Goal: Obtain resource: Obtain resource

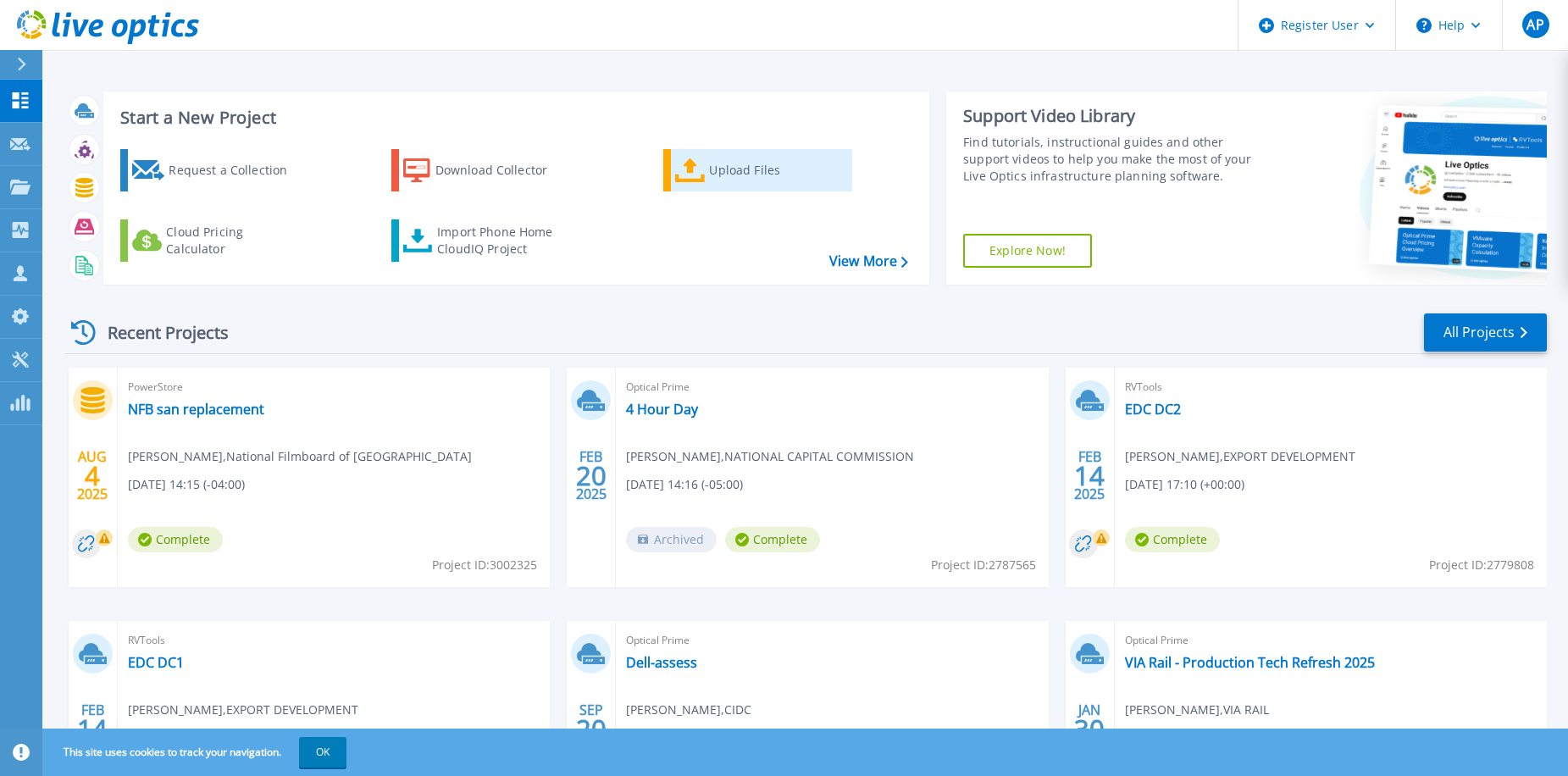
click at [758, 170] on div "Upload Files" at bounding box center [777, 170] width 136 height 34
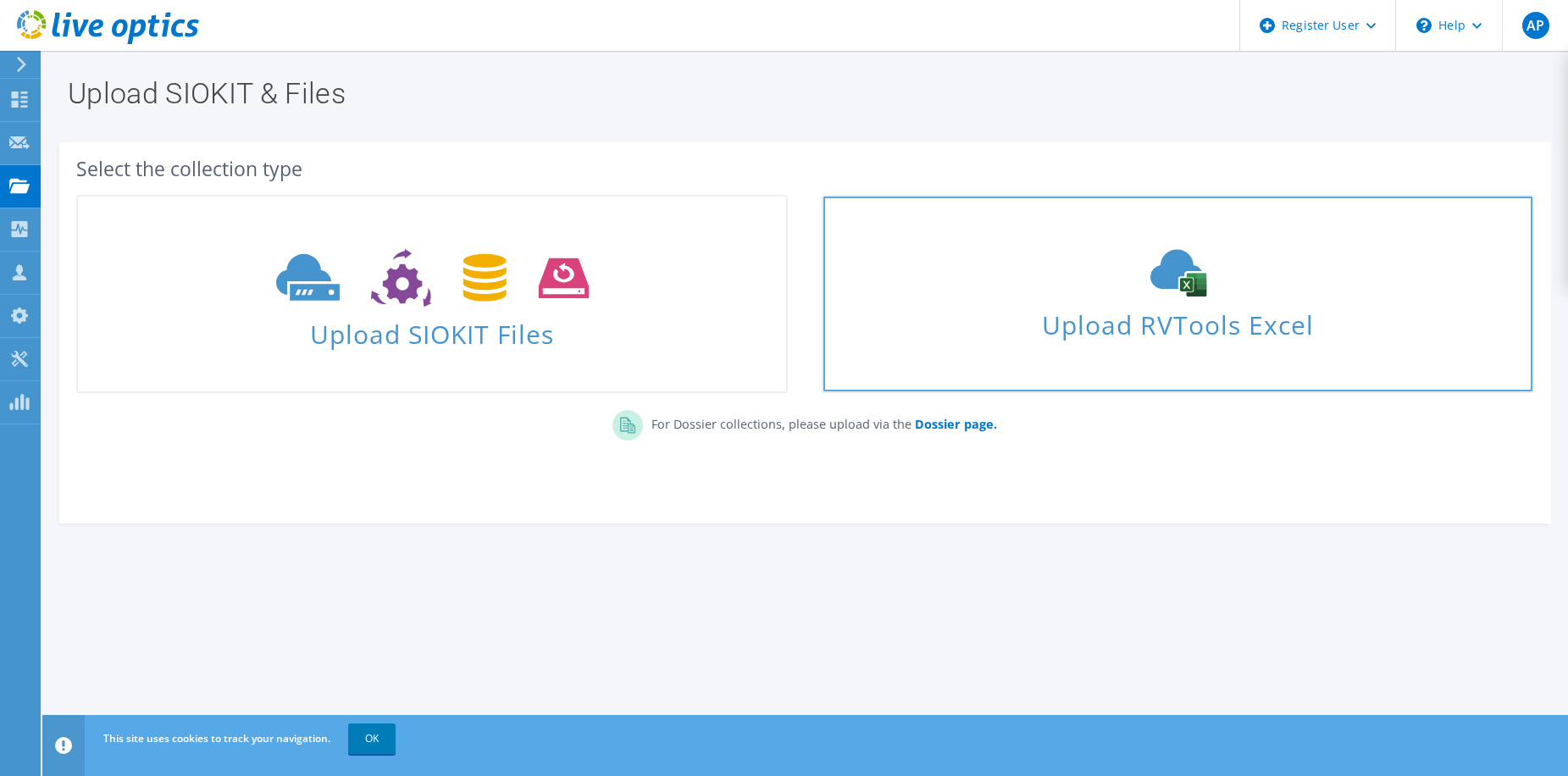
click at [1020, 301] on div "Upload RVTools Excel" at bounding box center [1177, 294] width 709 height 90
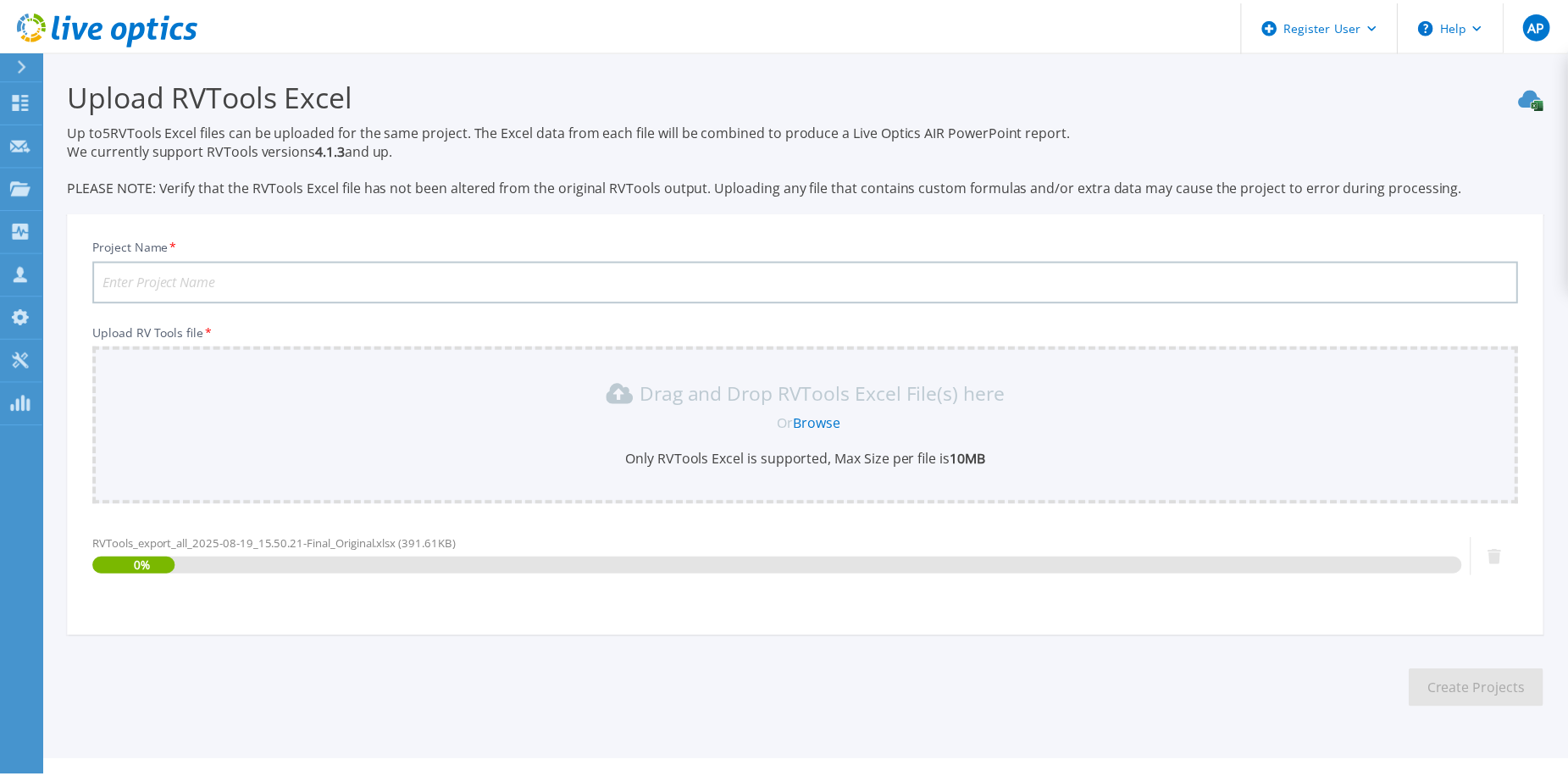
scroll to position [35, 0]
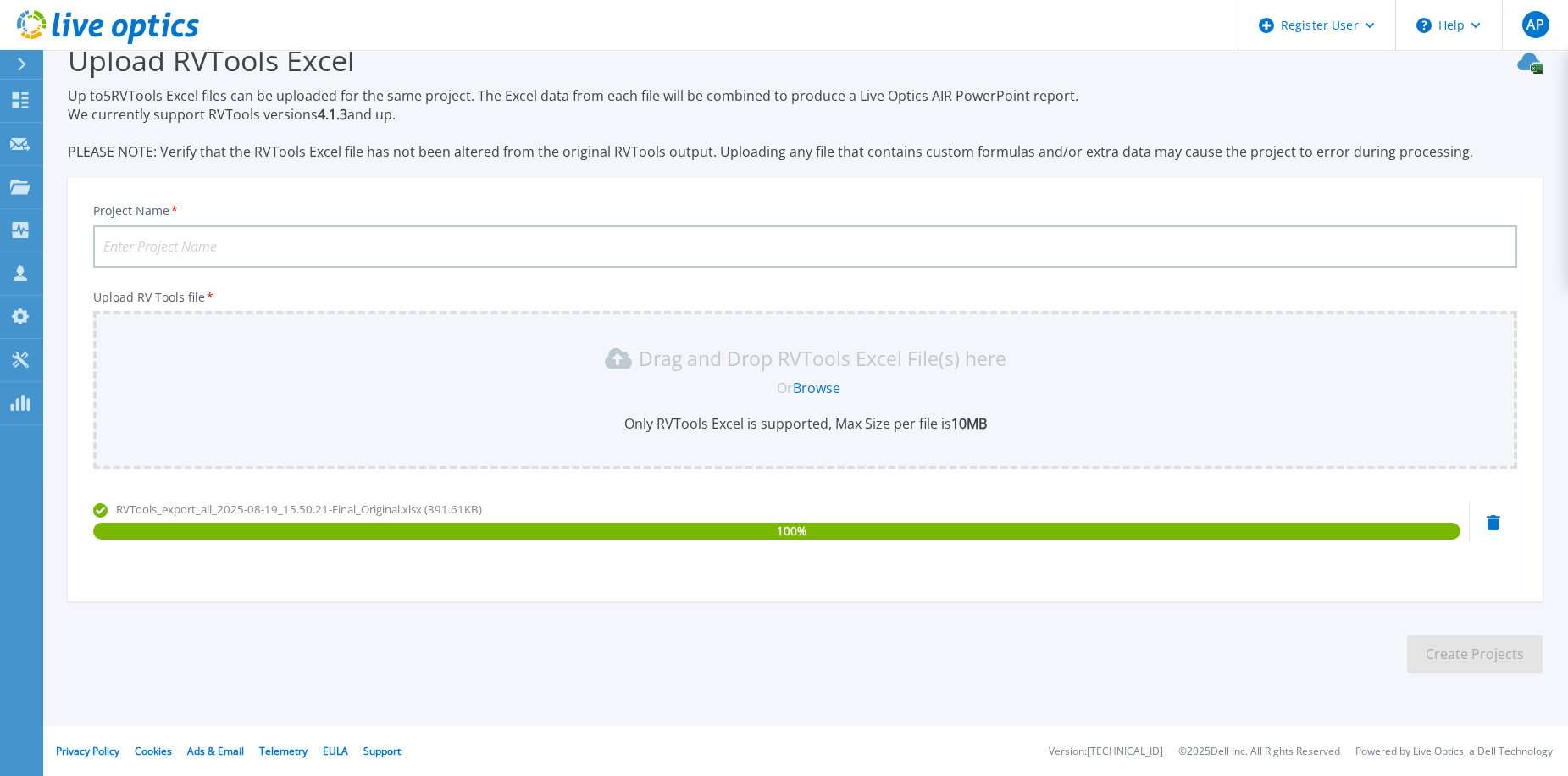
click at [733, 253] on input "Project Name *" at bounding box center [805, 247] width 1424 height 43
type input "CDIC [DATE]"
click at [1467, 651] on button "Create Projects" at bounding box center [1475, 654] width 136 height 38
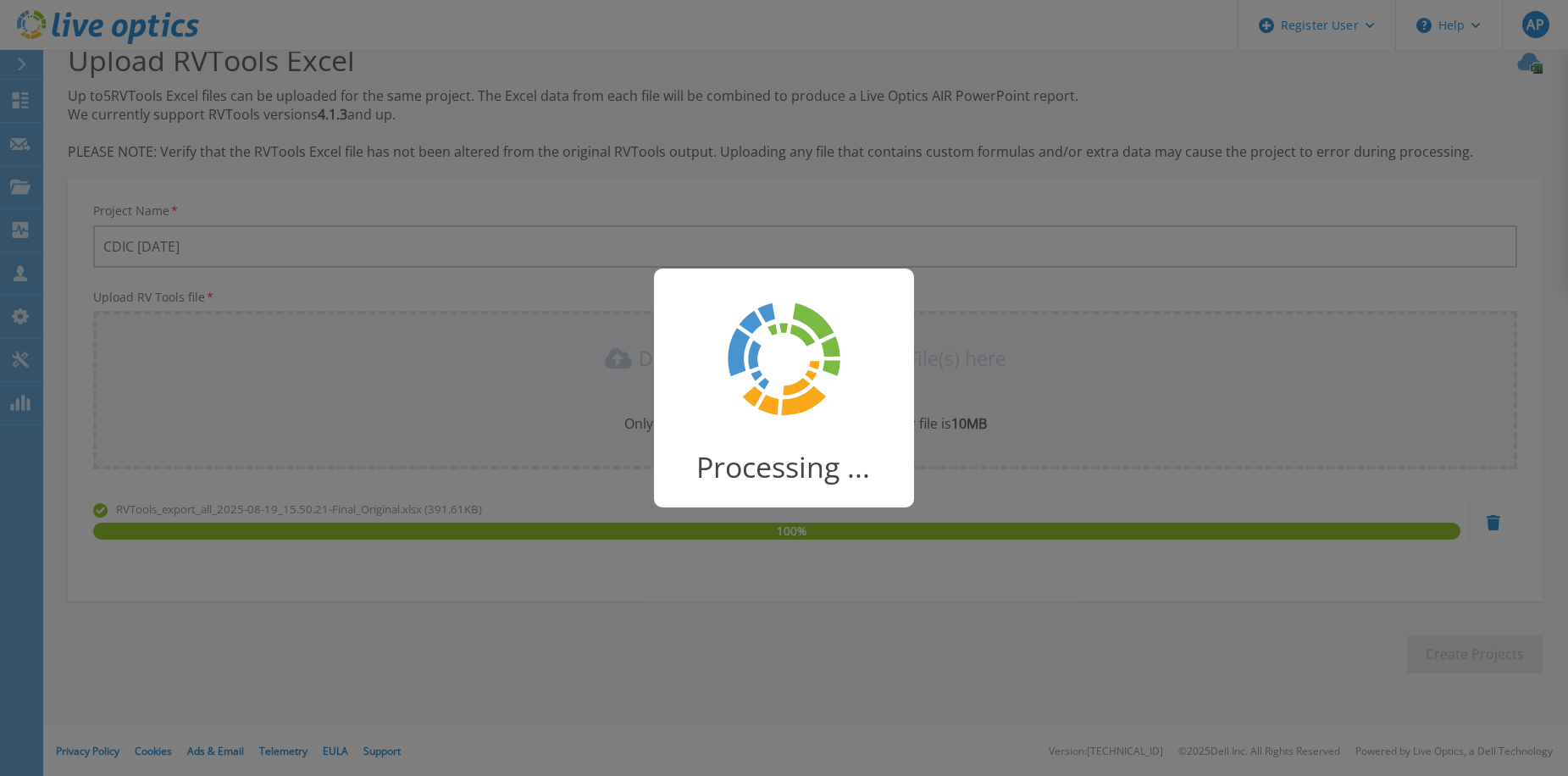
scroll to position [28, 0]
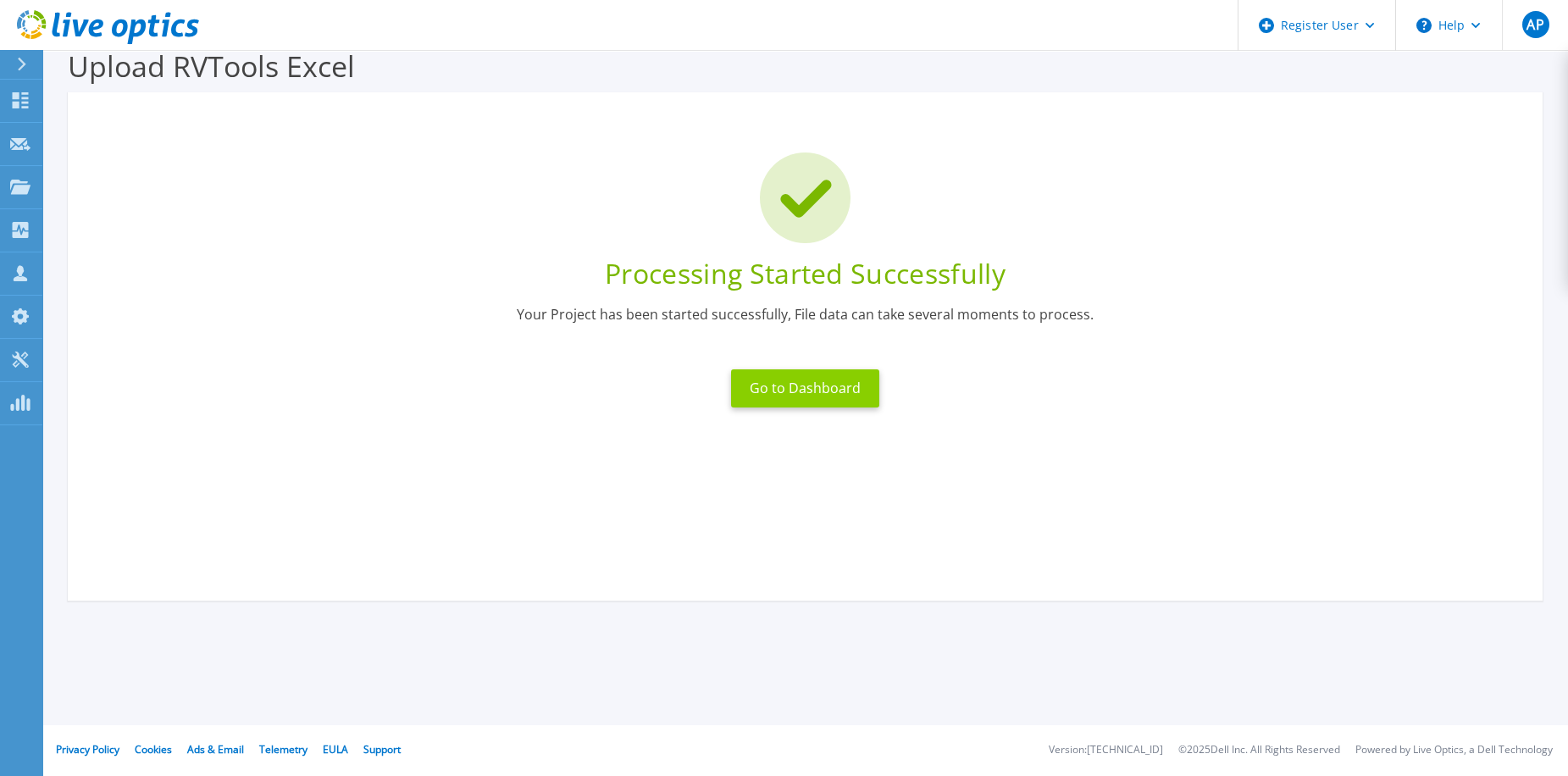
click at [820, 384] on button "Go to Dashboard" at bounding box center [804, 388] width 148 height 38
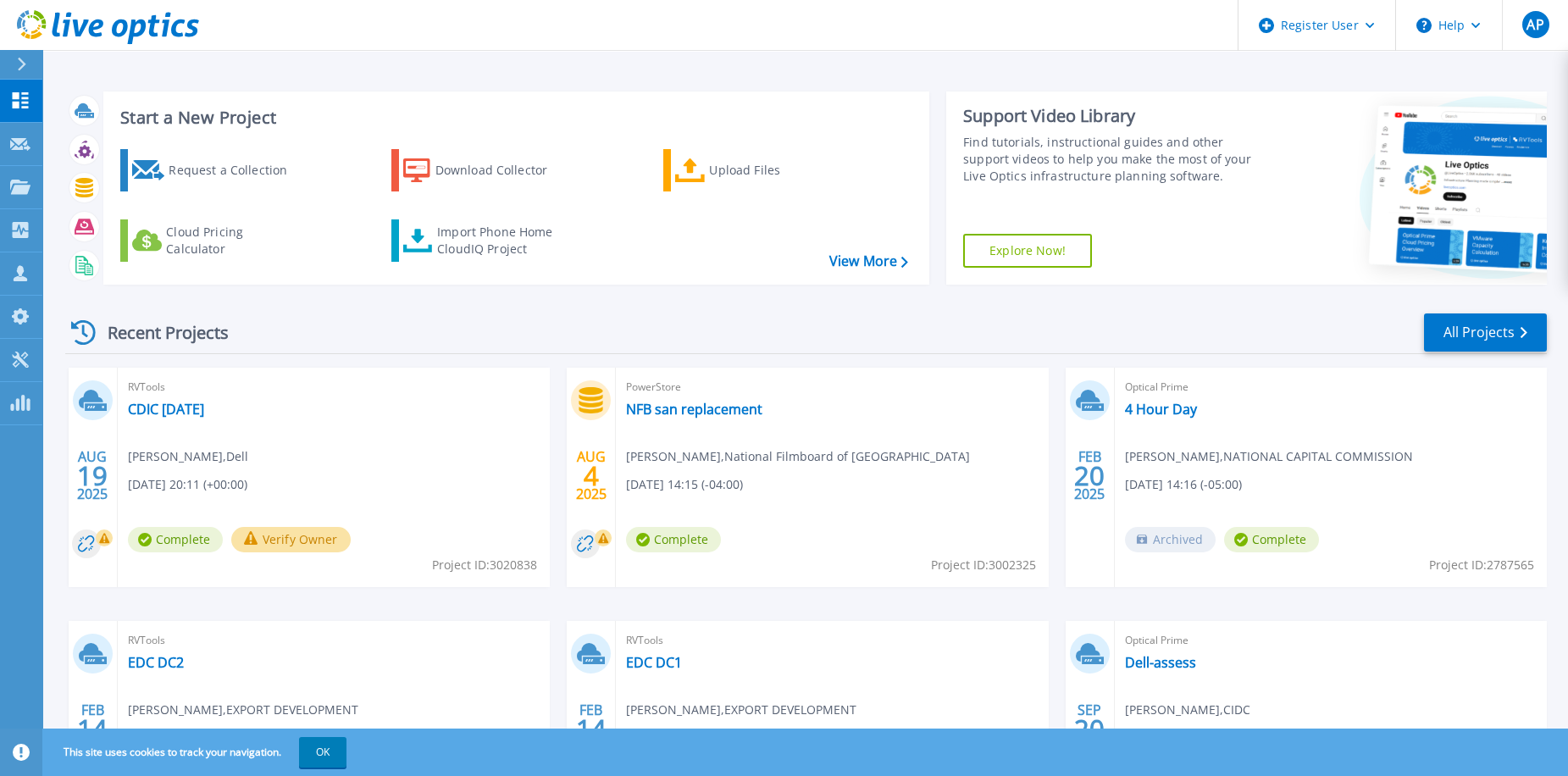
click at [189, 398] on div "RVTools CDIC August 2025 Alex Pelissier , Dell 08/19/2025, 20:11 (+00:00) Compl…" at bounding box center [334, 477] width 432 height 219
click at [189, 402] on link "CDIC August 2025" at bounding box center [166, 408] width 76 height 17
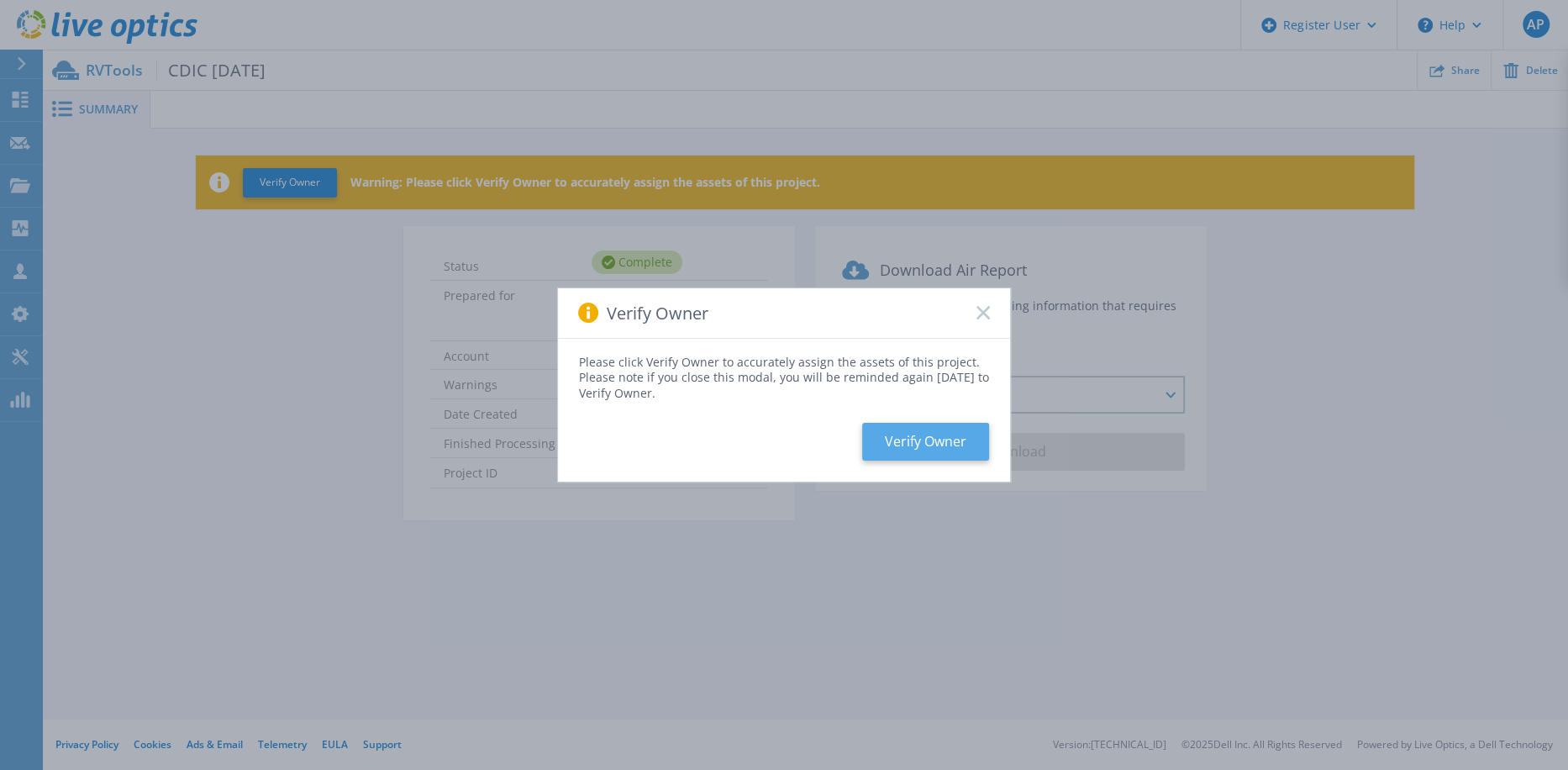
click at [932, 438] on button "Verify Owner" at bounding box center [926, 441] width 127 height 38
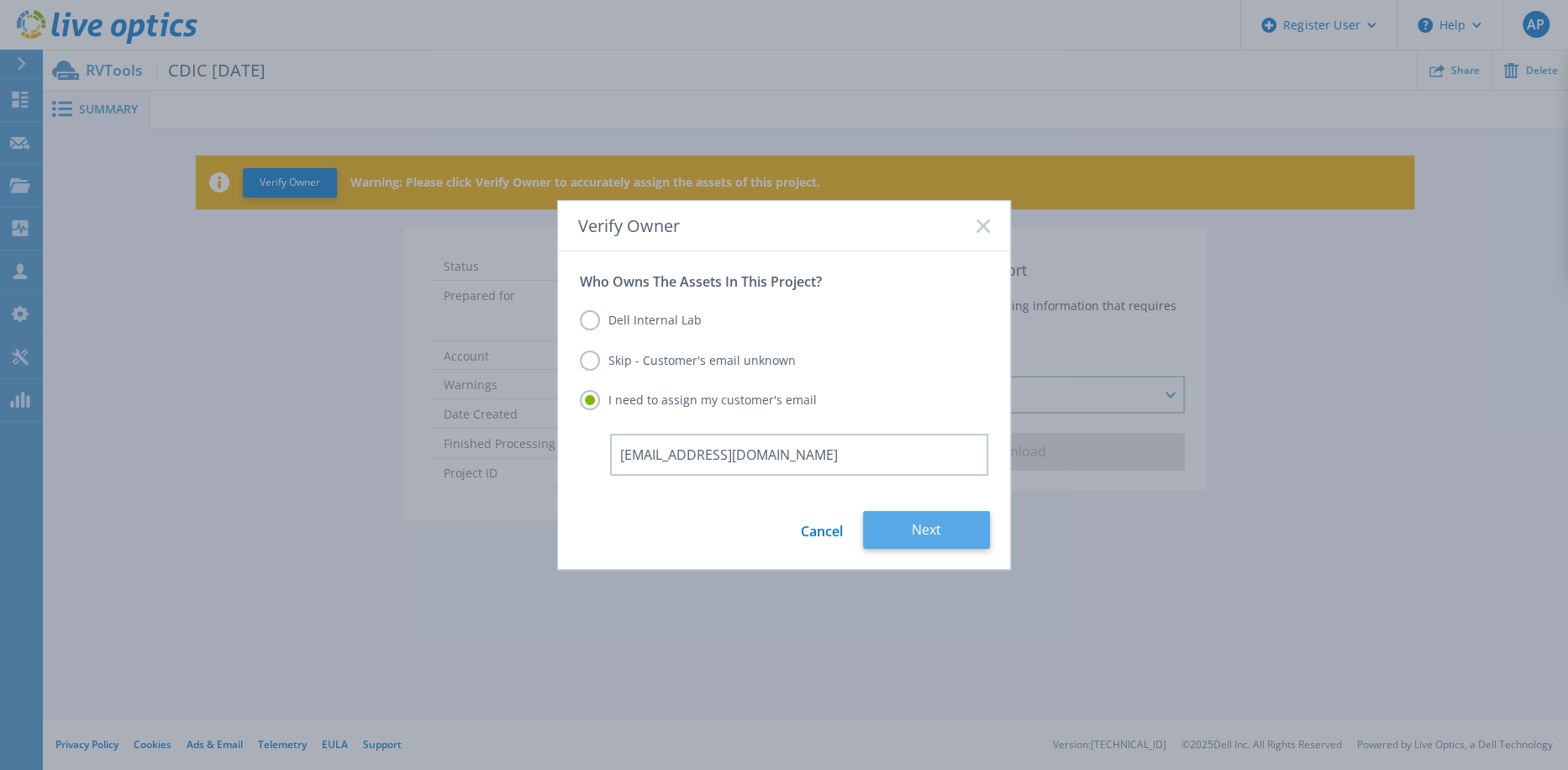
type input "mostafa.swid@cdic.ca"
click at [919, 518] on button "Next" at bounding box center [927, 529] width 127 height 38
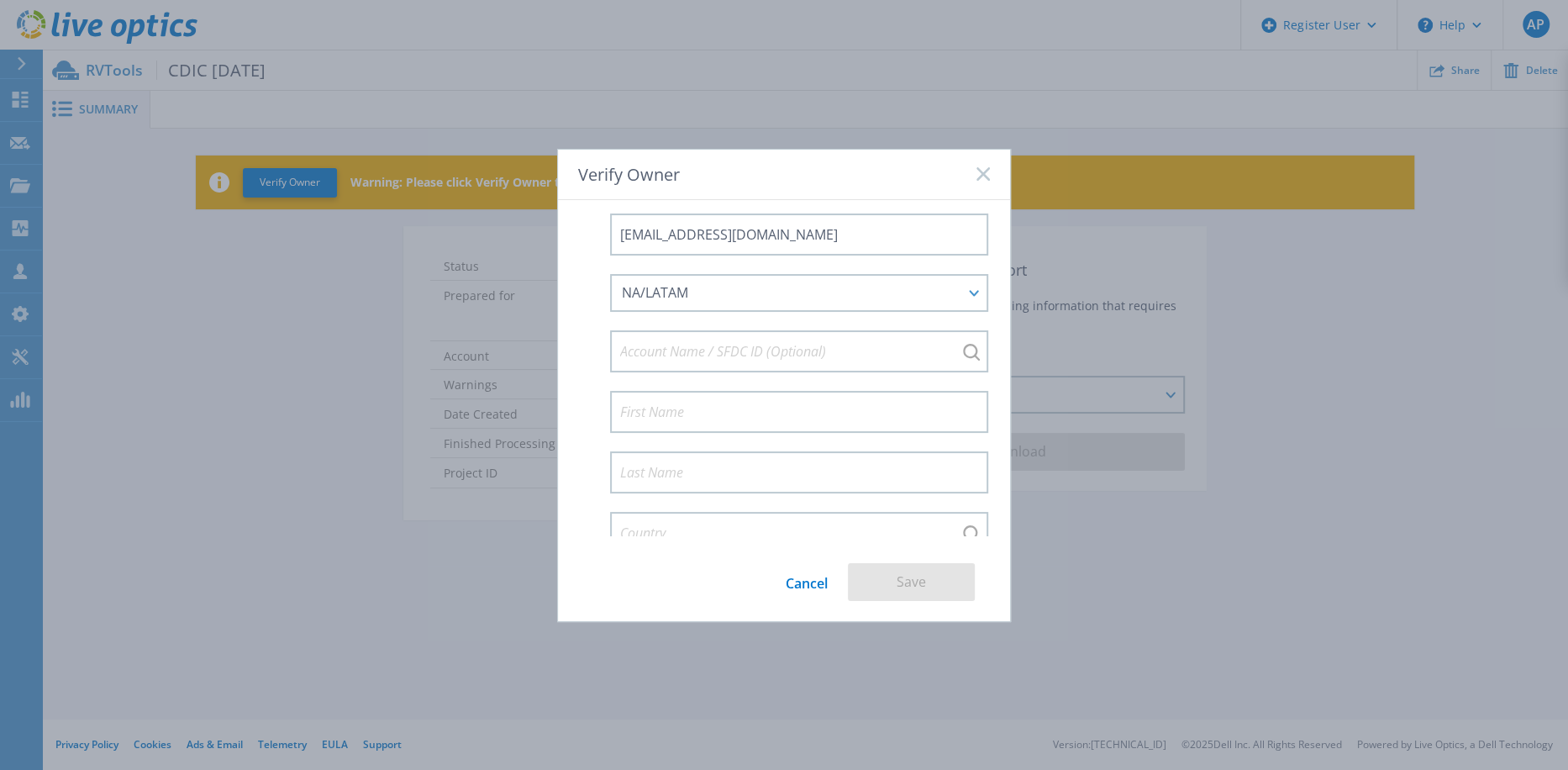
scroll to position [185, 0]
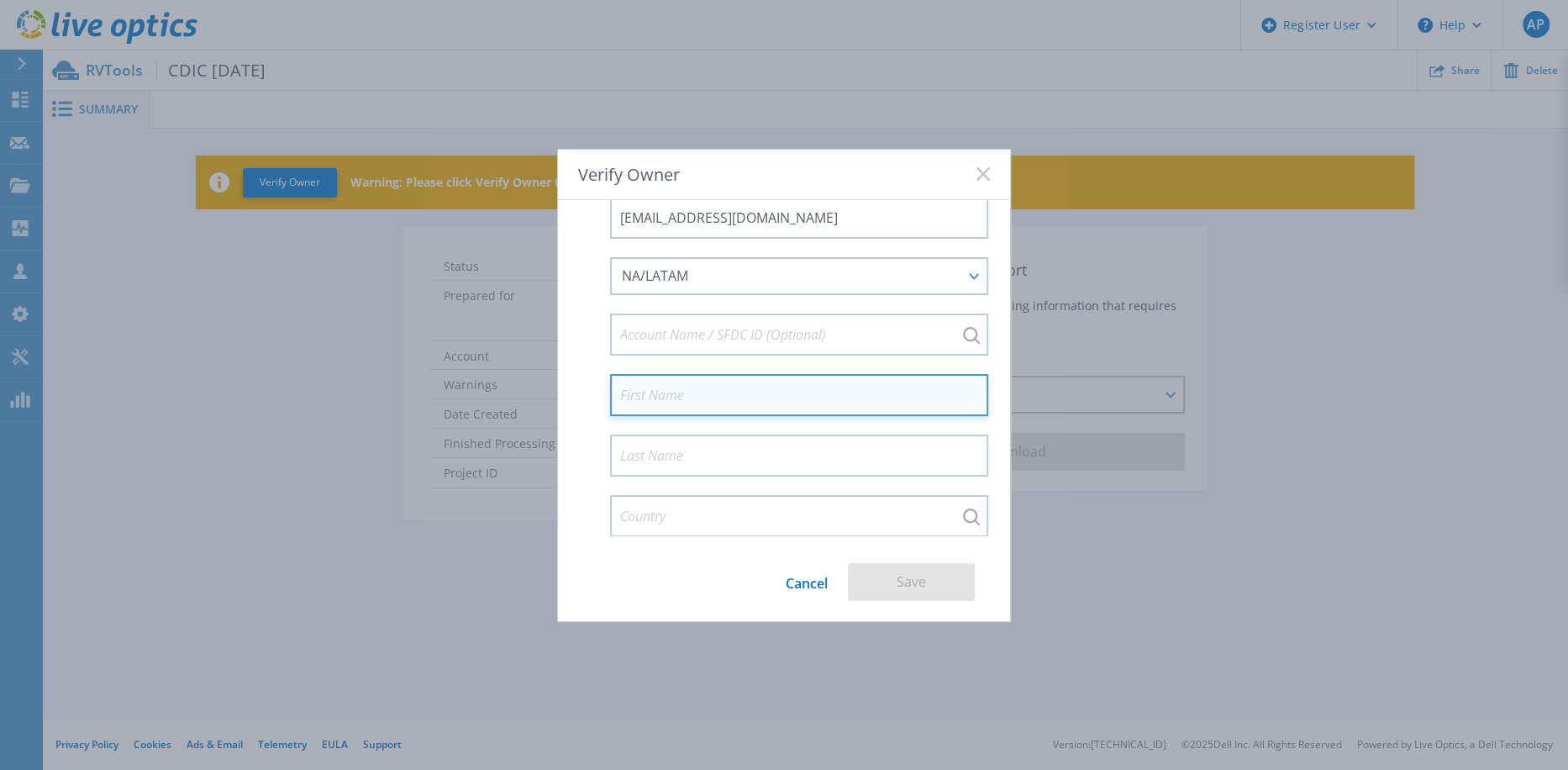
click at [819, 401] on input at bounding box center [799, 396] width 378 height 42
type input "Mostafa"
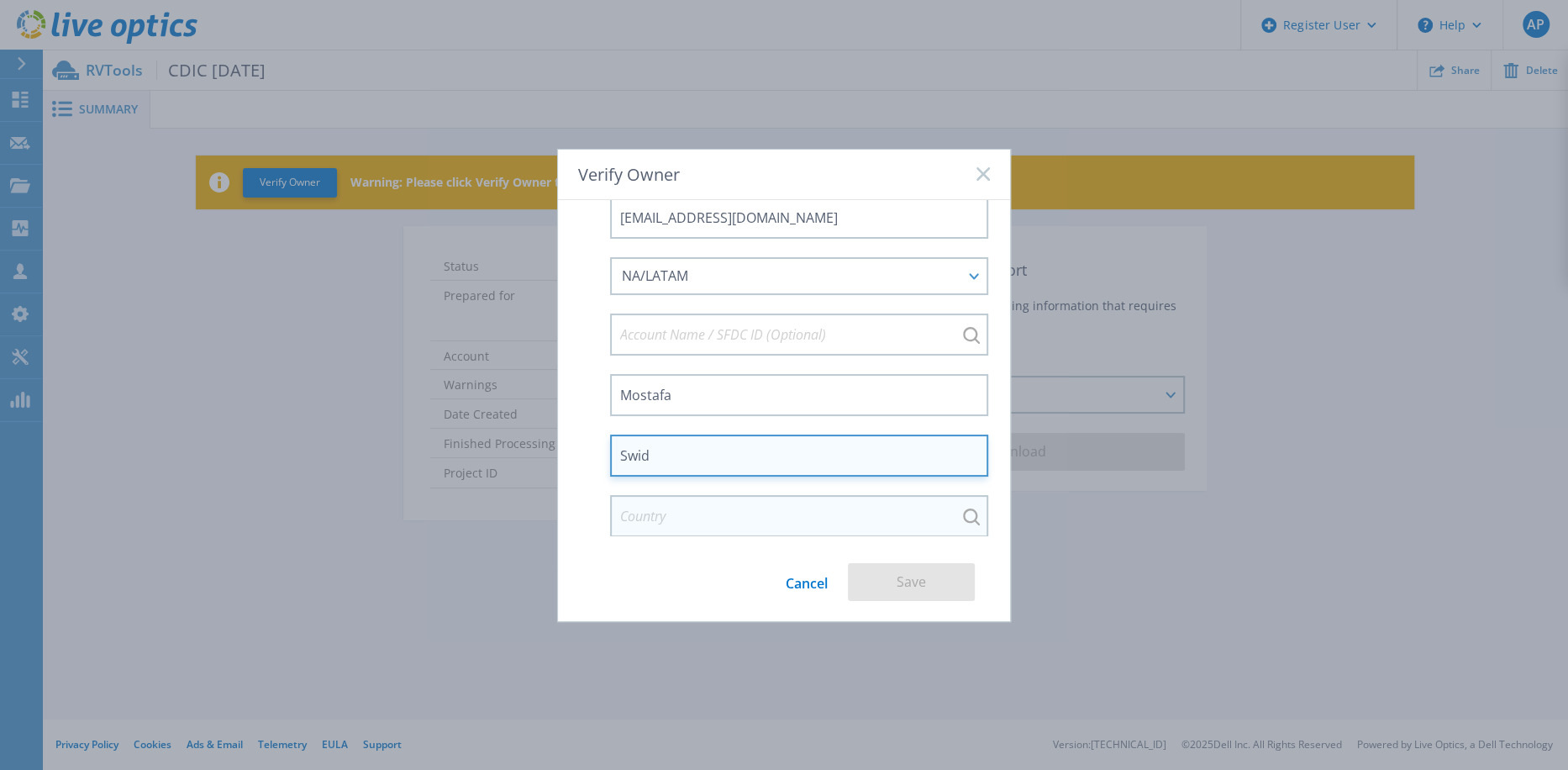
type input "Swid"
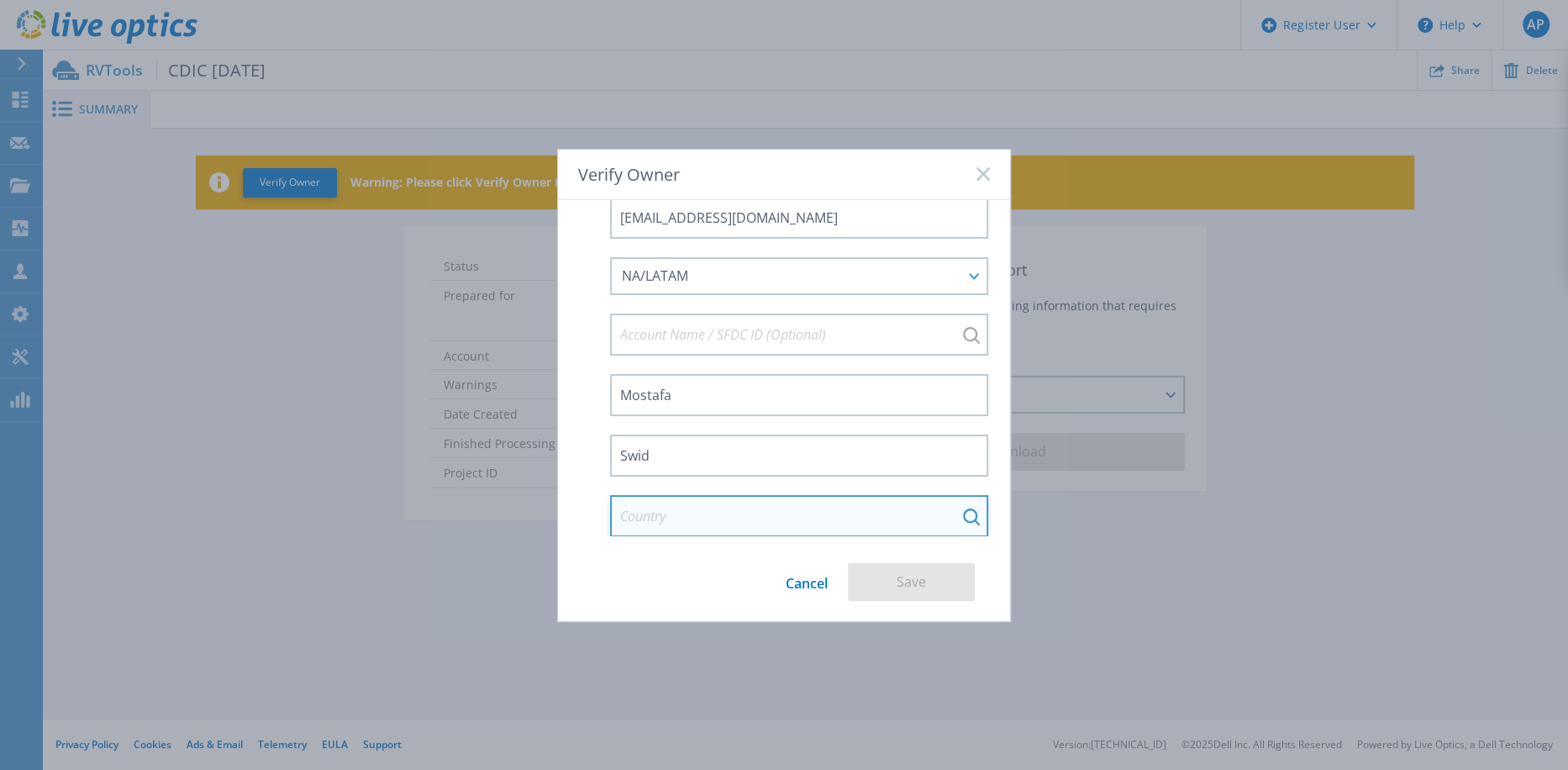
click at [816, 503] on input at bounding box center [799, 516] width 378 height 42
type input "Canada"
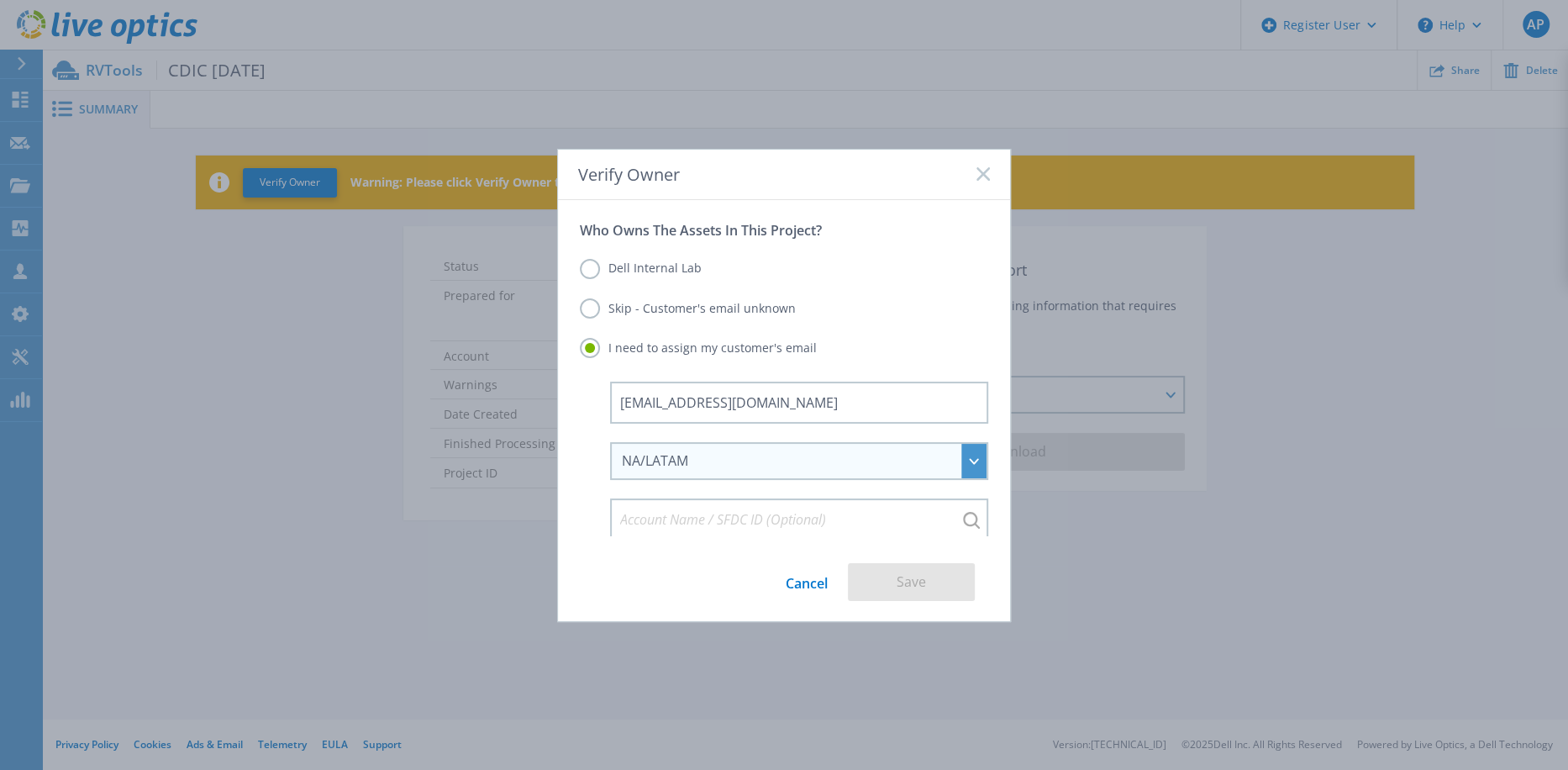
scroll to position [168, 0]
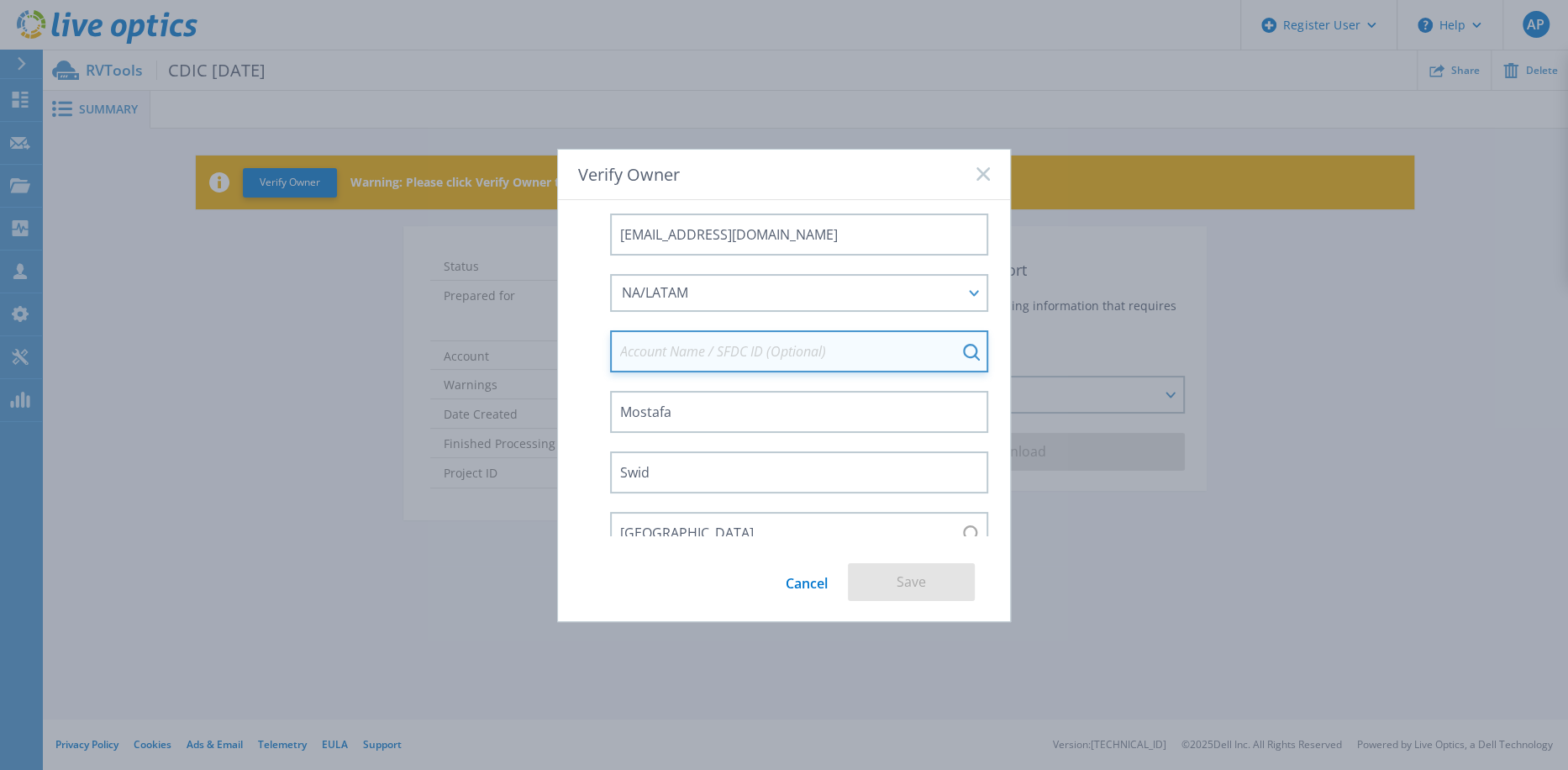
click at [770, 349] on input at bounding box center [799, 352] width 378 height 42
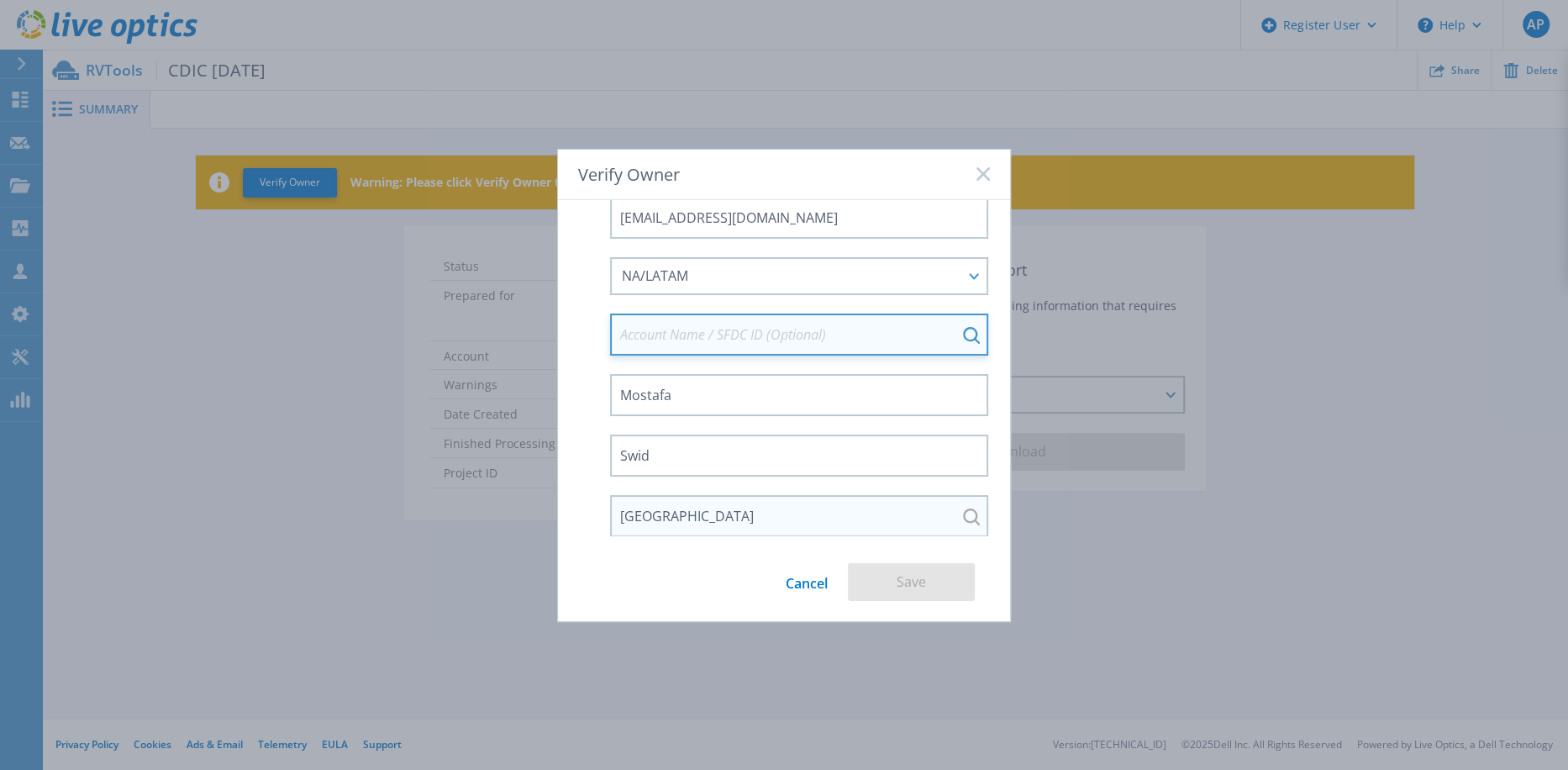
scroll to position [0, 0]
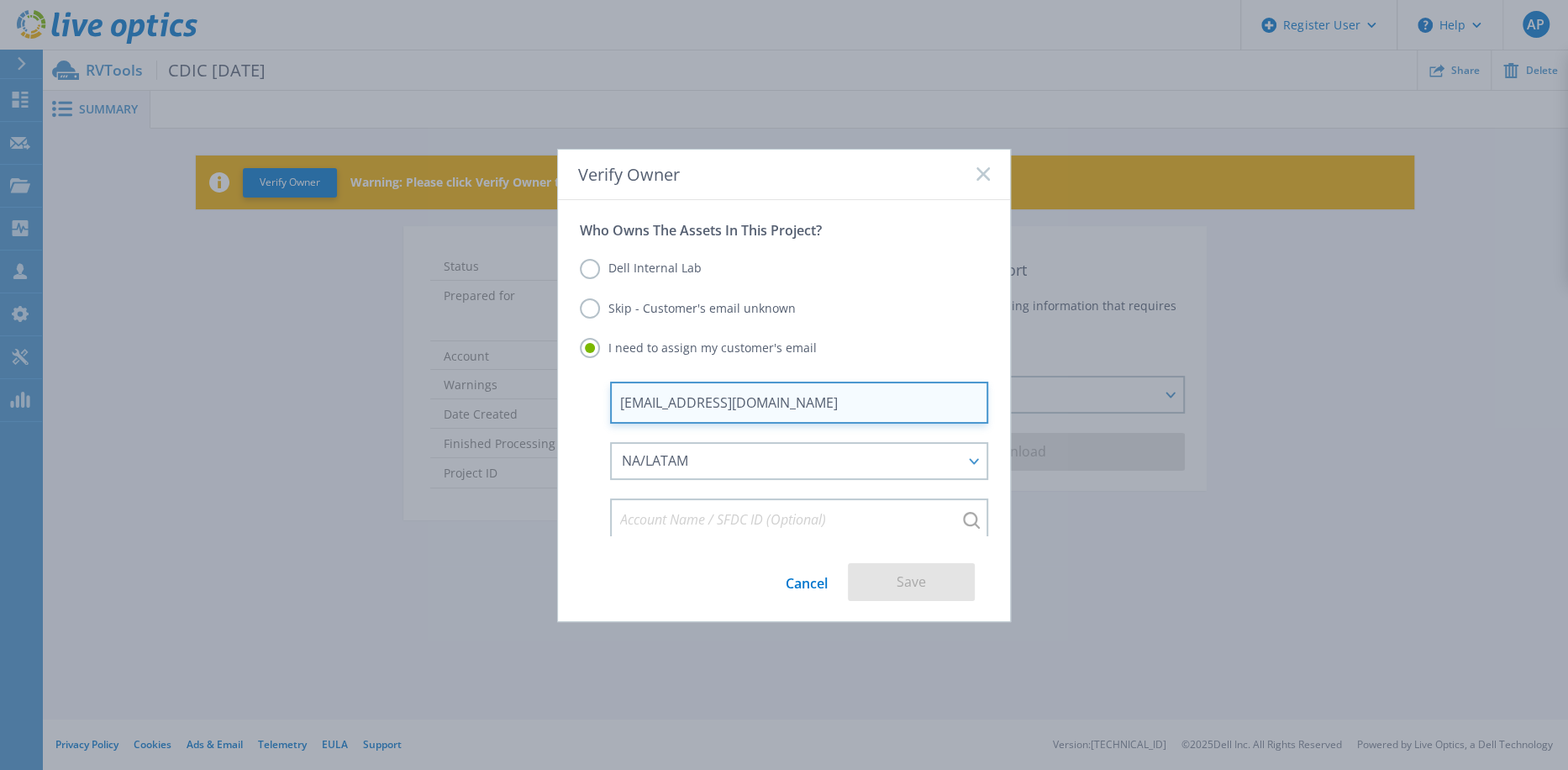
click at [825, 395] on input "mostafa.swid@cdic.ca" at bounding box center [799, 403] width 378 height 42
drag, startPoint x: 581, startPoint y: 405, endPoint x: 480, endPoint y: 410, distance: 101.1
click at [480, 410] on div "Verify Owner Who Owns The Assets In This Project? Dell Internal Lab Skip - Cust…" at bounding box center [784, 385] width 1568 height 770
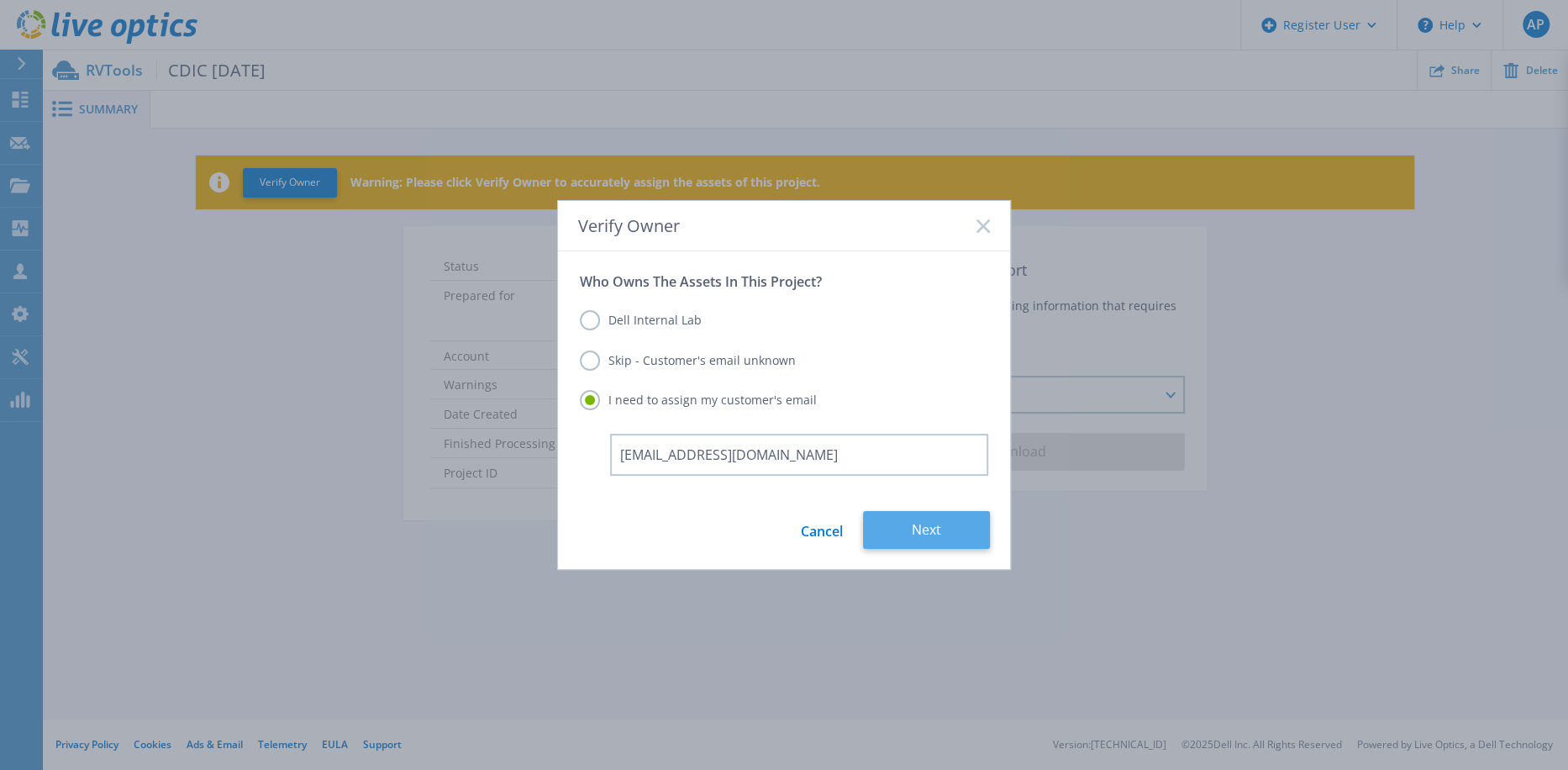
click at [942, 525] on button "Next" at bounding box center [927, 529] width 127 height 38
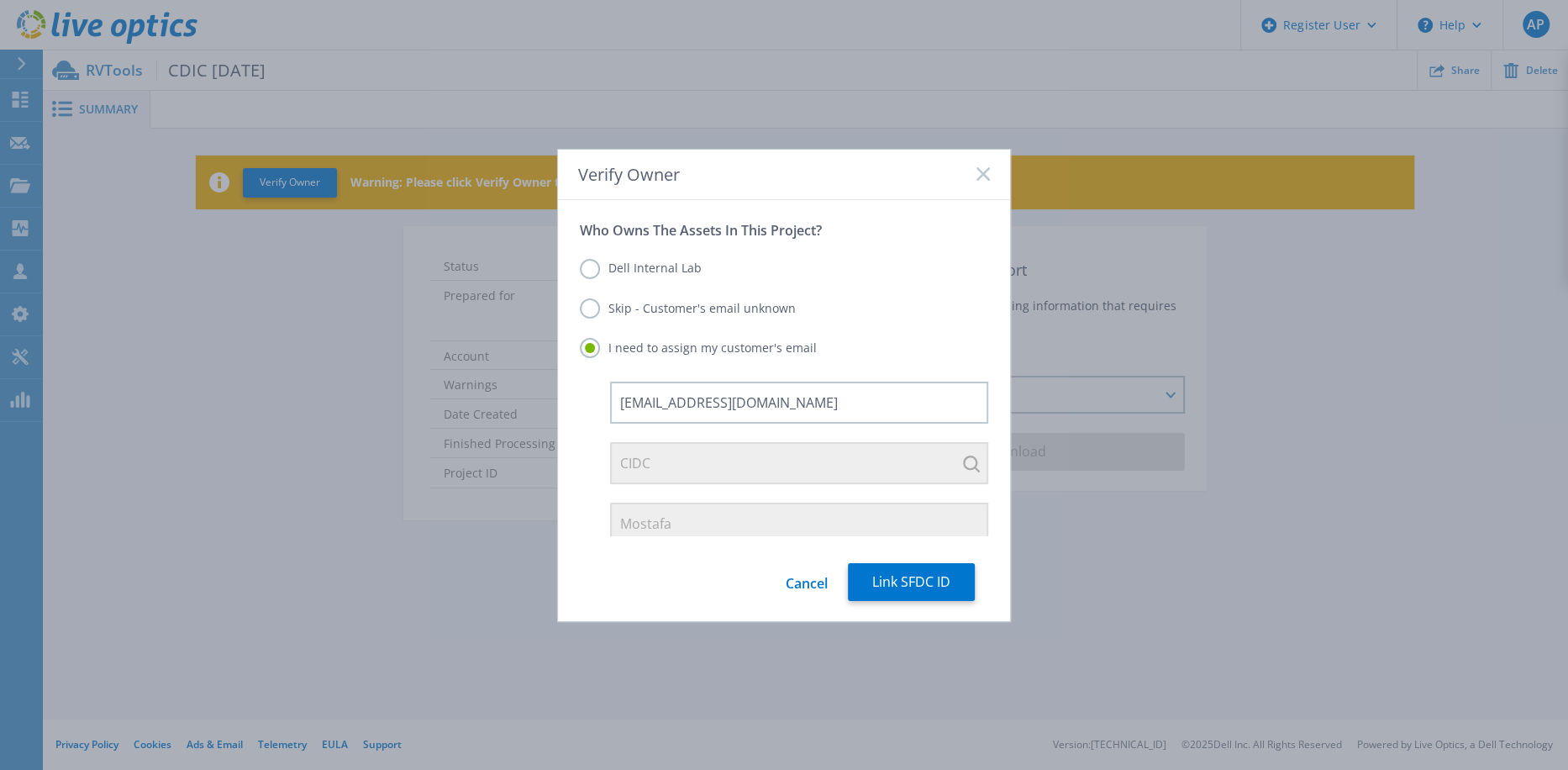
scroll to position [127, 0]
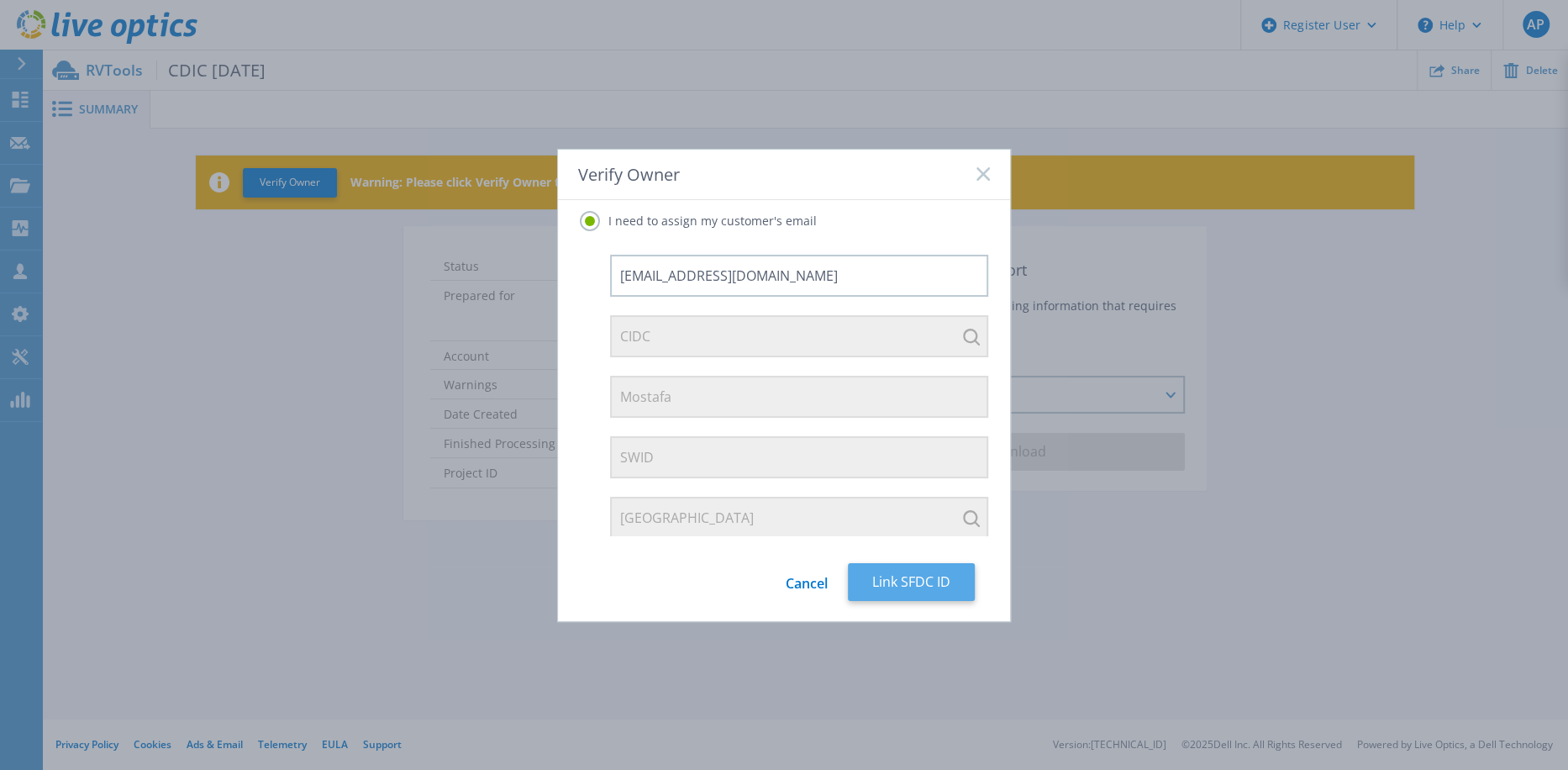
click at [911, 568] on button "Link SFDC ID" at bounding box center [912, 581] width 127 height 38
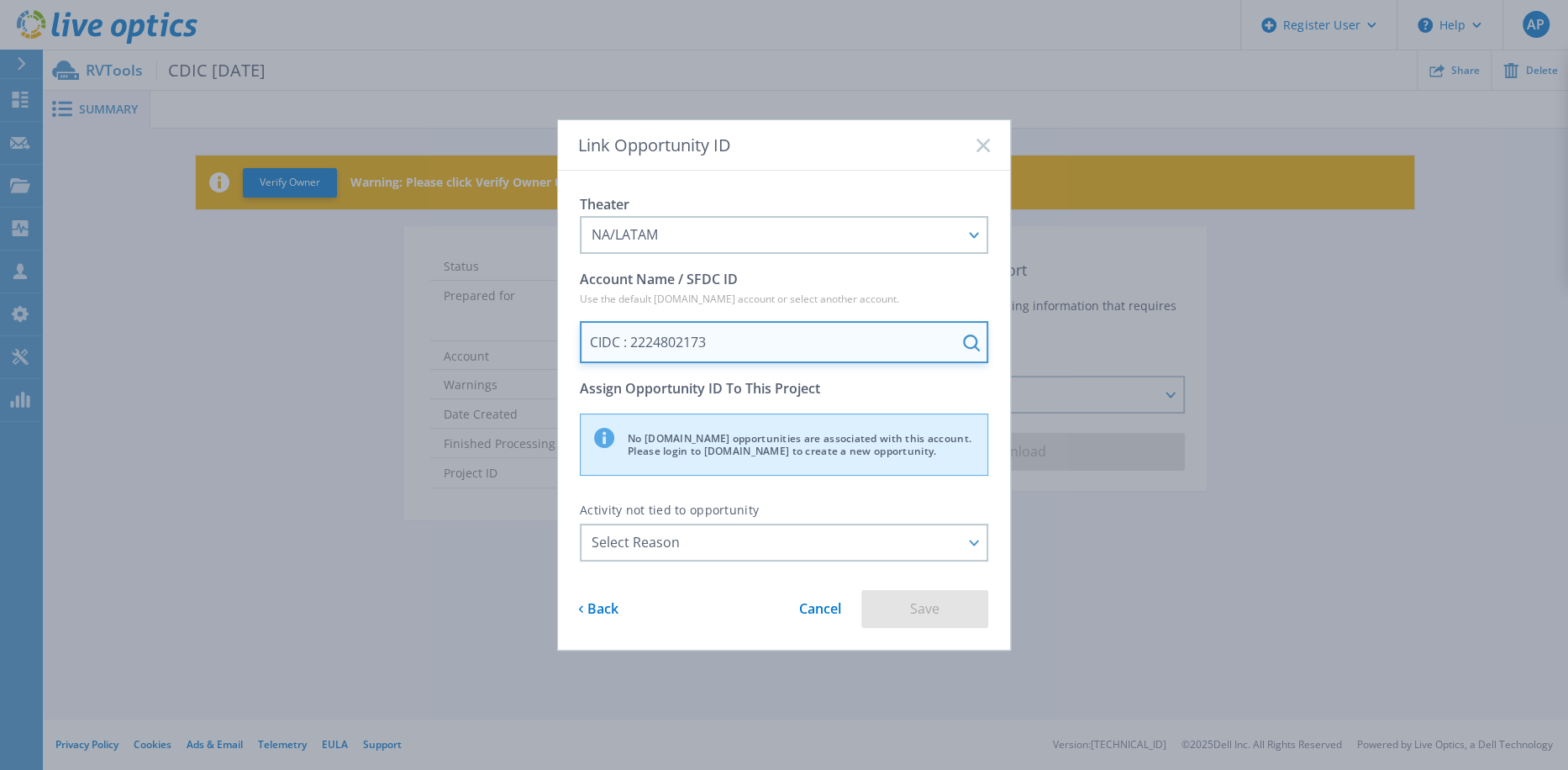
click at [835, 335] on input "CIDC : 2224802173" at bounding box center [784, 342] width 409 height 42
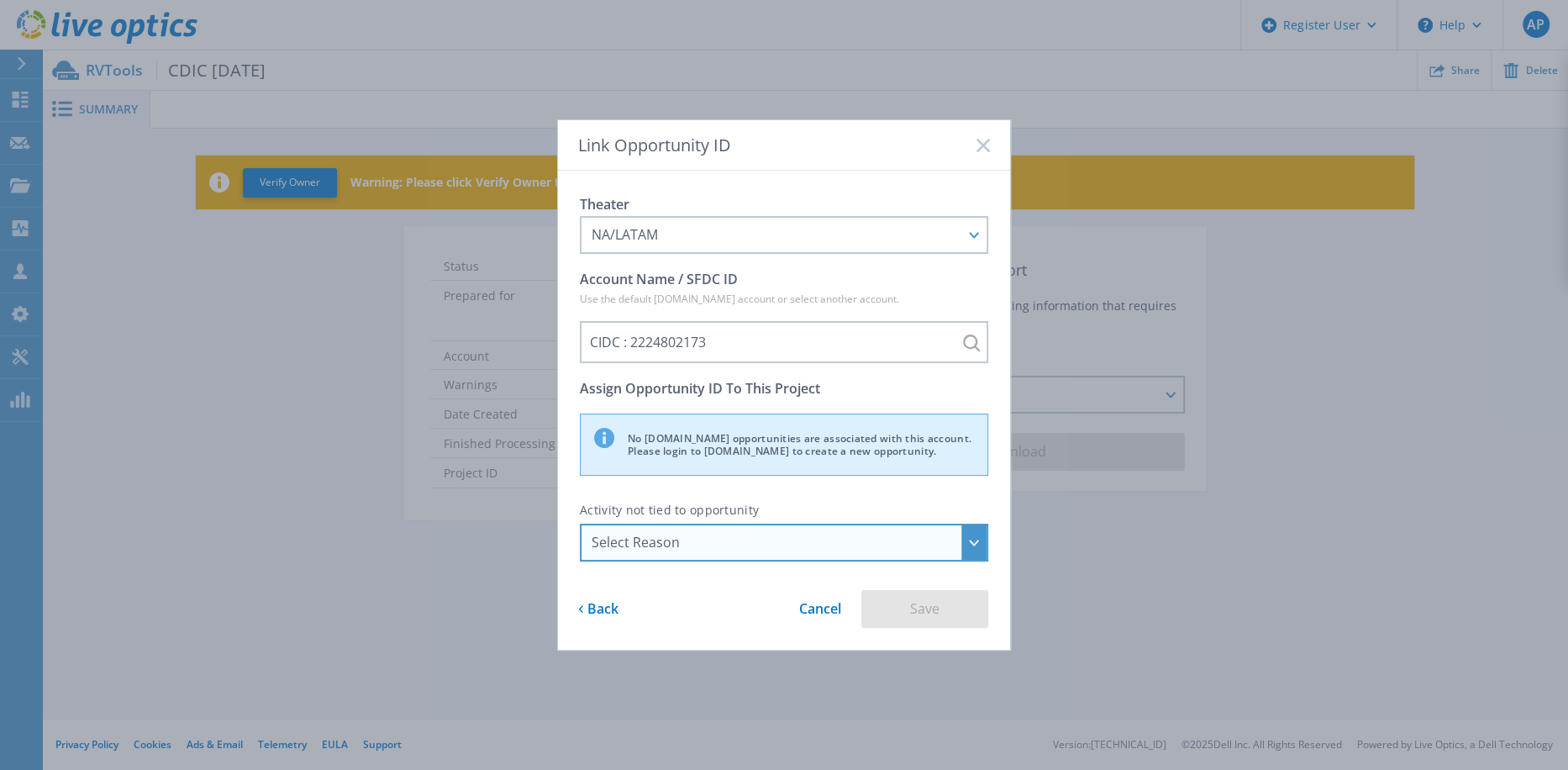
click at [823, 555] on div "Select Reason" at bounding box center [784, 542] width 409 height 38
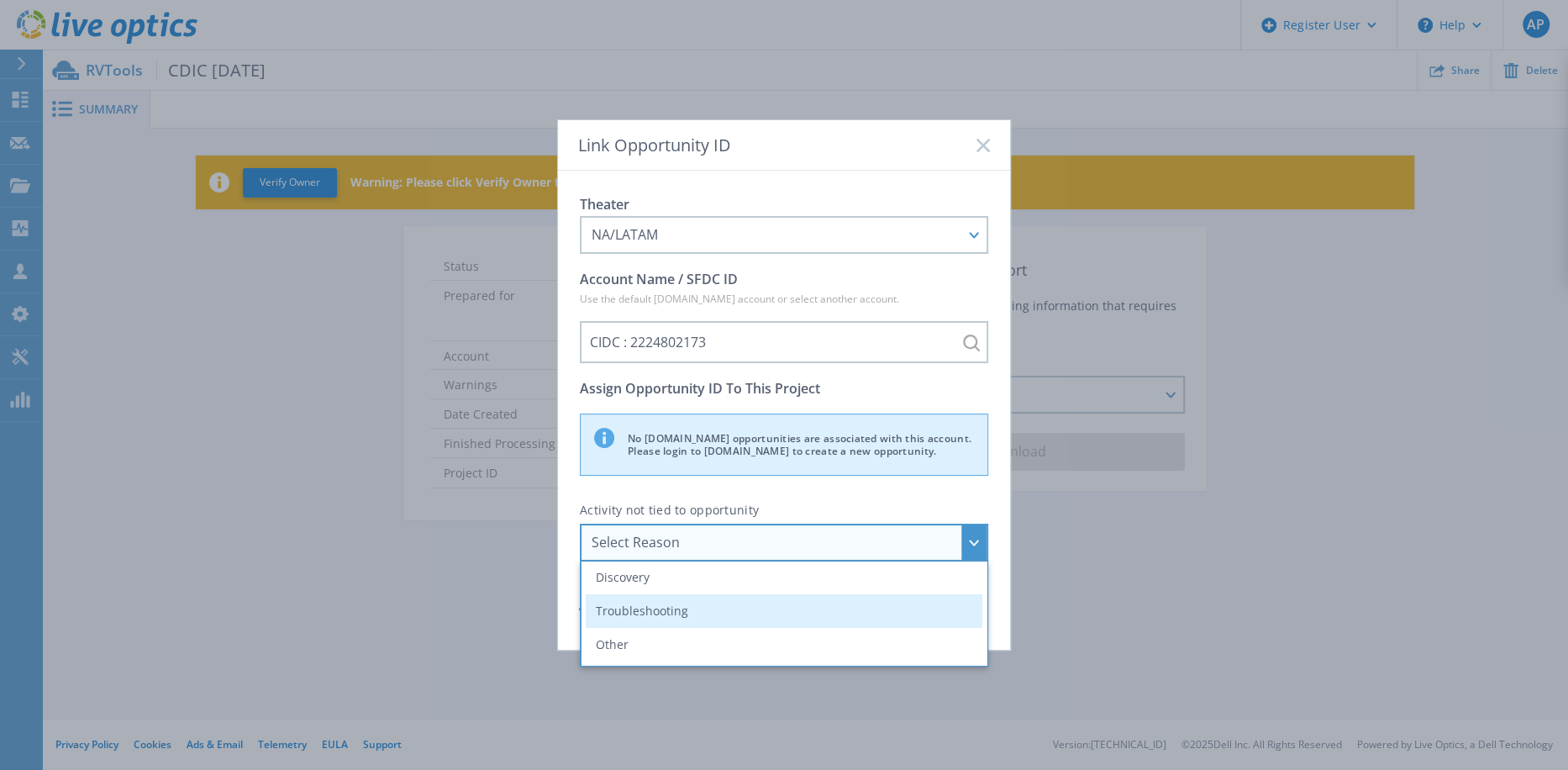
scroll to position [0, 0]
click at [798, 615] on li "Discovery" at bounding box center [784, 616] width 396 height 33
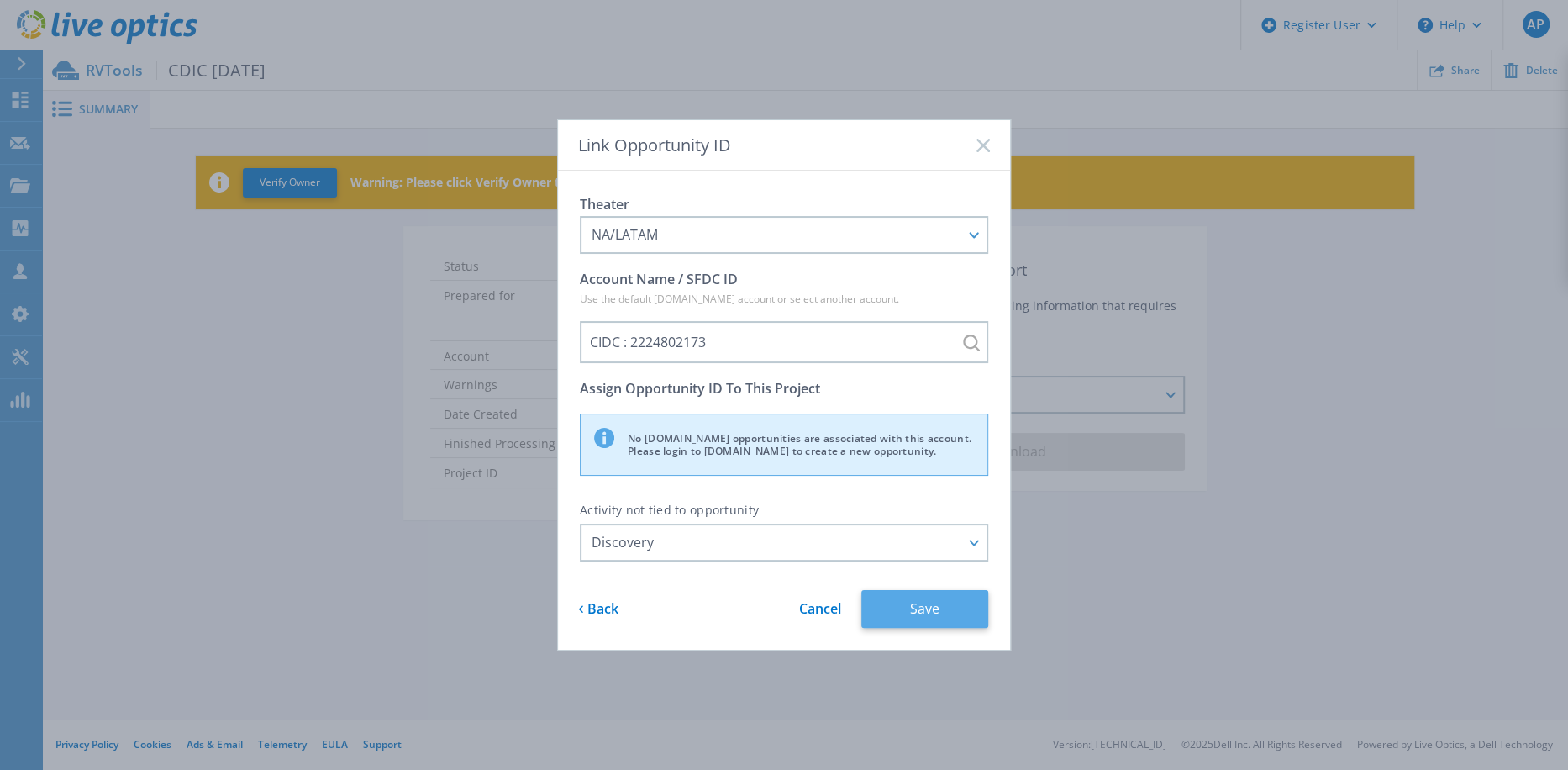
click at [921, 599] on button "Save" at bounding box center [925, 609] width 127 height 38
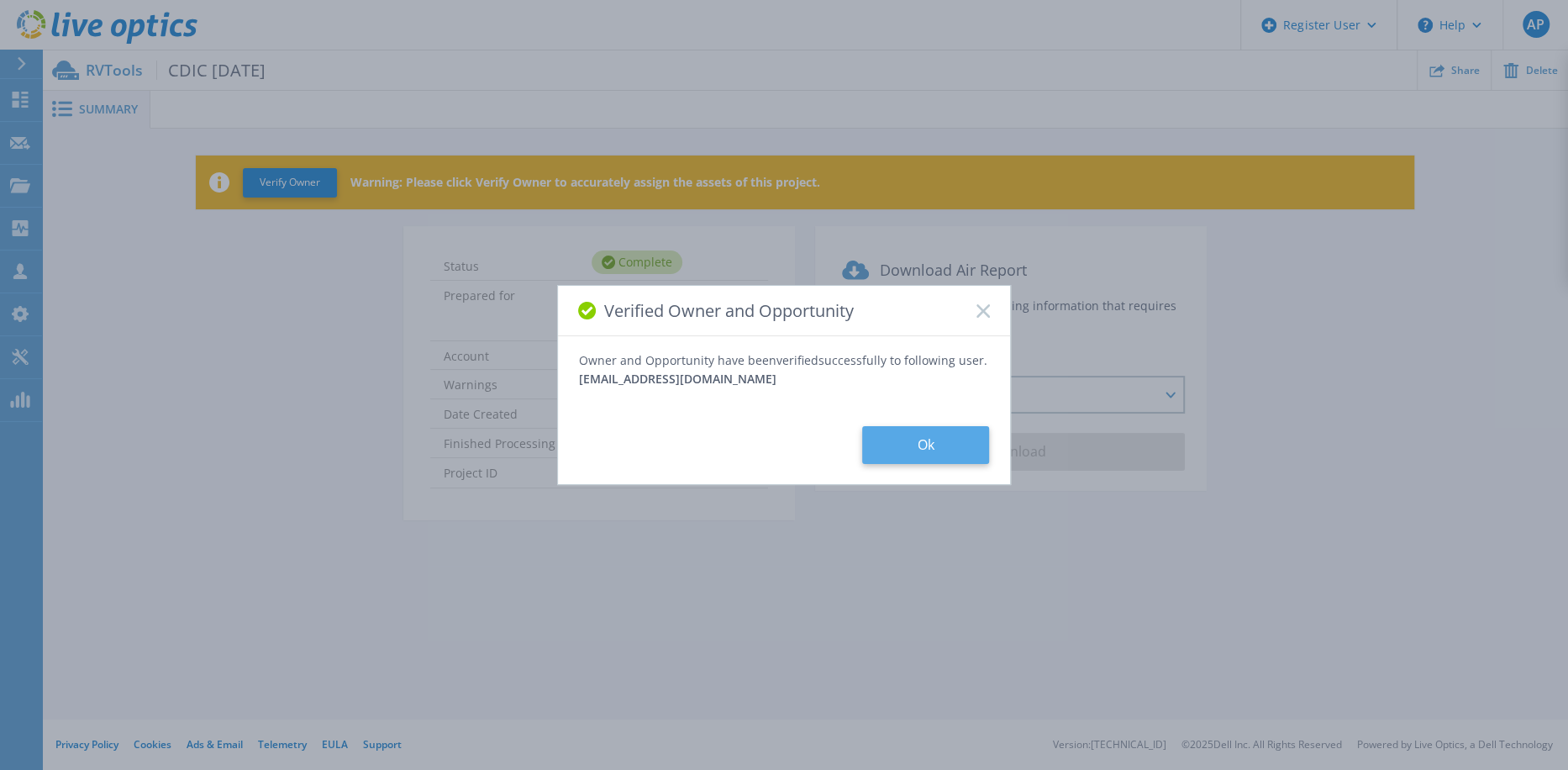
click at [938, 450] on button "Ok" at bounding box center [926, 445] width 127 height 38
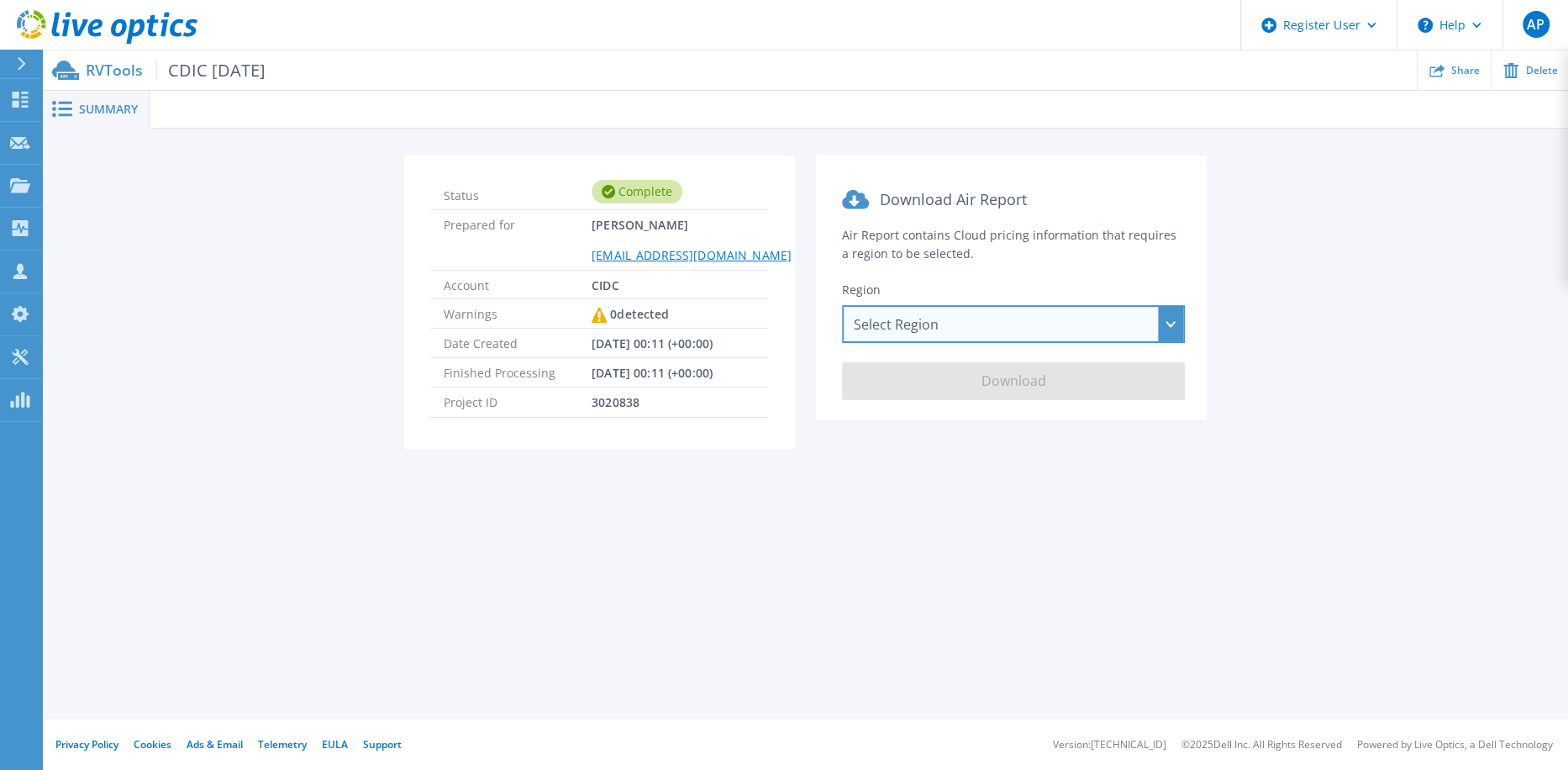
click at [1046, 315] on div "Select Region Asia Pacific (Hong Kong) Asia Pacific (Mumbai) Asia Pacific (Seou…" at bounding box center [1013, 323] width 343 height 38
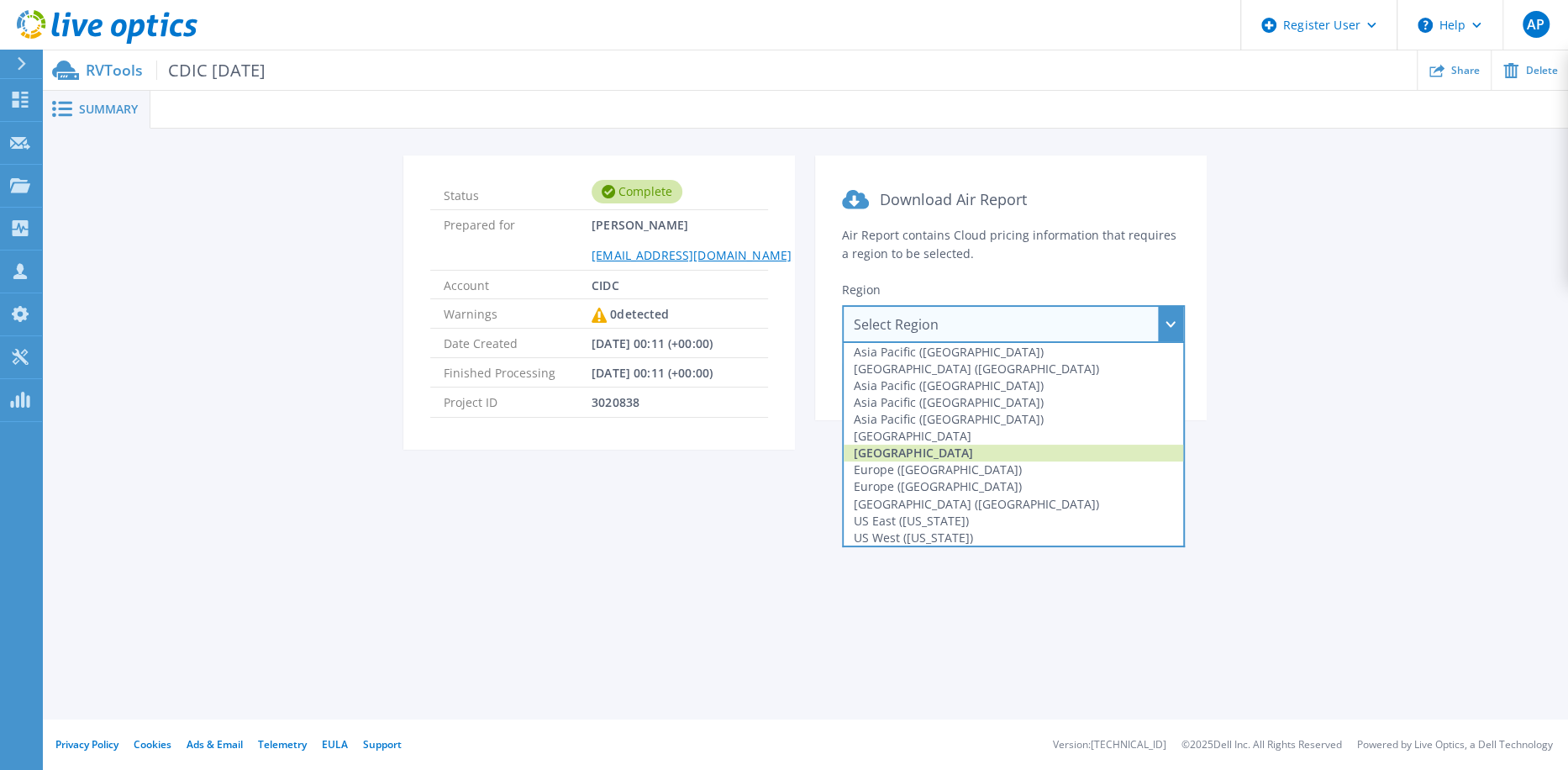
click at [1026, 445] on div "Canada" at bounding box center [1013, 453] width 339 height 17
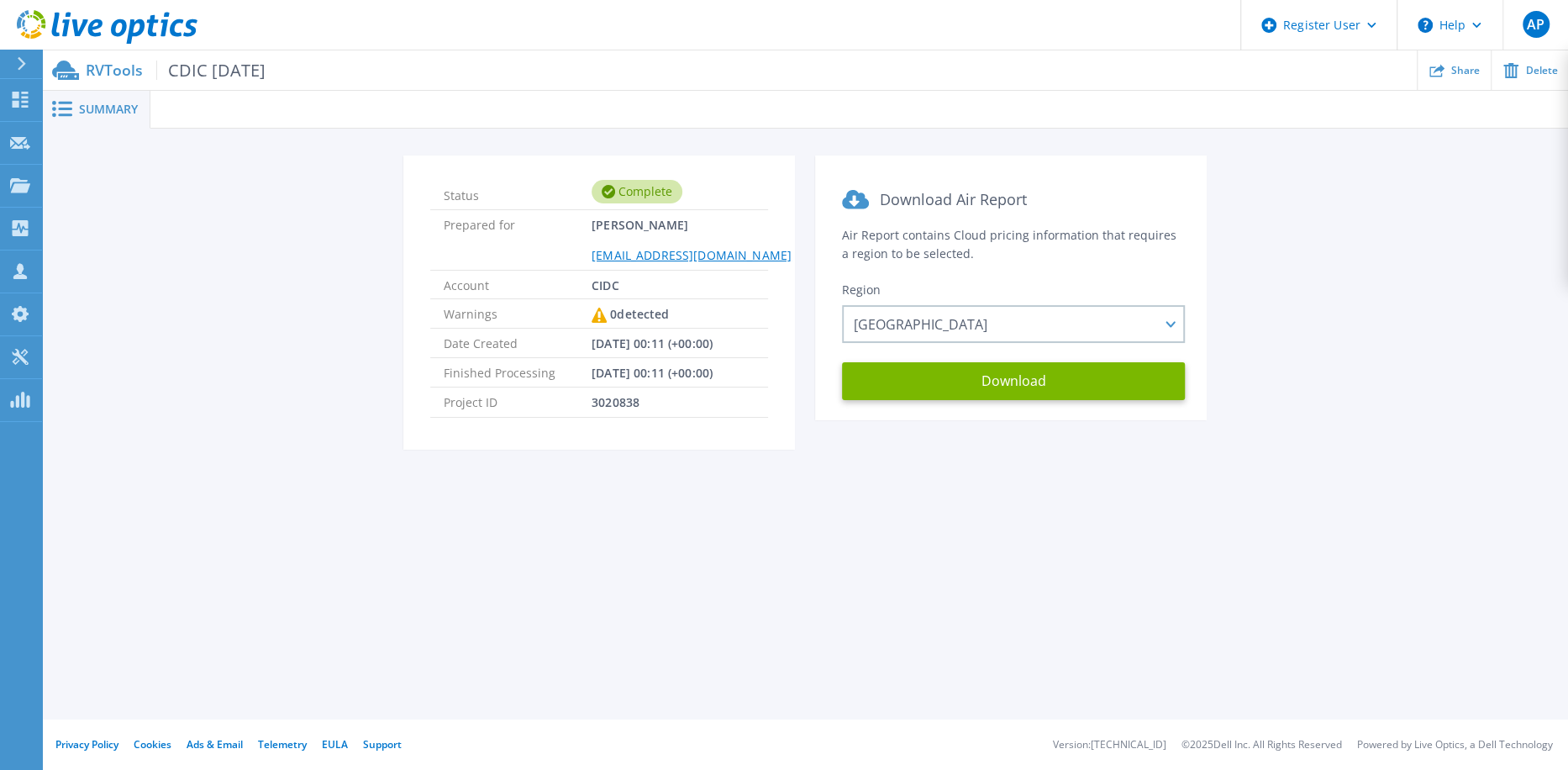
click at [1066, 559] on div "Summary Status Complete Prepared for Mostafa SWID mswid@cdic-sadc.ca Account CI…" at bounding box center [805, 359] width 1527 height 720
click at [238, 65] on span "CDIC [DATE]" at bounding box center [211, 70] width 109 height 19
click at [998, 389] on button "Download" at bounding box center [1013, 381] width 343 height 38
click at [1106, 541] on div "Summary Status Complete Prepared for Mostafa SWID mswid@cdic-sadc.ca Account CI…" at bounding box center [805, 359] width 1527 height 720
click at [19, 64] on icon at bounding box center [21, 63] width 9 height 13
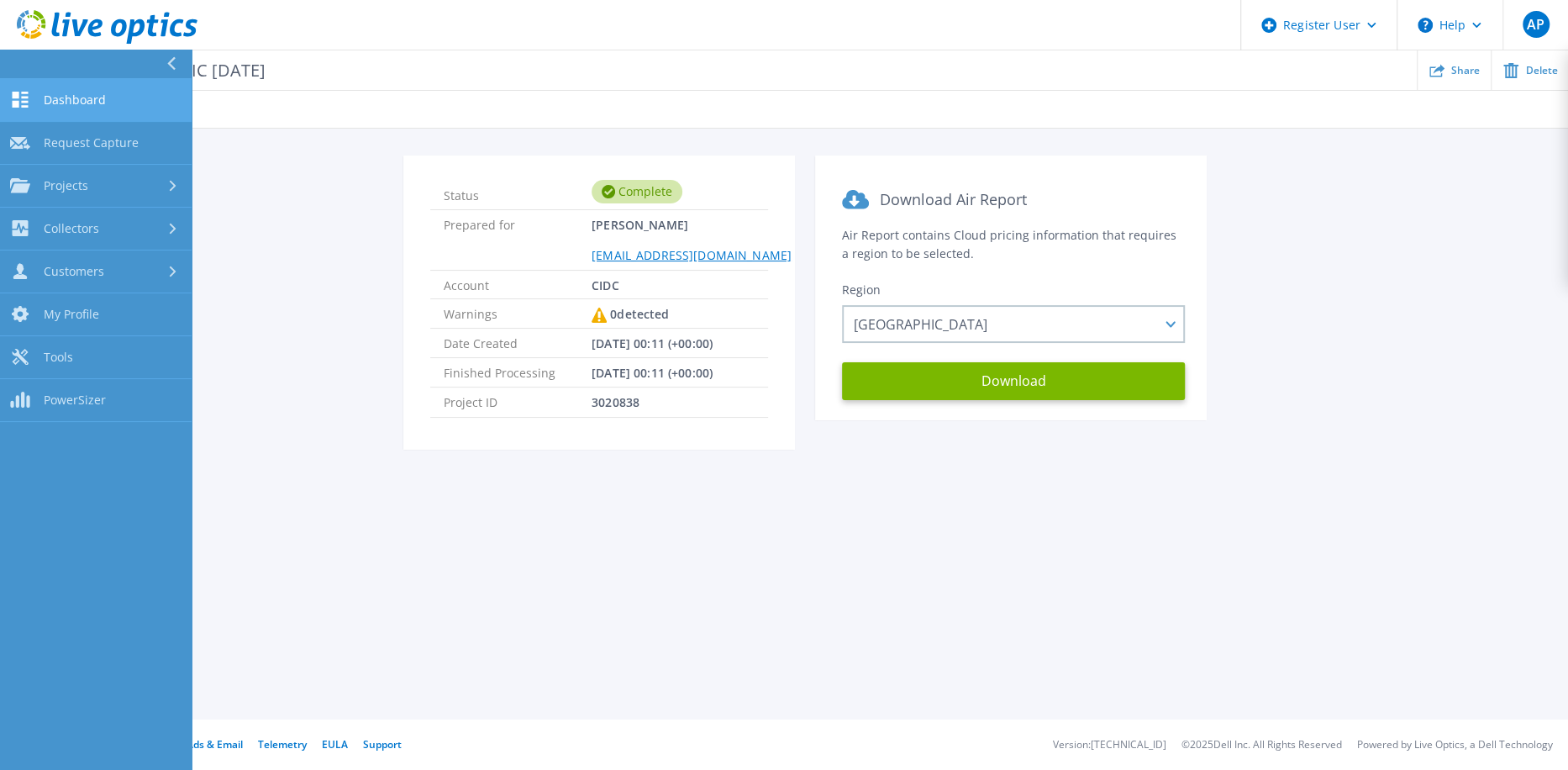
click at [127, 115] on link "Dashboard Dashboard" at bounding box center [96, 100] width 192 height 43
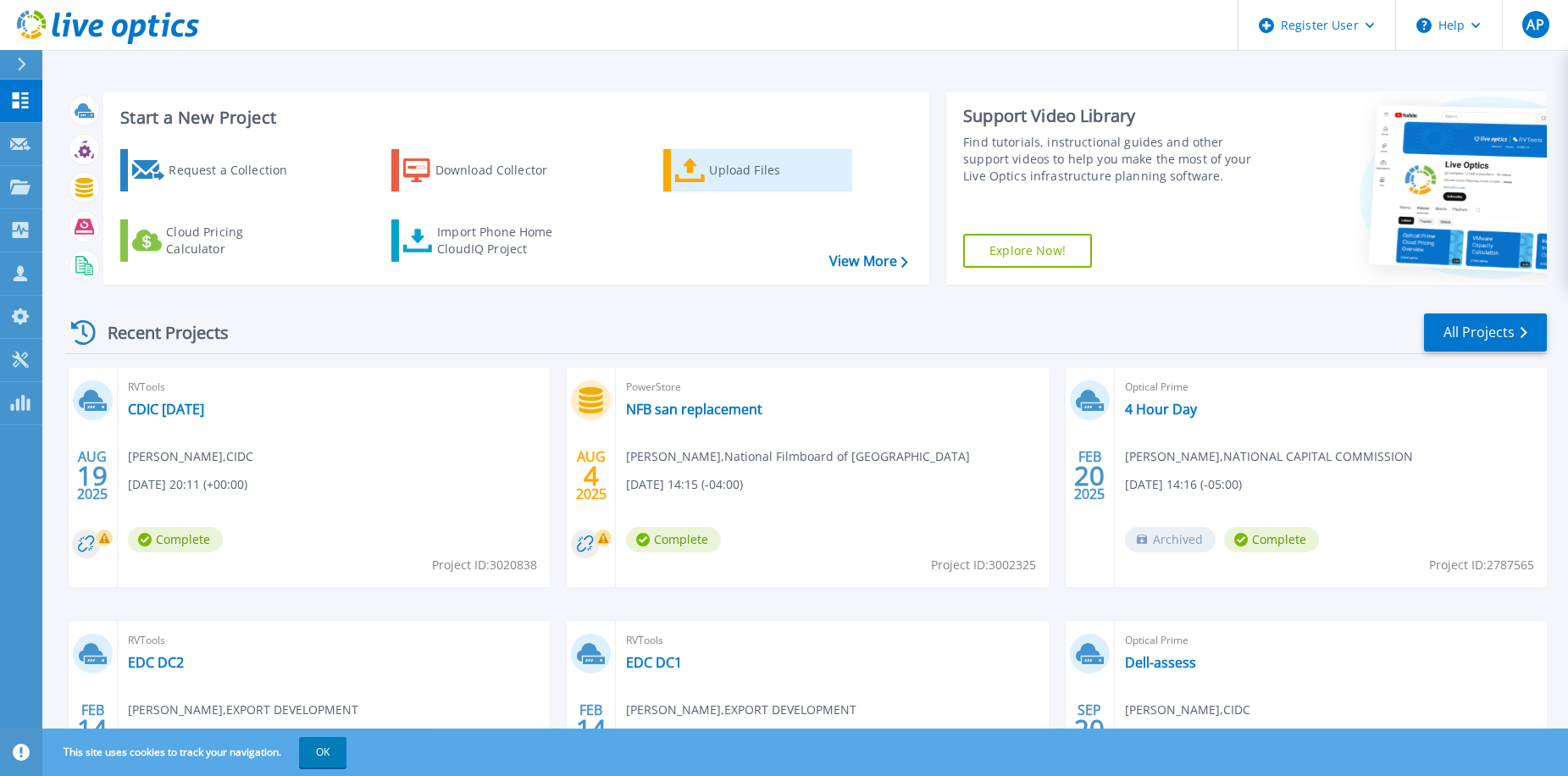
click at [710, 186] on div "Upload Files" at bounding box center [777, 170] width 136 height 34
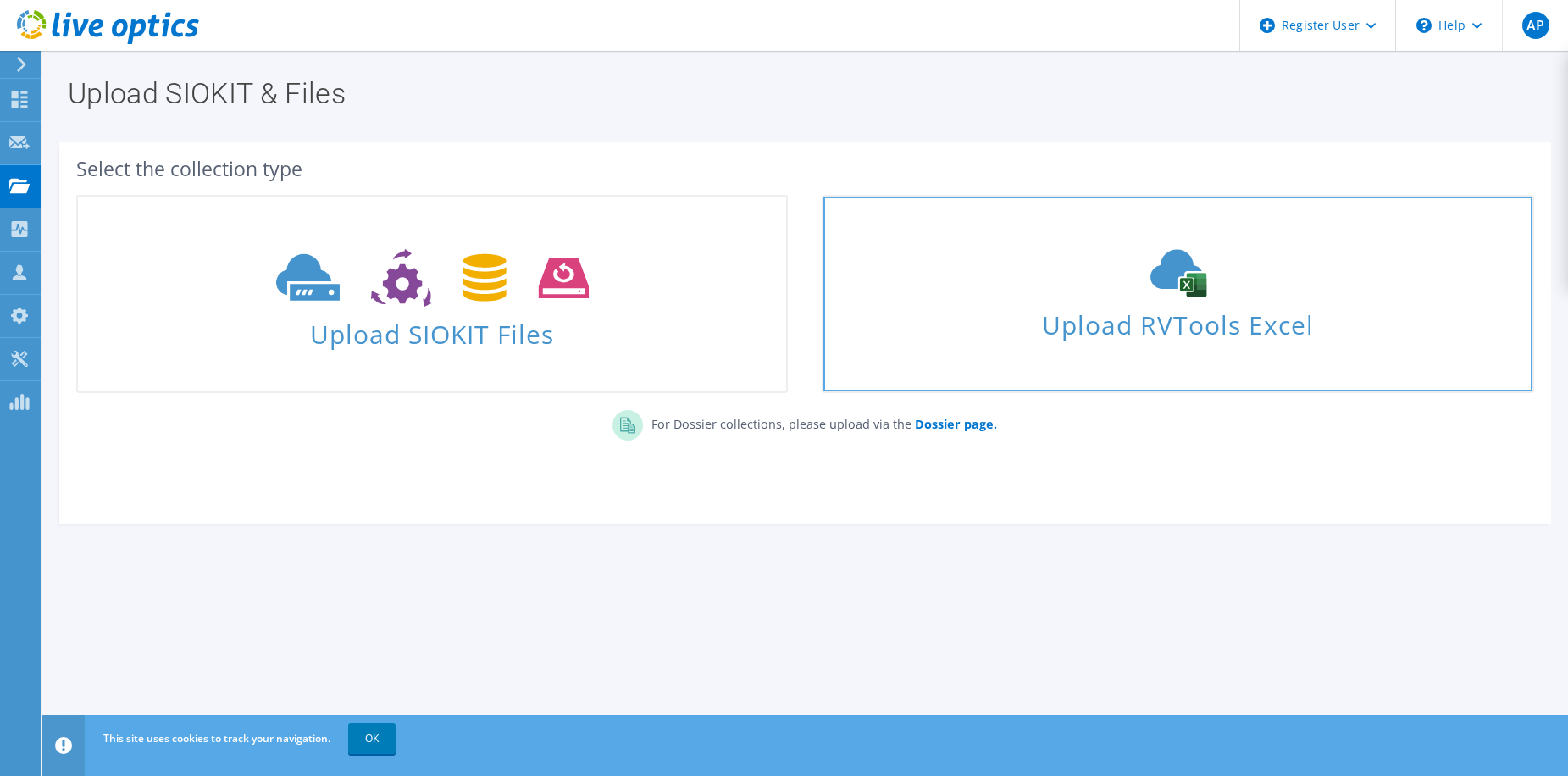
click at [1319, 324] on span "Upload RVTools Excel" at bounding box center [1177, 321] width 709 height 36
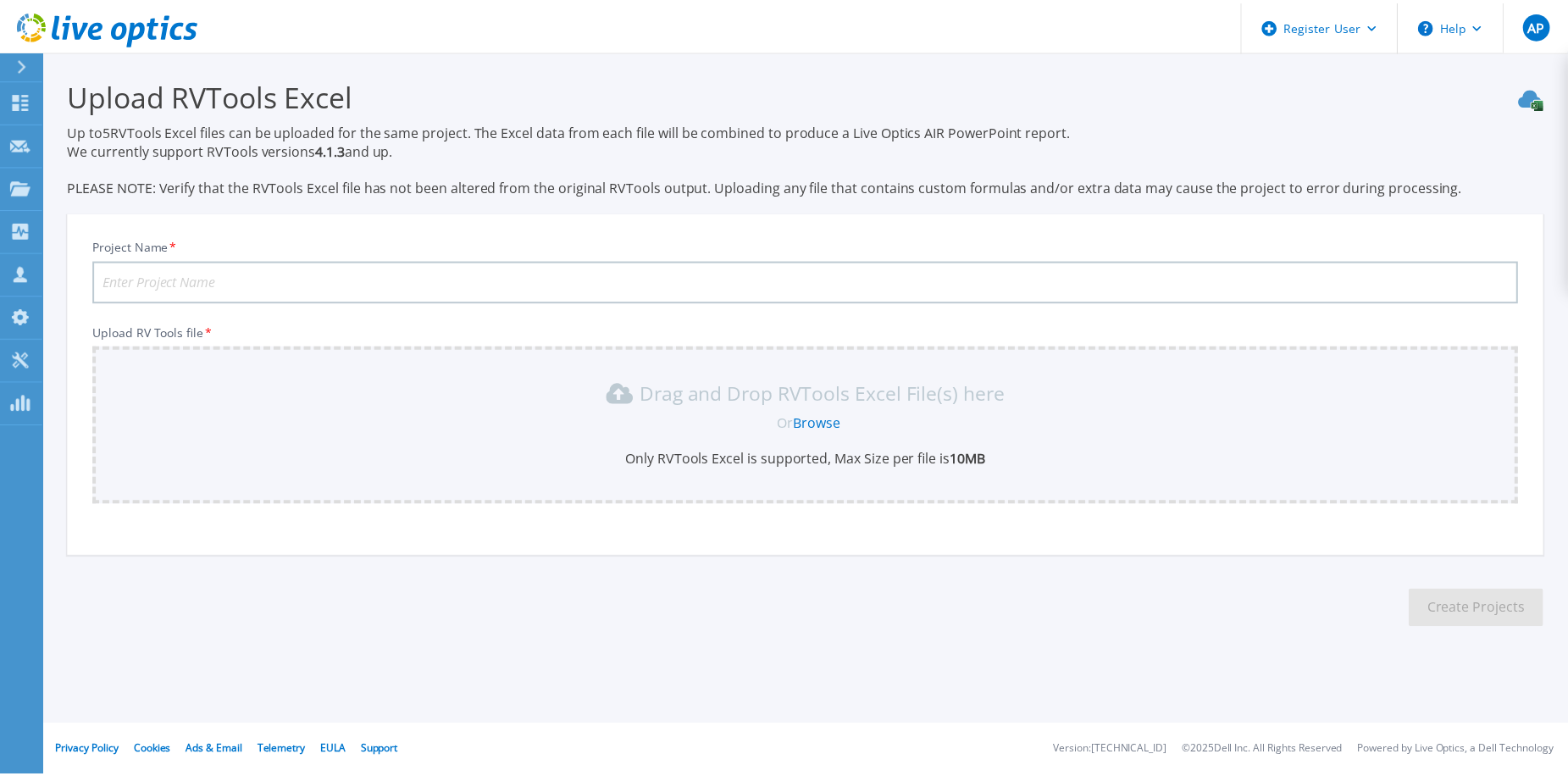
scroll to position [35, 0]
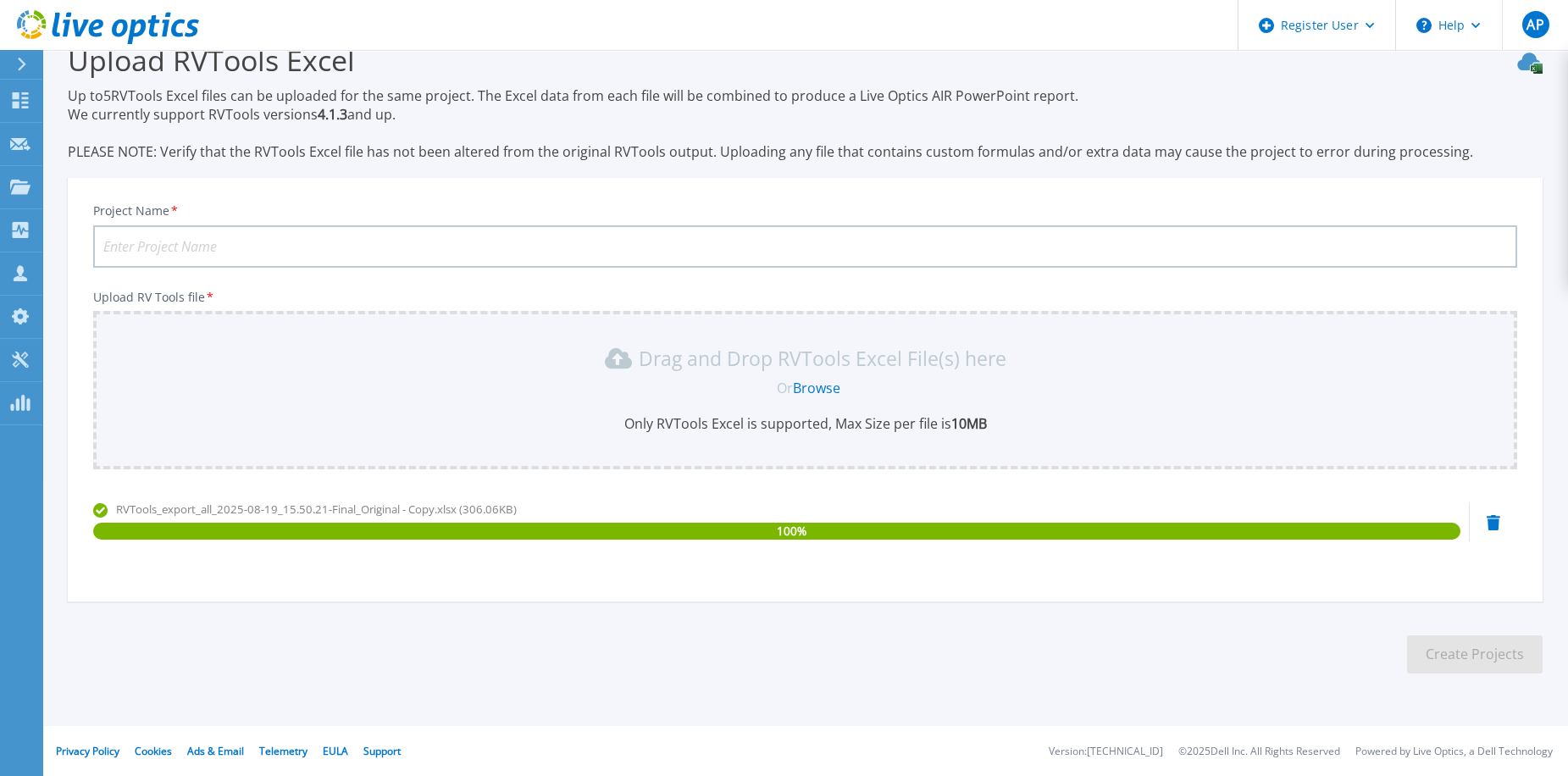
click at [482, 249] on input "Project Name *" at bounding box center [805, 247] width 1424 height 43
click at [937, 614] on section "Upload RVTools Excel Up to 5 RVTools Excel files can be uploaded for the same p…" at bounding box center [805, 363] width 1525 height 696
drag, startPoint x: 1502, startPoint y: 664, endPoint x: 441, endPoint y: 217, distance: 1151.3
click at [440, 205] on section "Project Name * CDIC Only Powered ON VMs Upload RV Tools file * Drag and Drop RV…" at bounding box center [804, 389] width 1475 height 424
click at [433, 253] on input "CDIC Only Powered ON VMs" at bounding box center [805, 247] width 1424 height 43
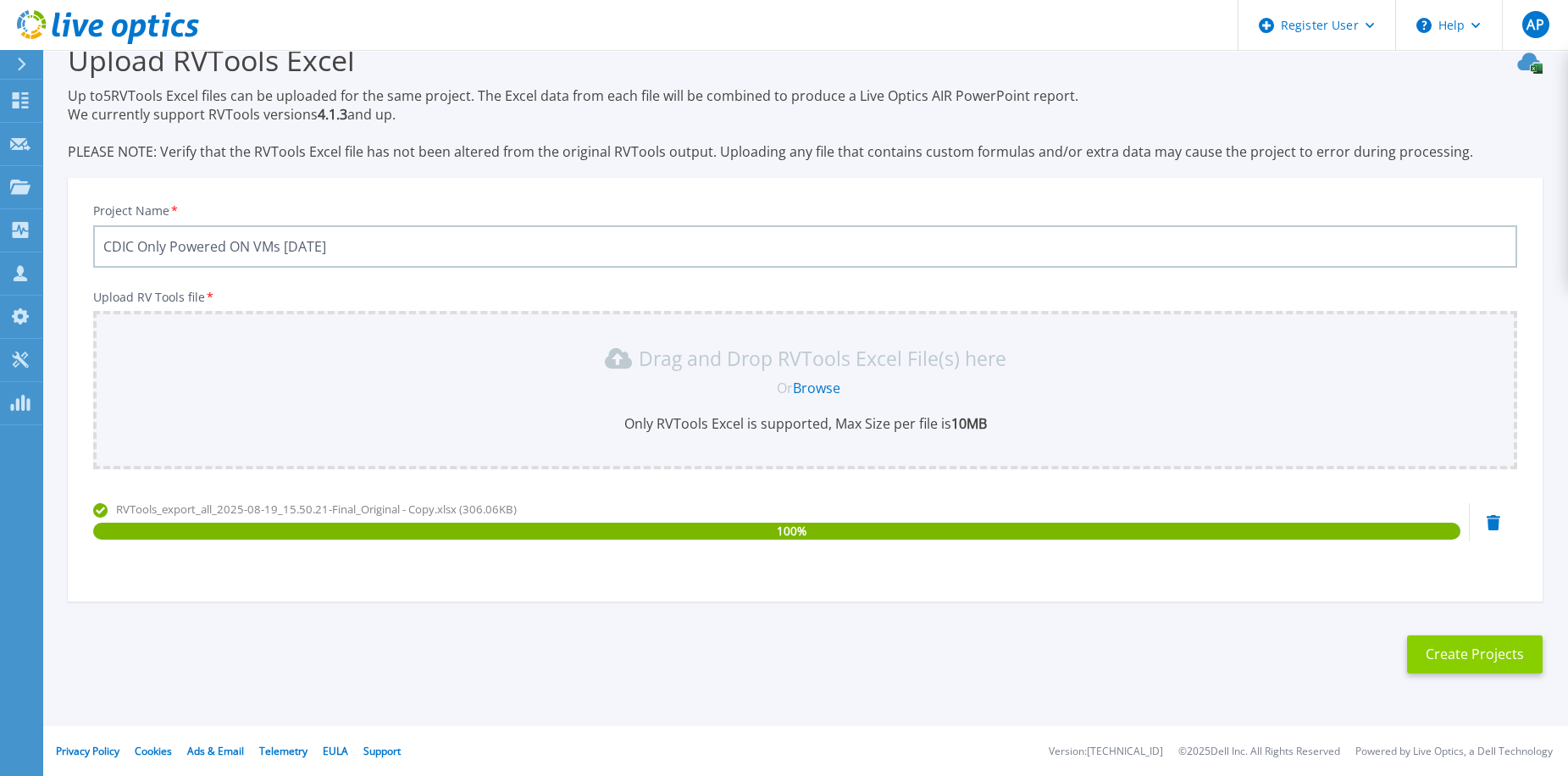
type input "CDIC Only Powered ON VMs [DATE]"
click at [1477, 653] on button "Create Projects" at bounding box center [1475, 654] width 136 height 38
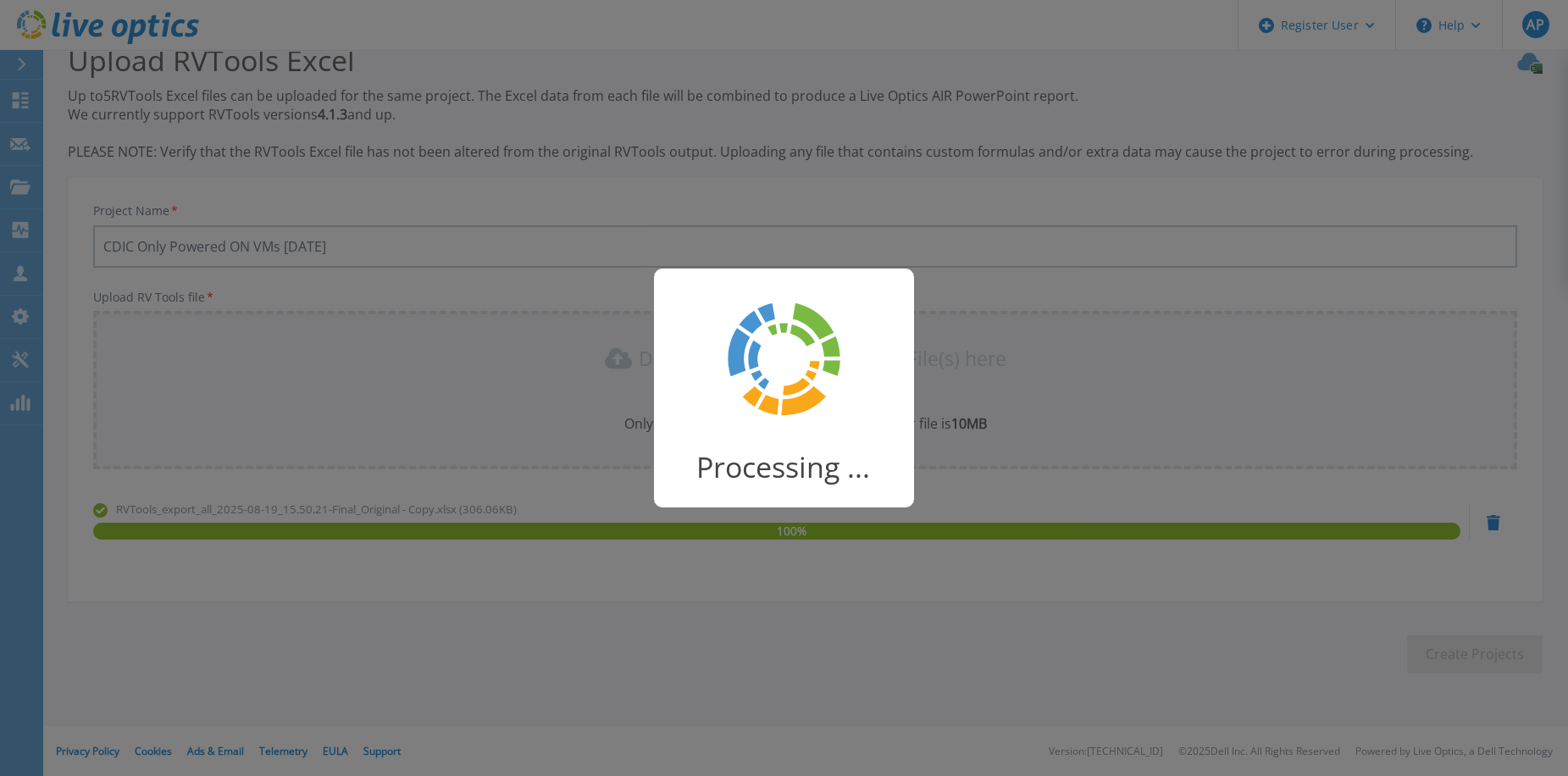
scroll to position [28, 0]
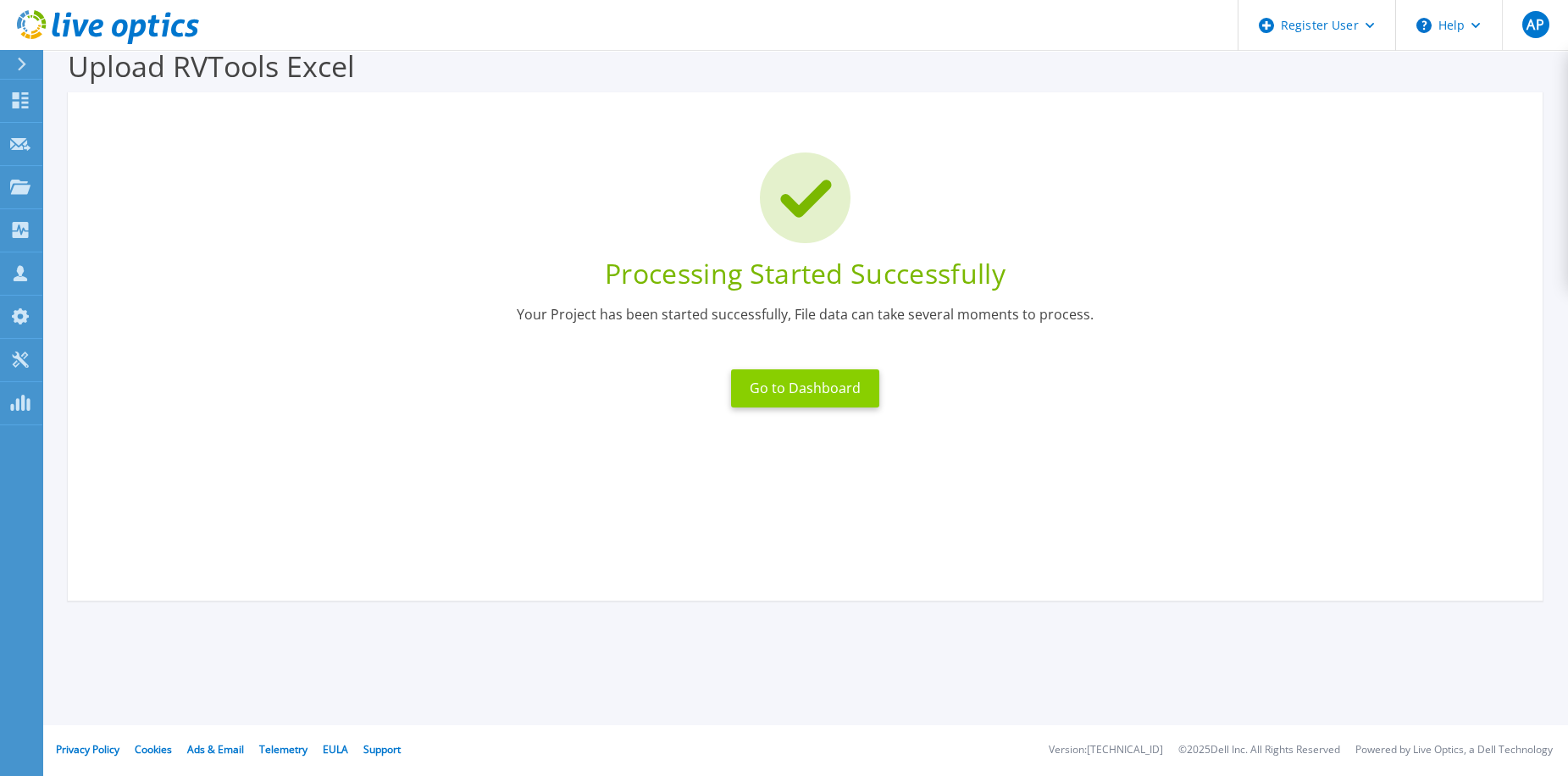
click at [822, 386] on button "Go to Dashboard" at bounding box center [804, 388] width 148 height 38
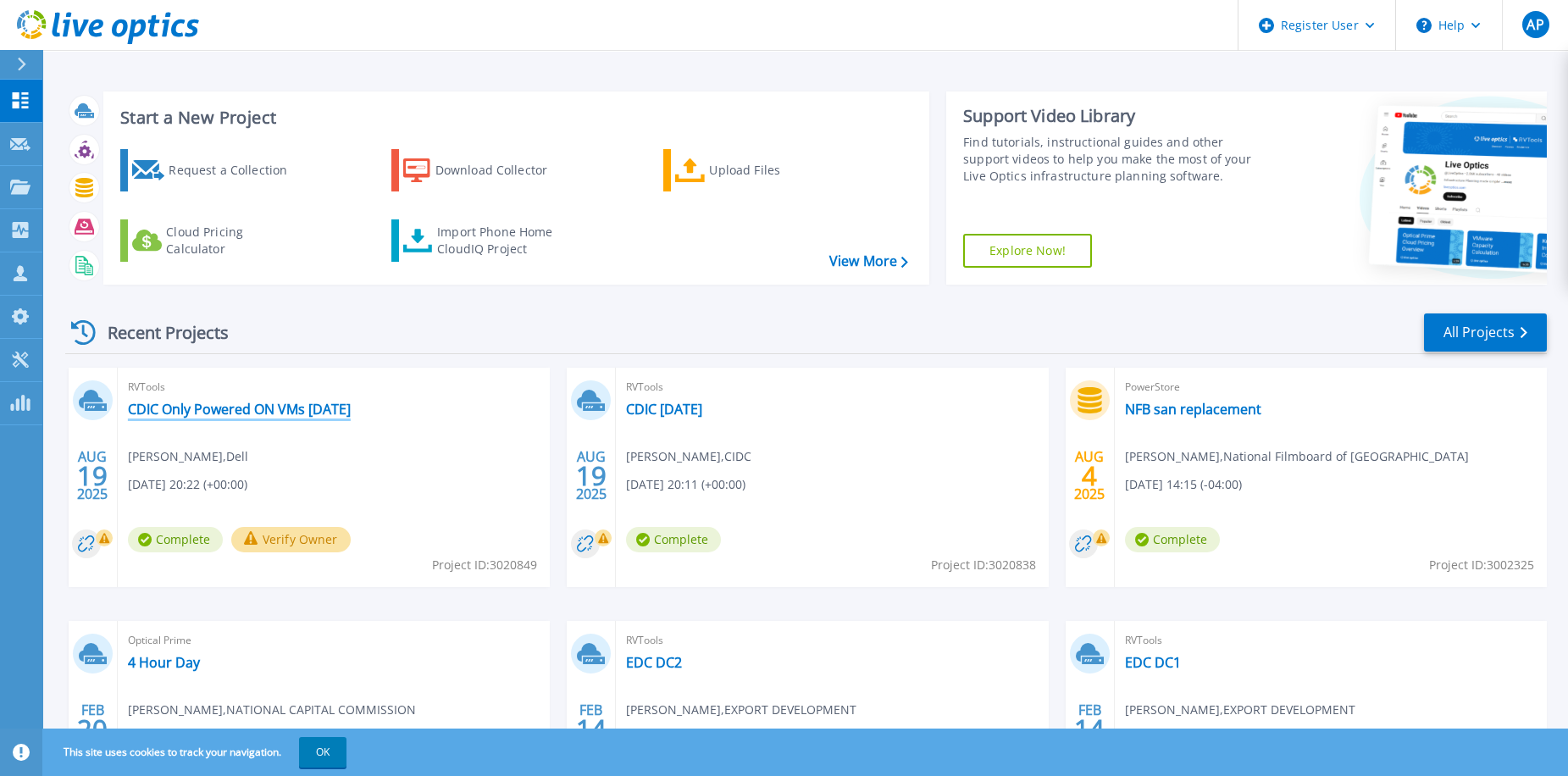
click at [319, 415] on link "CDIC Only Powered ON VMs [DATE]" at bounding box center [239, 408] width 223 height 17
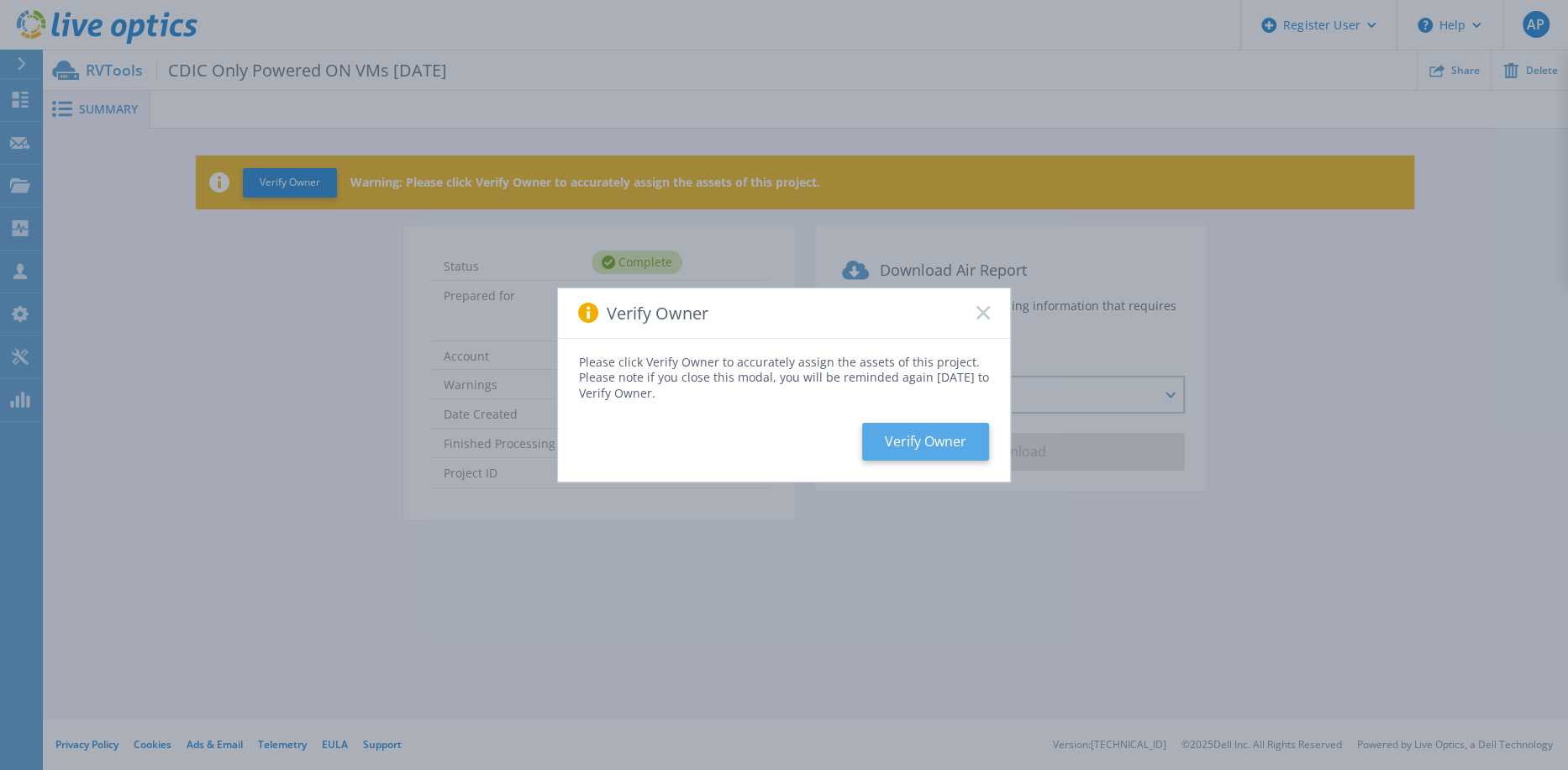
click at [900, 436] on button "Verify Owner" at bounding box center [926, 441] width 127 height 38
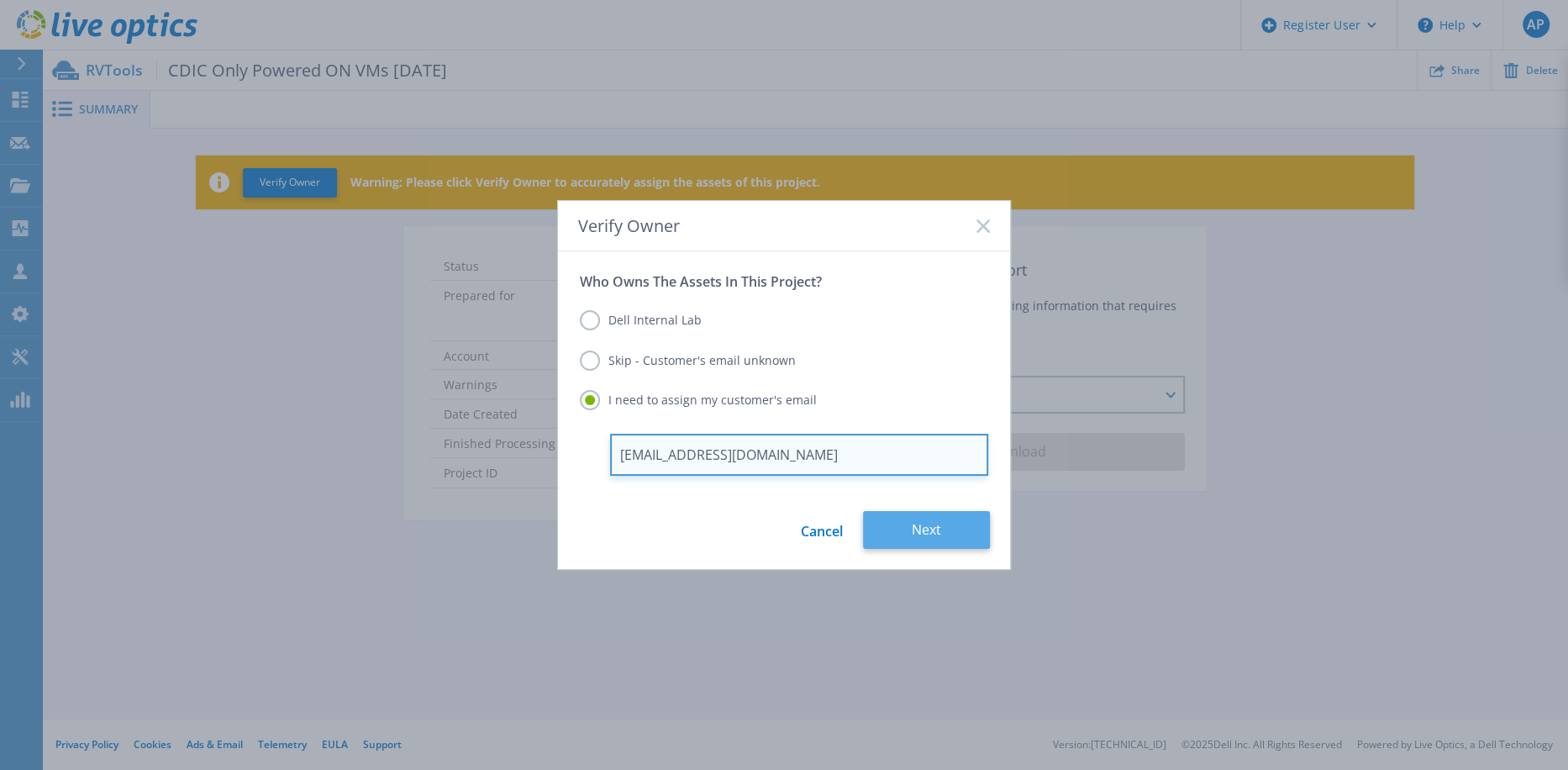
type input "mostafa.swid@cdic-sadc.gc.ca"
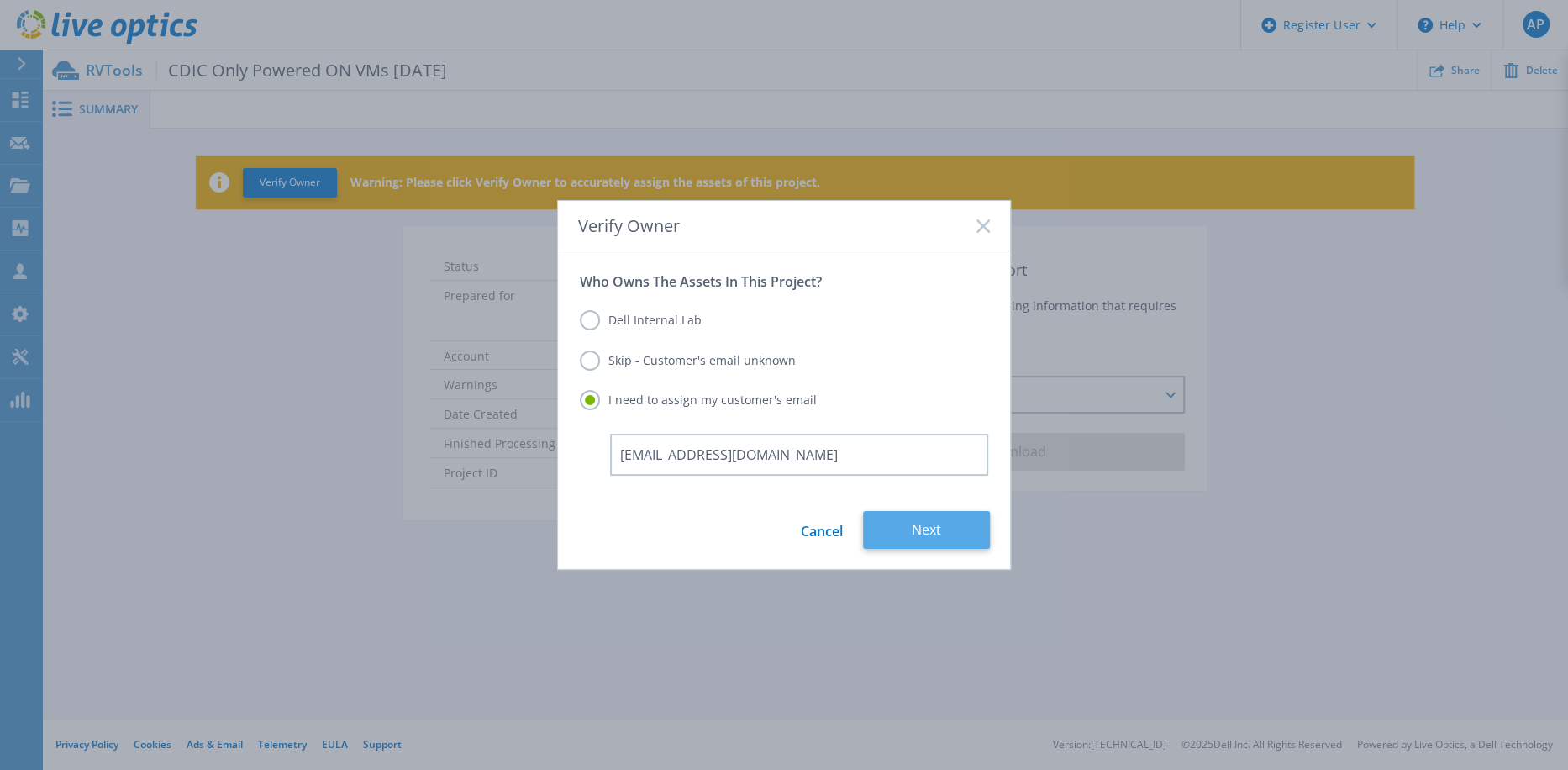
click at [917, 522] on button "Next" at bounding box center [927, 529] width 127 height 38
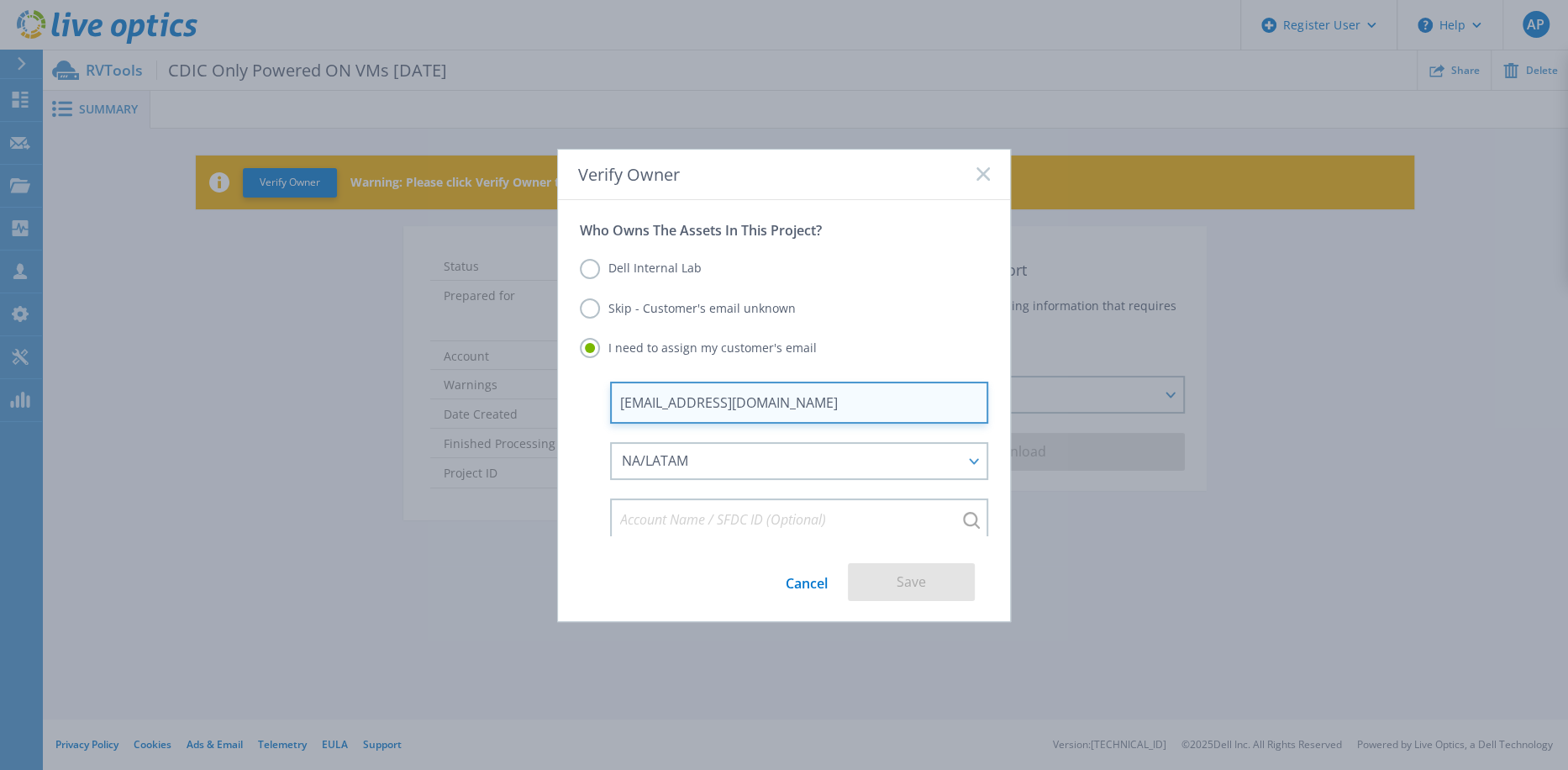
drag, startPoint x: 841, startPoint y: 398, endPoint x: 481, endPoint y: 426, distance: 361.1
click at [481, 426] on div "Verify Owner Who Owns The Assets In This Project? Dell Internal Lab Skip - Cust…" at bounding box center [784, 385] width 1568 height 770
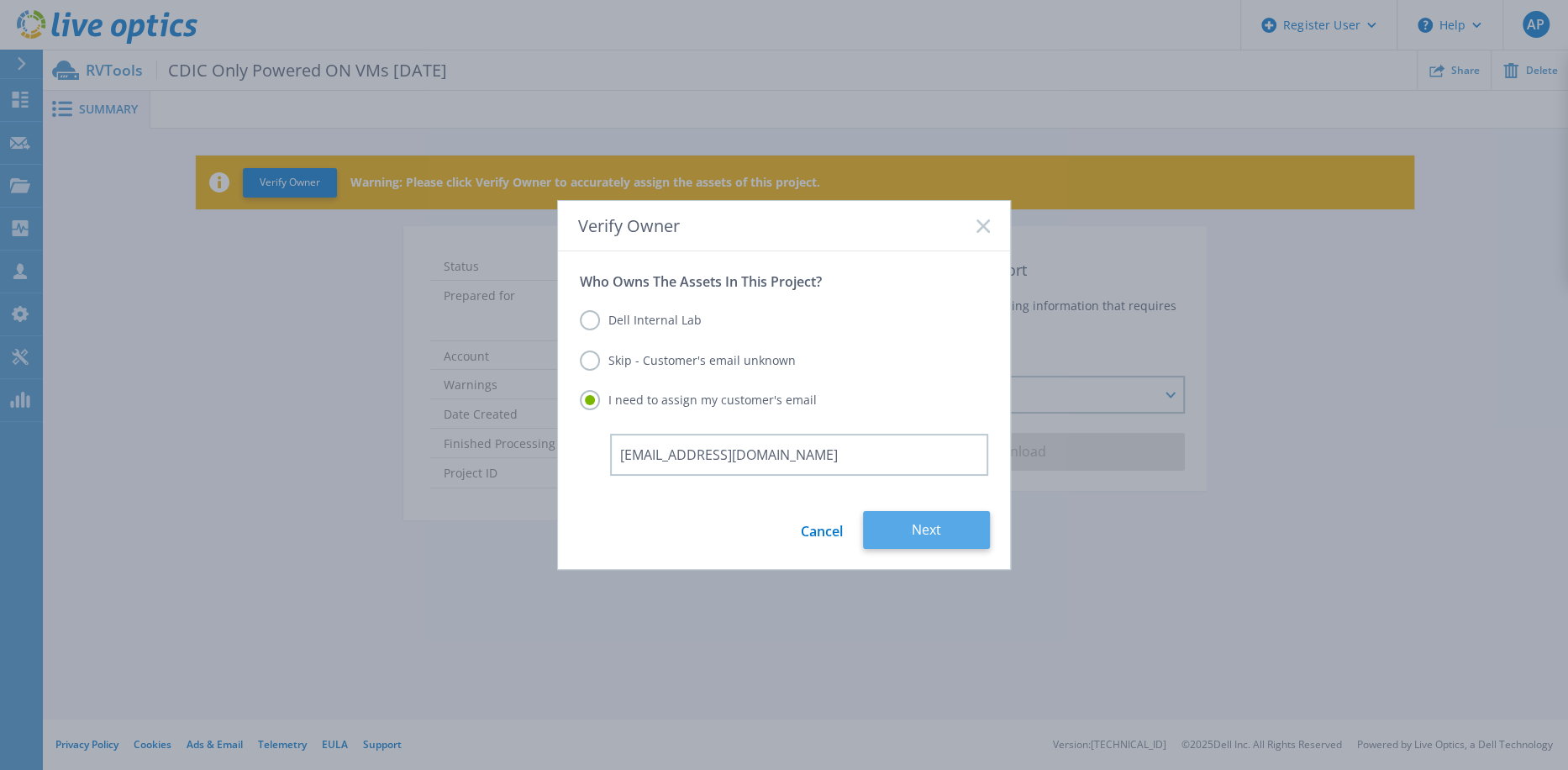
click at [912, 530] on button "Next" at bounding box center [927, 529] width 127 height 38
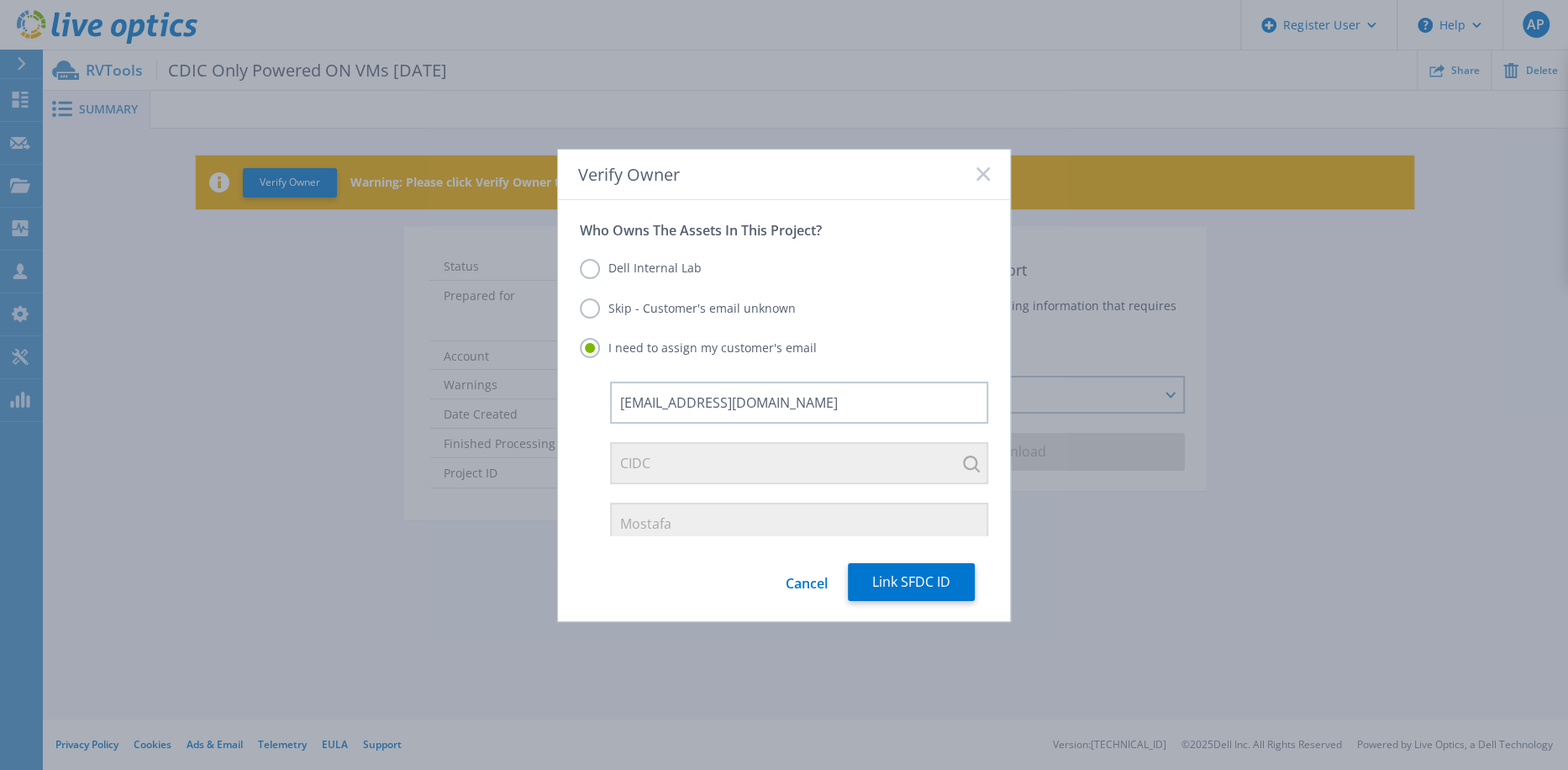
scroll to position [127, 0]
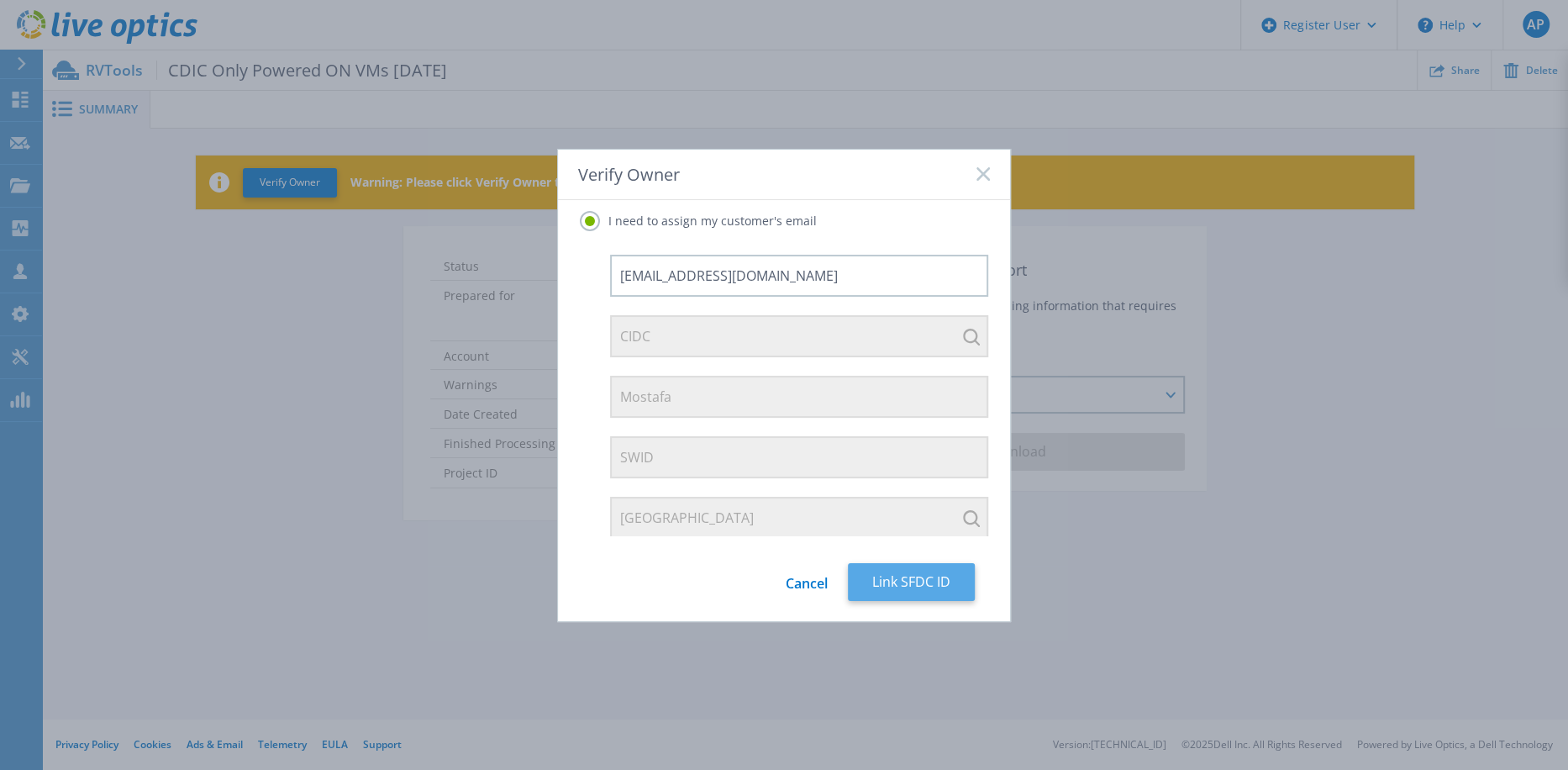
click at [888, 574] on button "Link SFDC ID" at bounding box center [912, 581] width 127 height 38
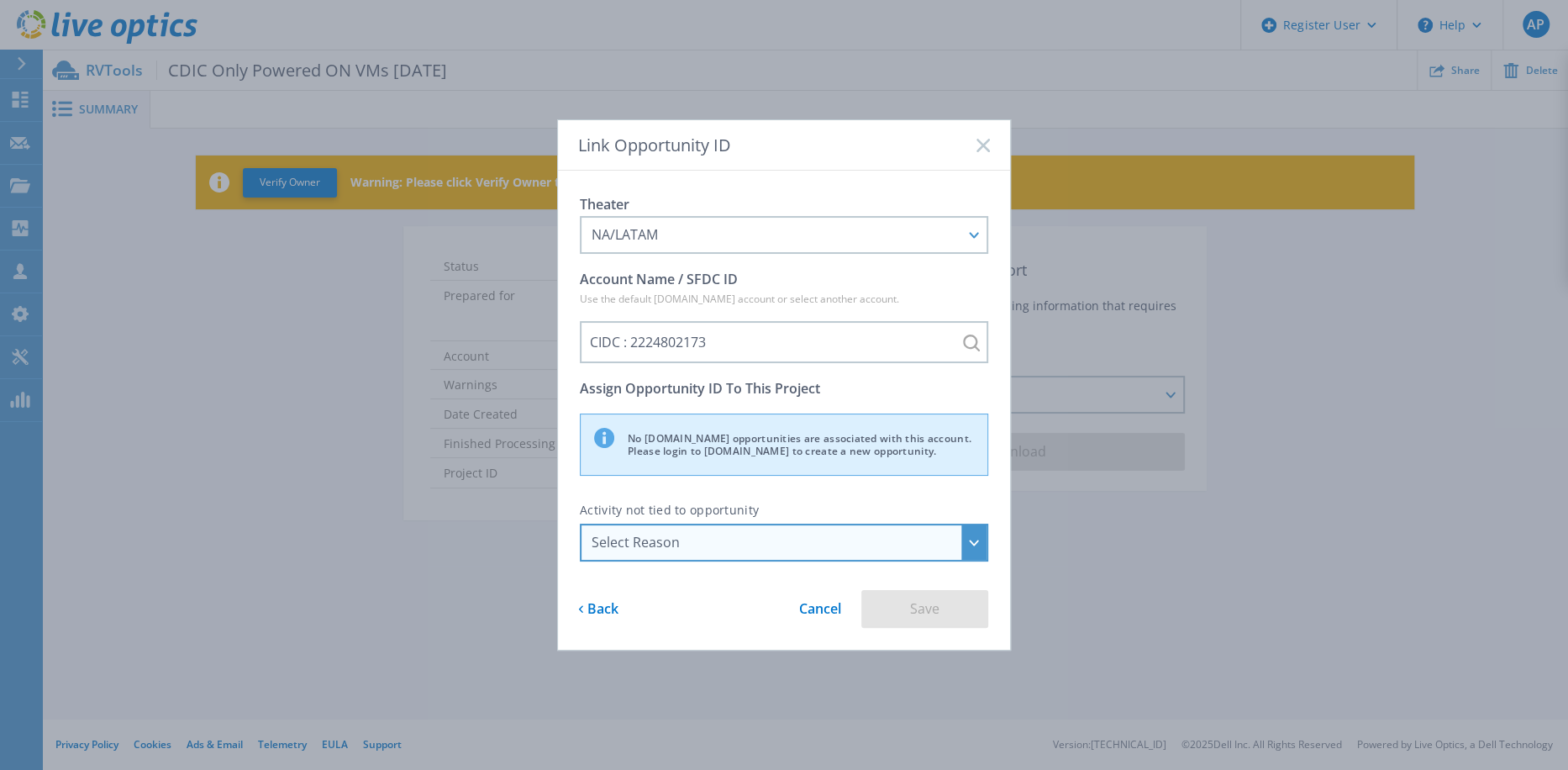
click at [833, 541] on div "Select Reason" at bounding box center [775, 542] width 366 height 15
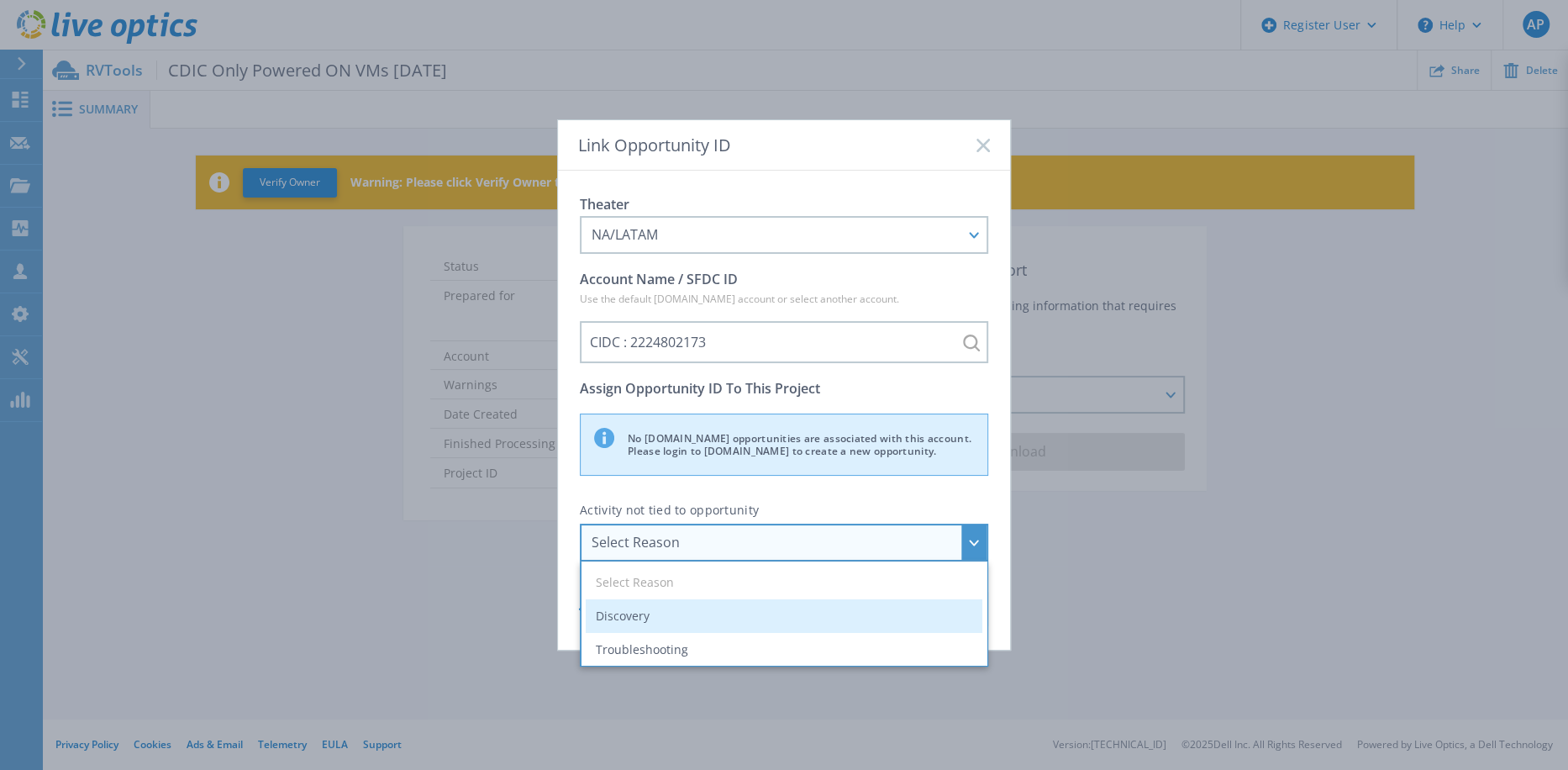
click at [805, 621] on li "Discovery" at bounding box center [784, 616] width 396 height 33
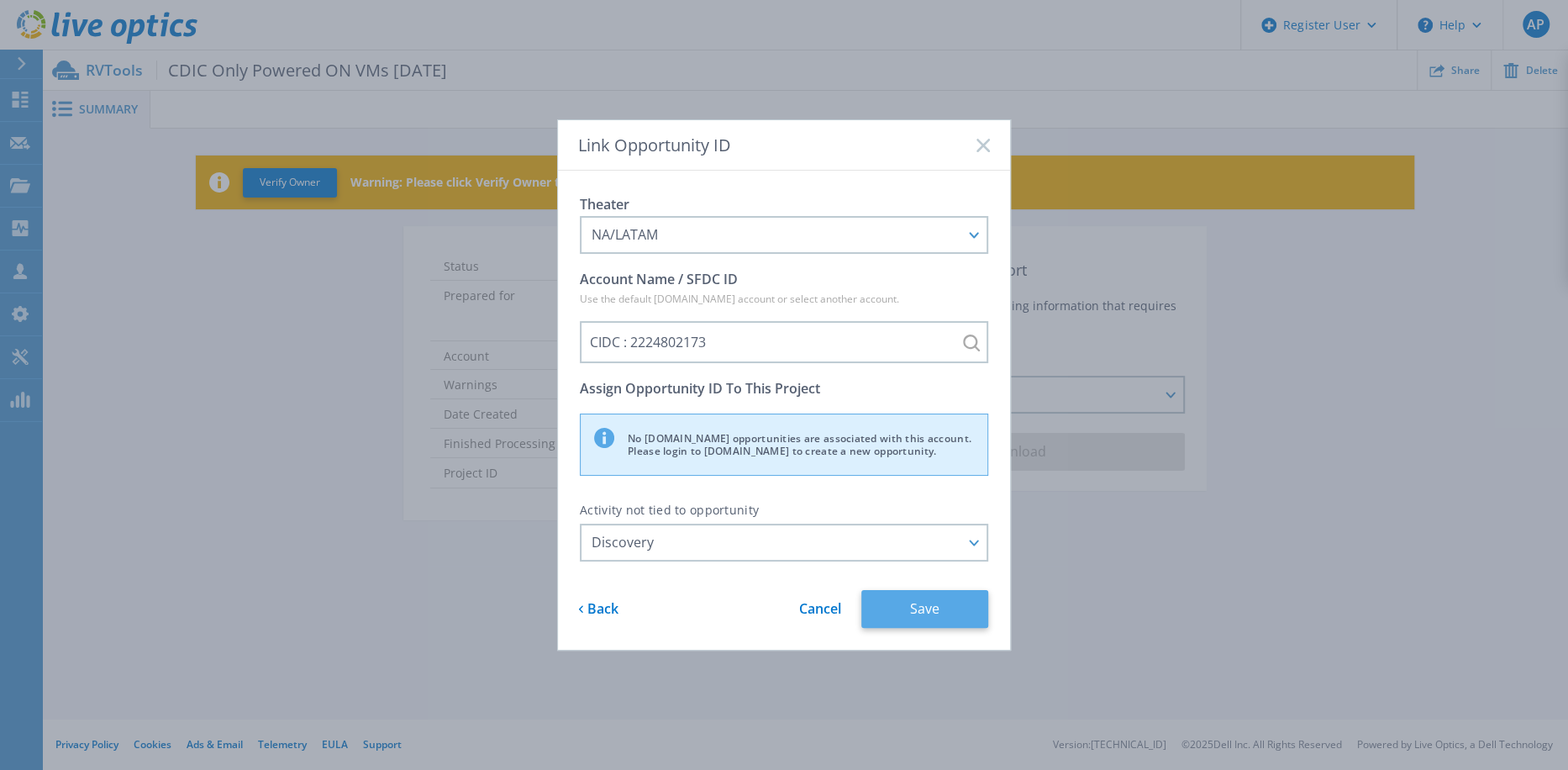
click at [925, 608] on button "Save" at bounding box center [925, 609] width 127 height 38
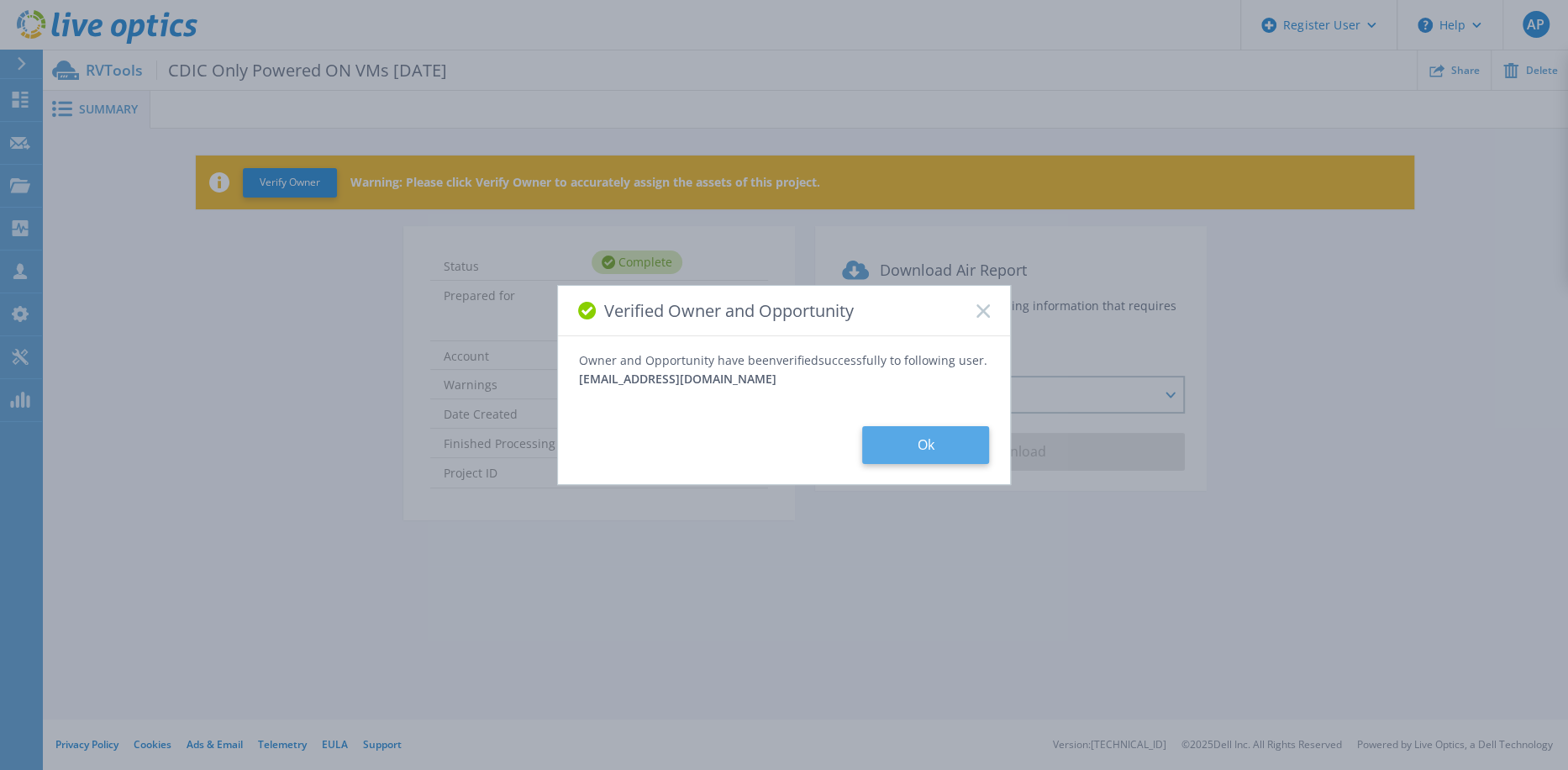
click at [920, 449] on button "Ok" at bounding box center [926, 445] width 127 height 38
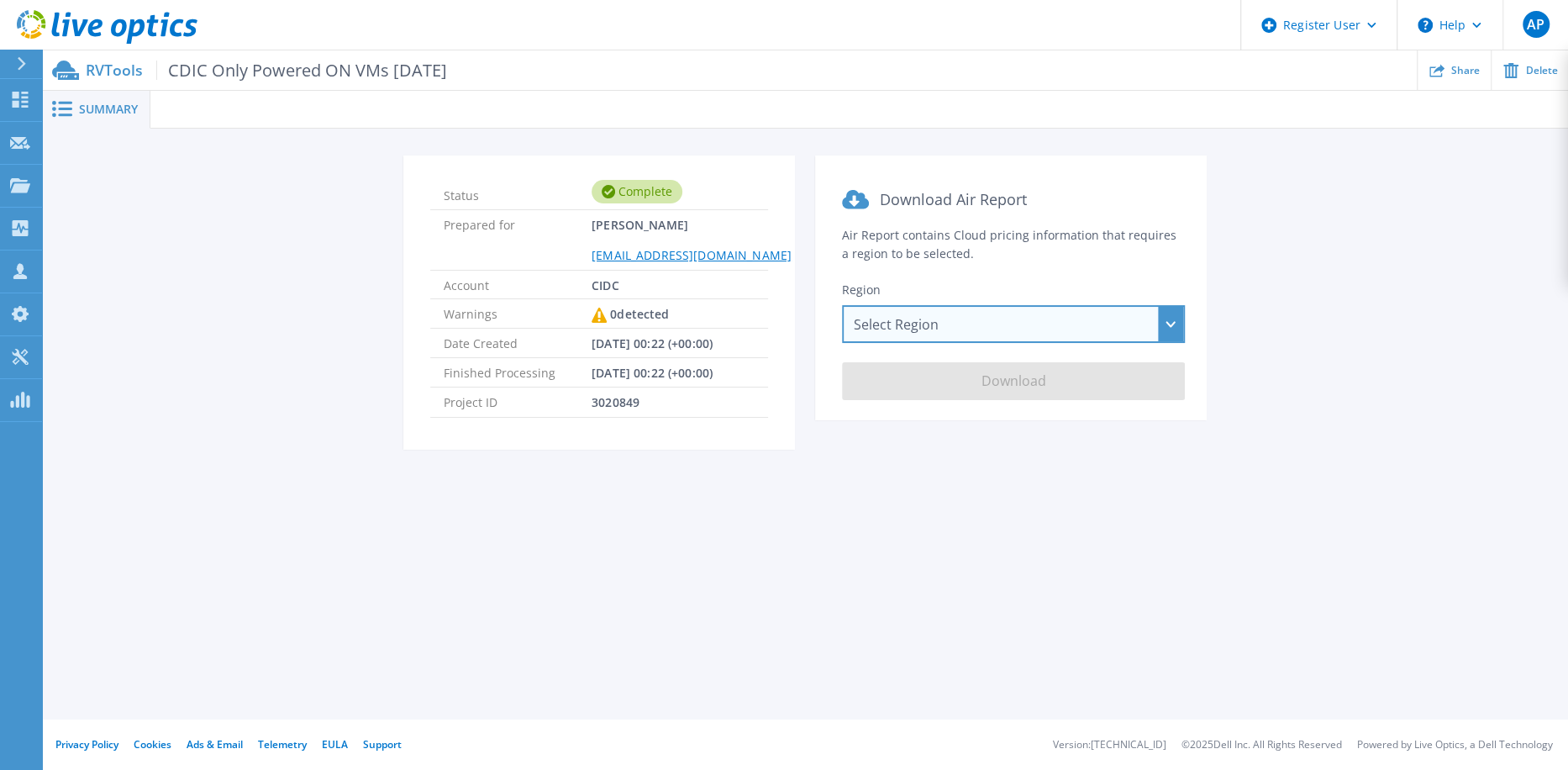
click at [965, 321] on div "Select Region Asia Pacific (Hong Kong) Asia Pacific (Mumbai) Asia Pacific (Seou…" at bounding box center [1013, 323] width 343 height 38
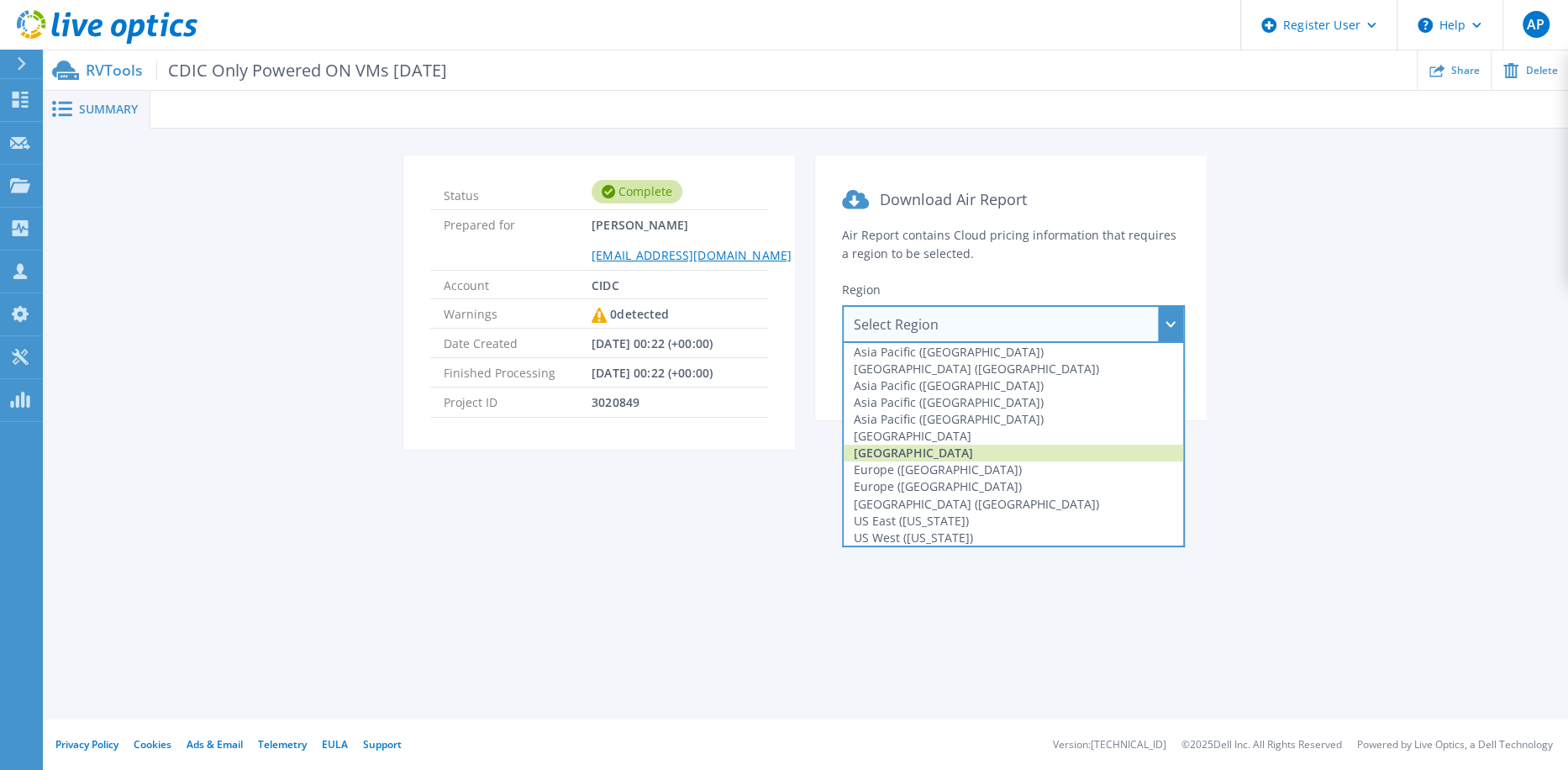
click at [966, 452] on div "[GEOGRAPHIC_DATA]" at bounding box center [1013, 453] width 339 height 17
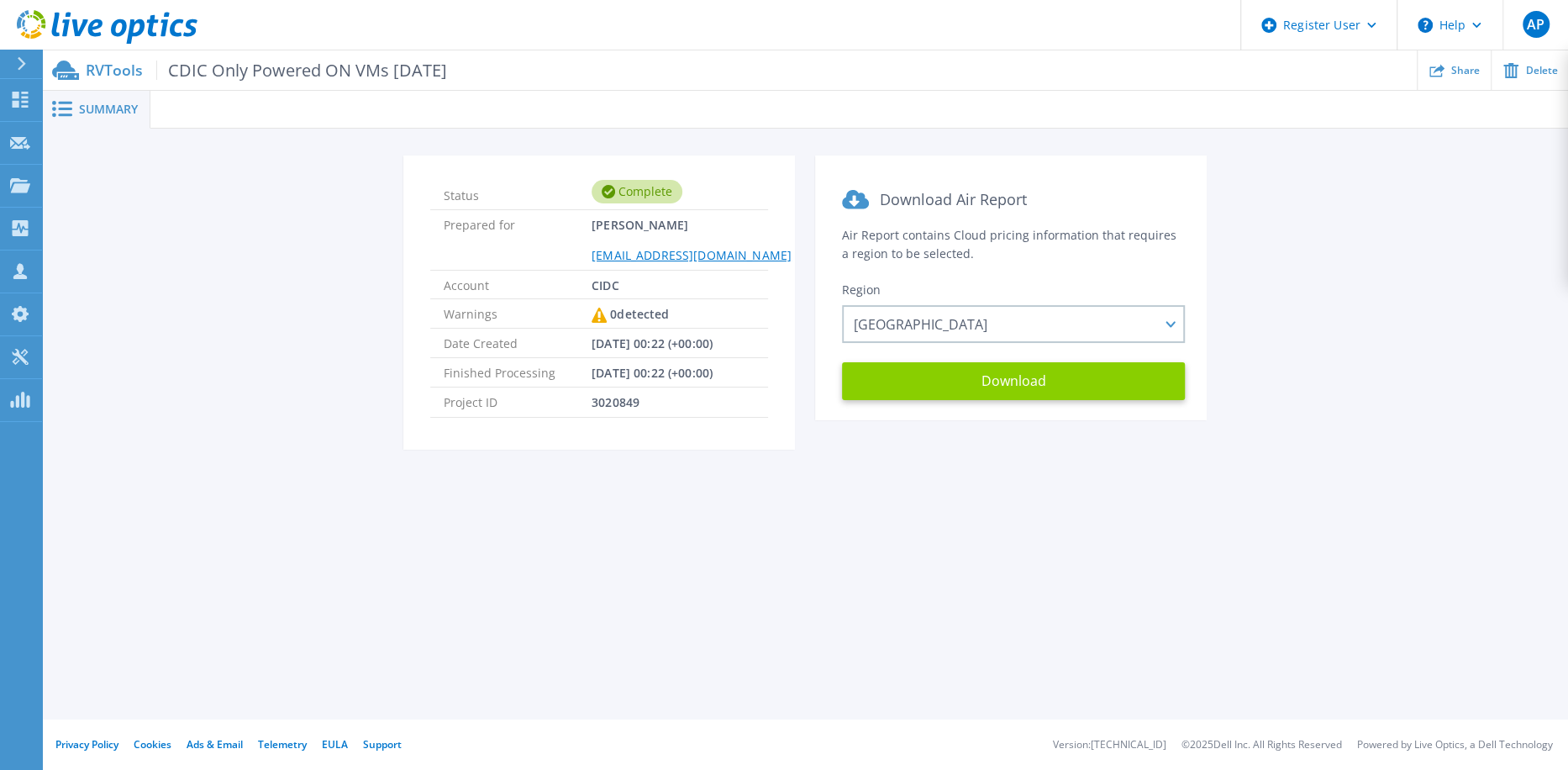
click at [1089, 383] on button "Download" at bounding box center [1013, 381] width 343 height 38
click at [1225, 520] on div "Summary Status Complete Prepared for Mostafa SWID mswid@cdic-sadc.ca Account CI…" at bounding box center [805, 359] width 1527 height 720
click at [92, 36] on icon at bounding box center [107, 26] width 181 height 34
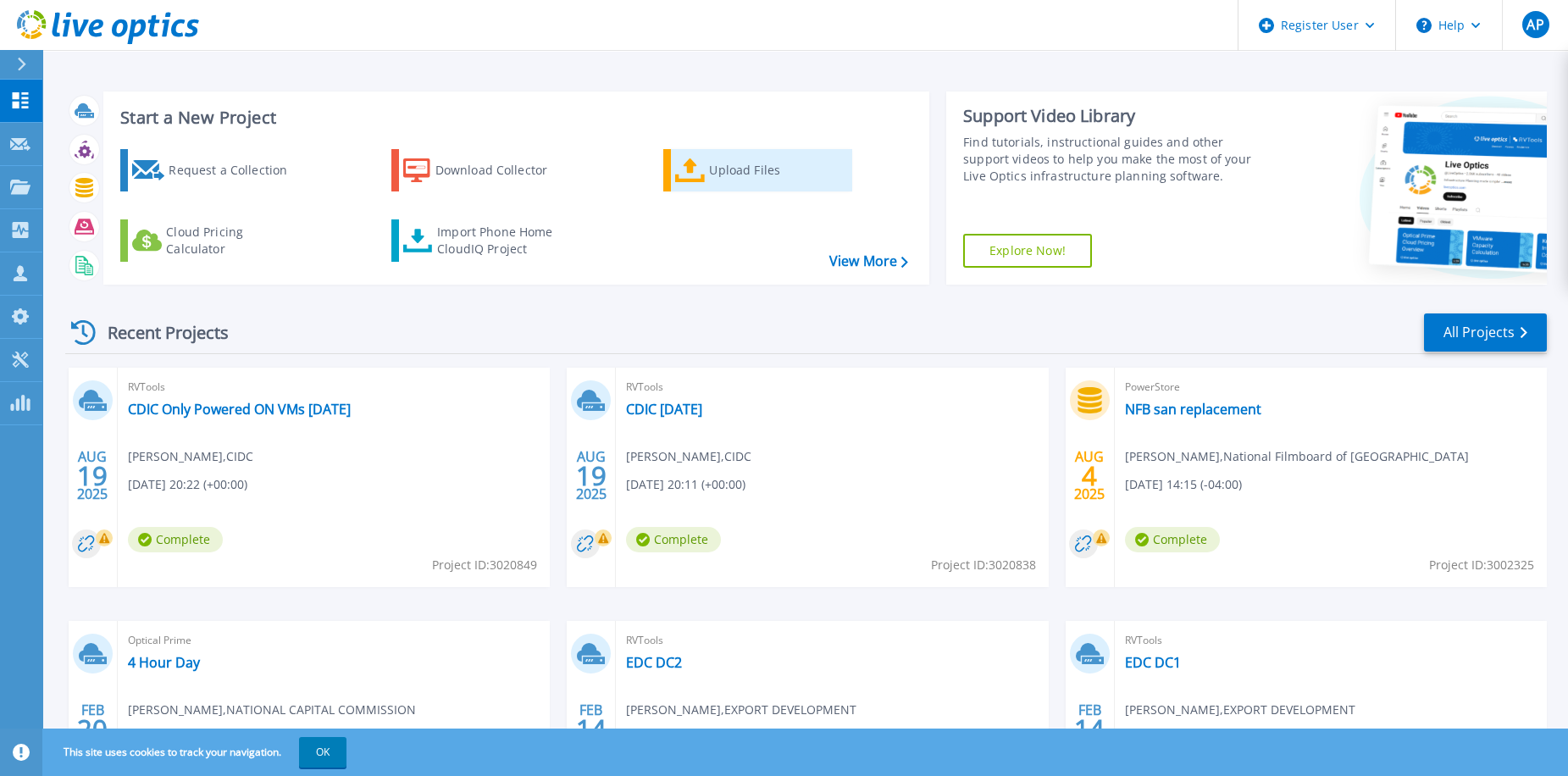
click at [732, 182] on div "Upload Files" at bounding box center [777, 170] width 136 height 34
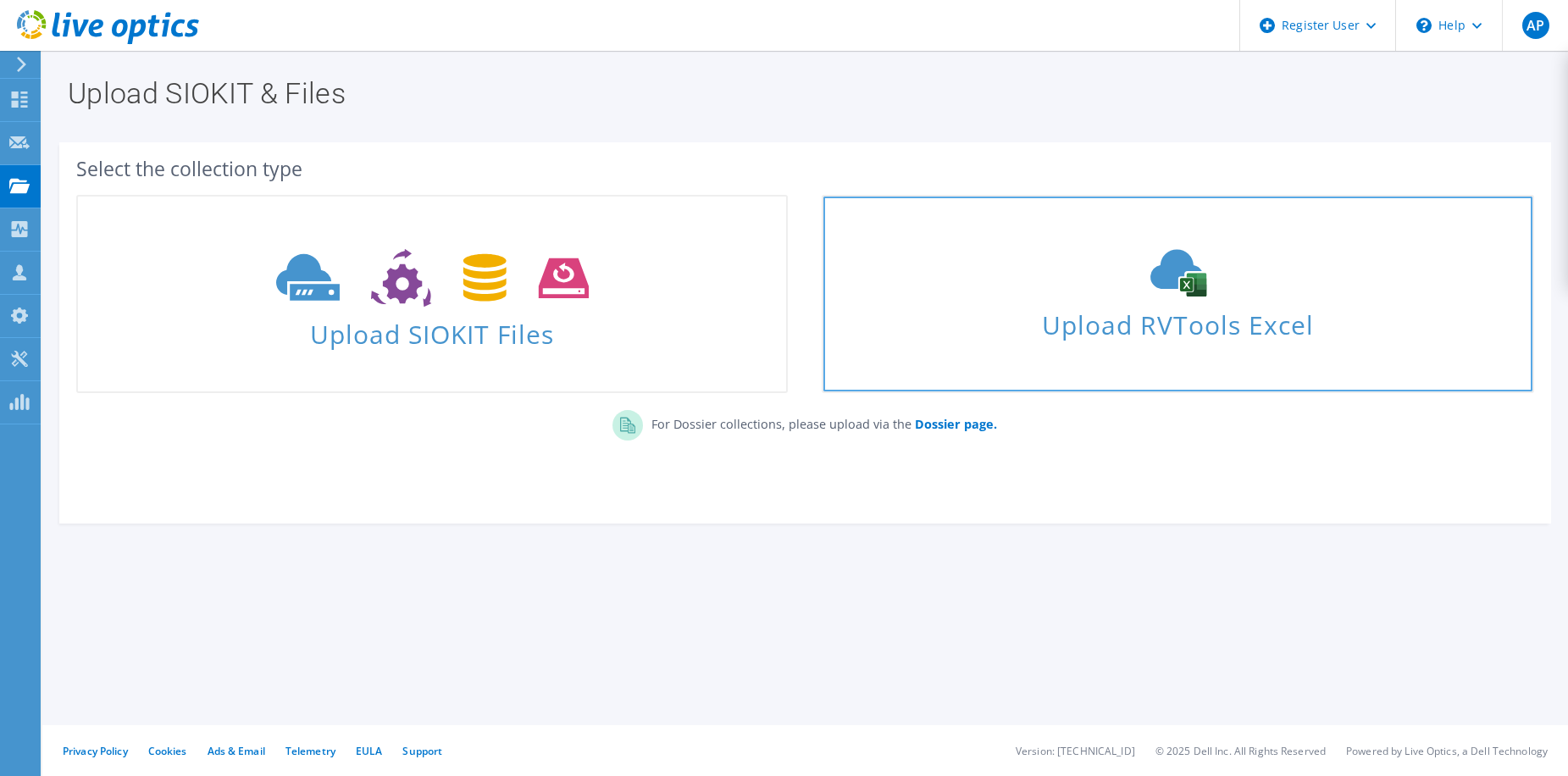
click at [1130, 377] on link "Upload RVTools Excel" at bounding box center [1177, 293] width 711 height 198
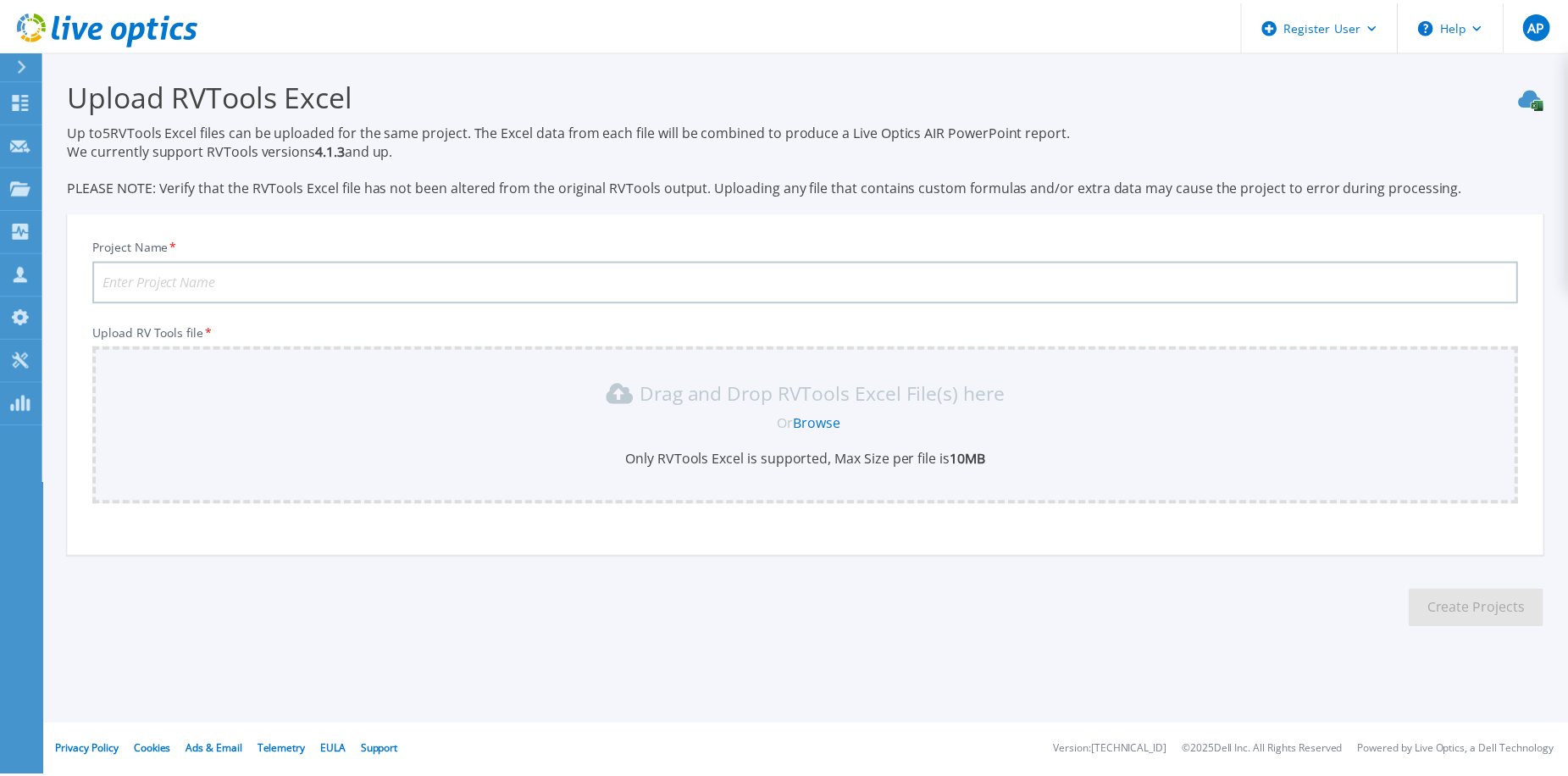
scroll to position [35, 0]
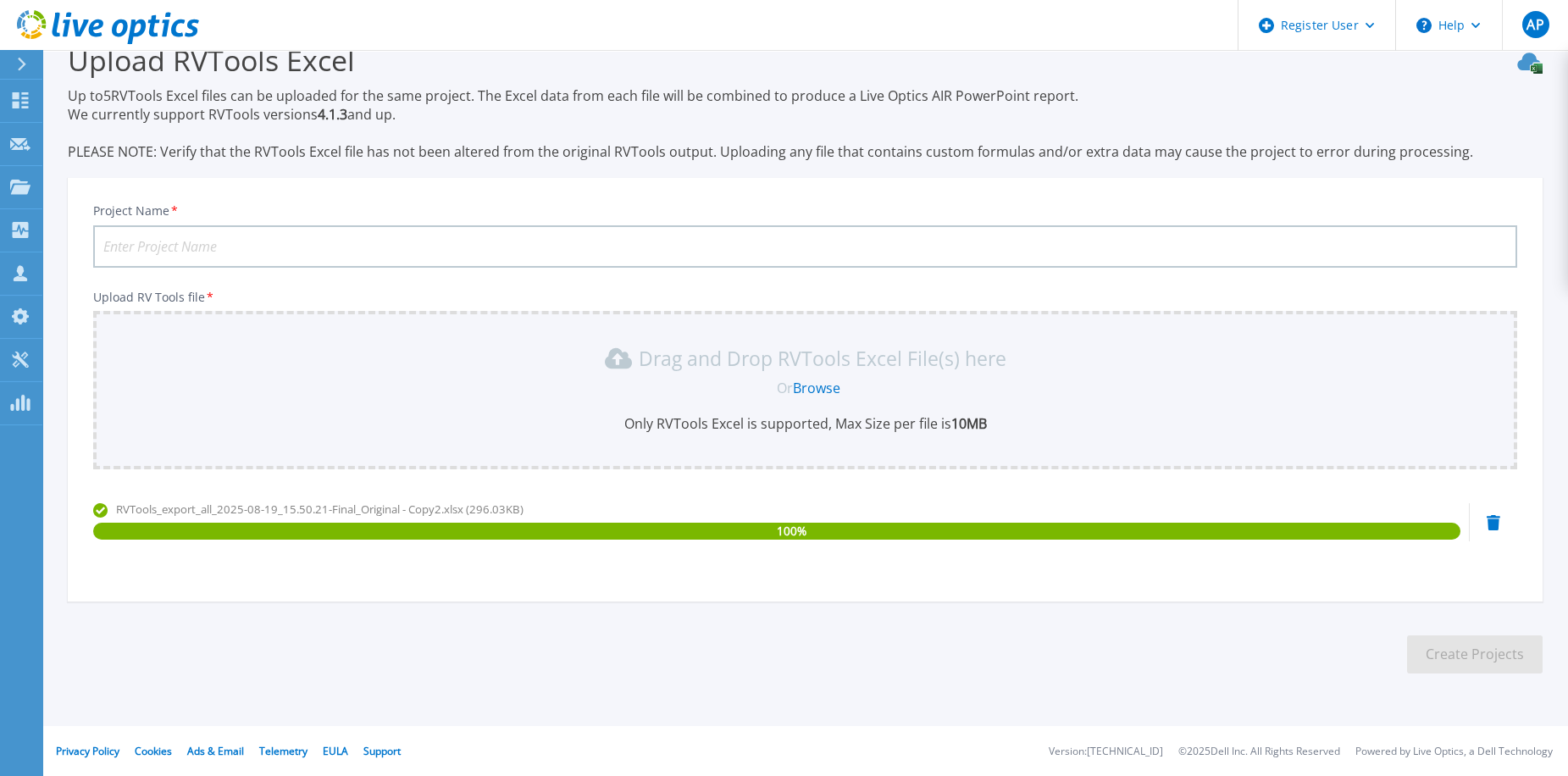
click at [384, 245] on input "Project Name *" at bounding box center [805, 247] width 1424 height 43
click at [400, 258] on input "CDIC" at bounding box center [805, 247] width 1424 height 43
click at [386, 245] on input "CDIC" at bounding box center [805, 247] width 1424 height 43
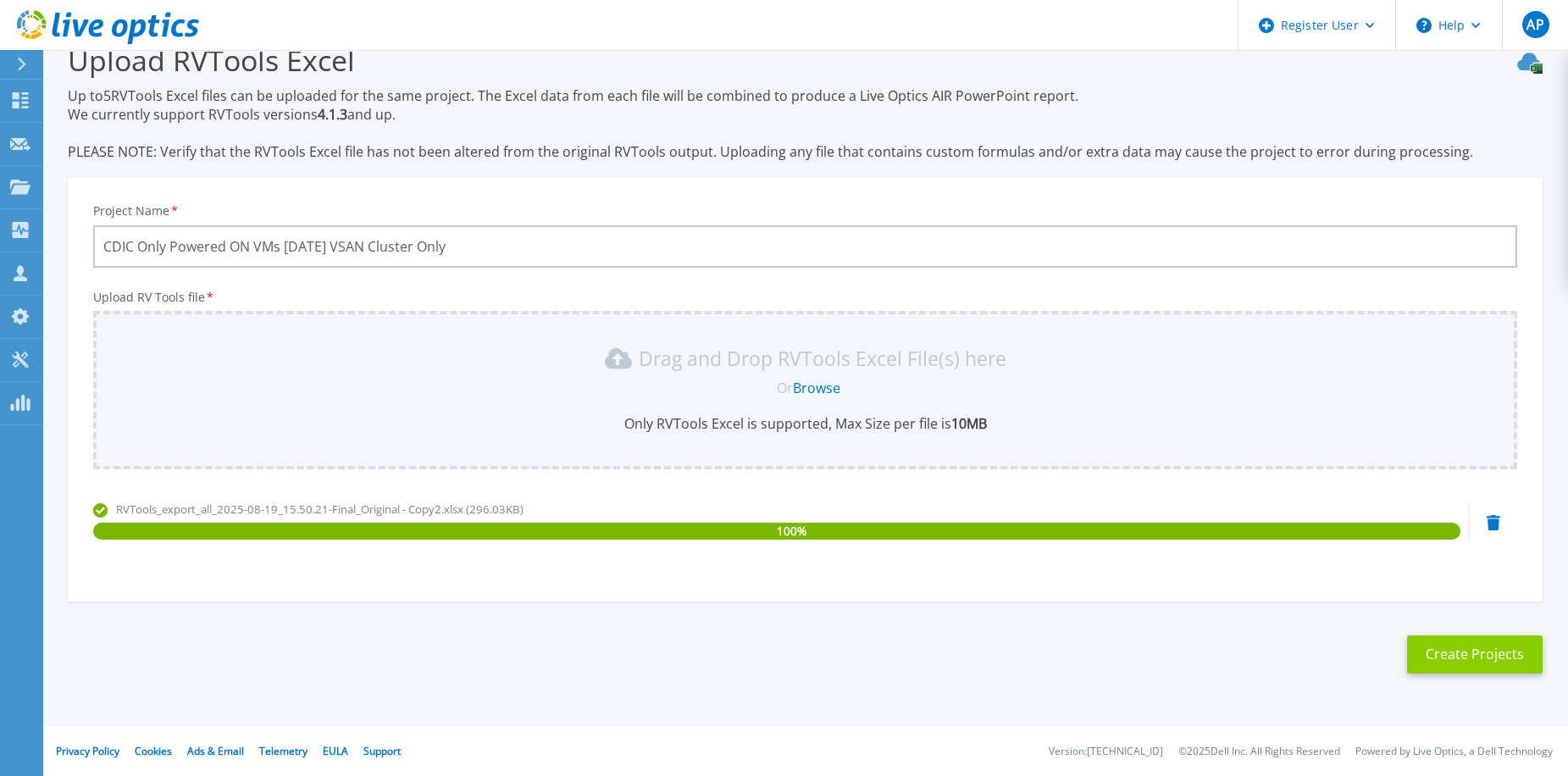
type input "CDIC Only Powered ON VMs Aug 2025 VSAN Cluster Only"
click at [1466, 647] on button "Create Projects" at bounding box center [1475, 654] width 136 height 38
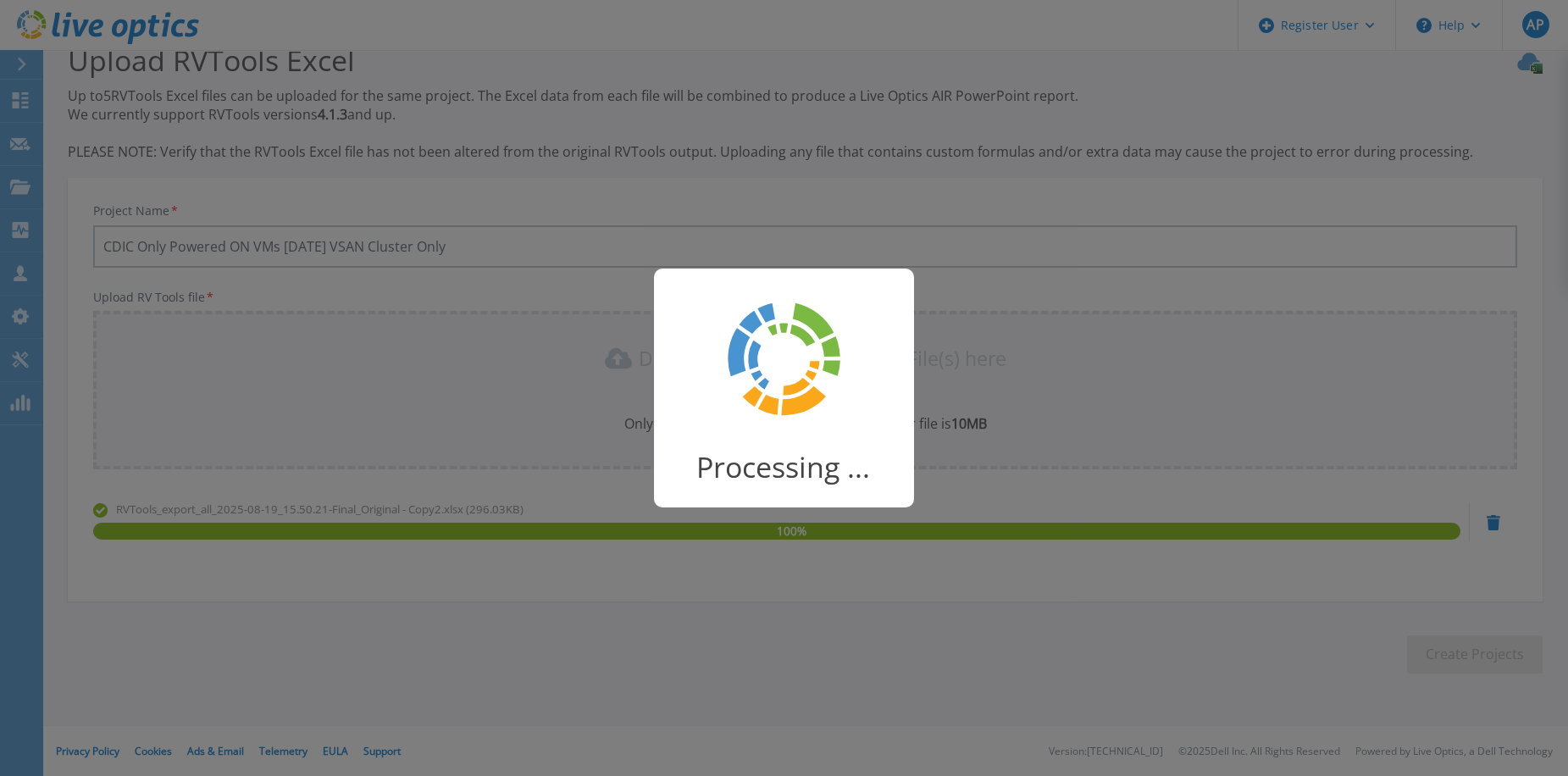
click at [282, 645] on div "Processing ..." at bounding box center [784, 388] width 1568 height 776
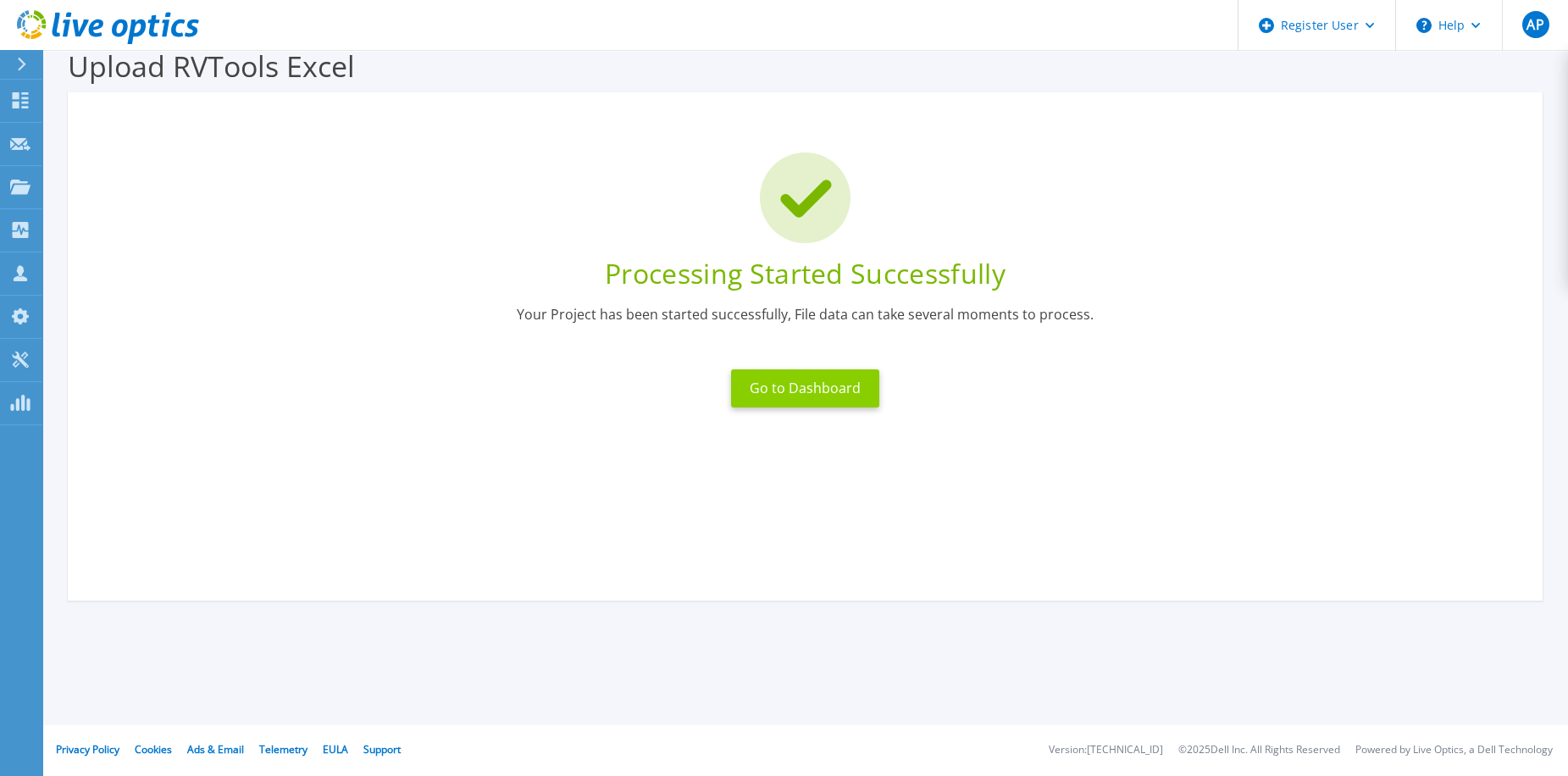
click at [819, 384] on button "Go to Dashboard" at bounding box center [804, 388] width 148 height 38
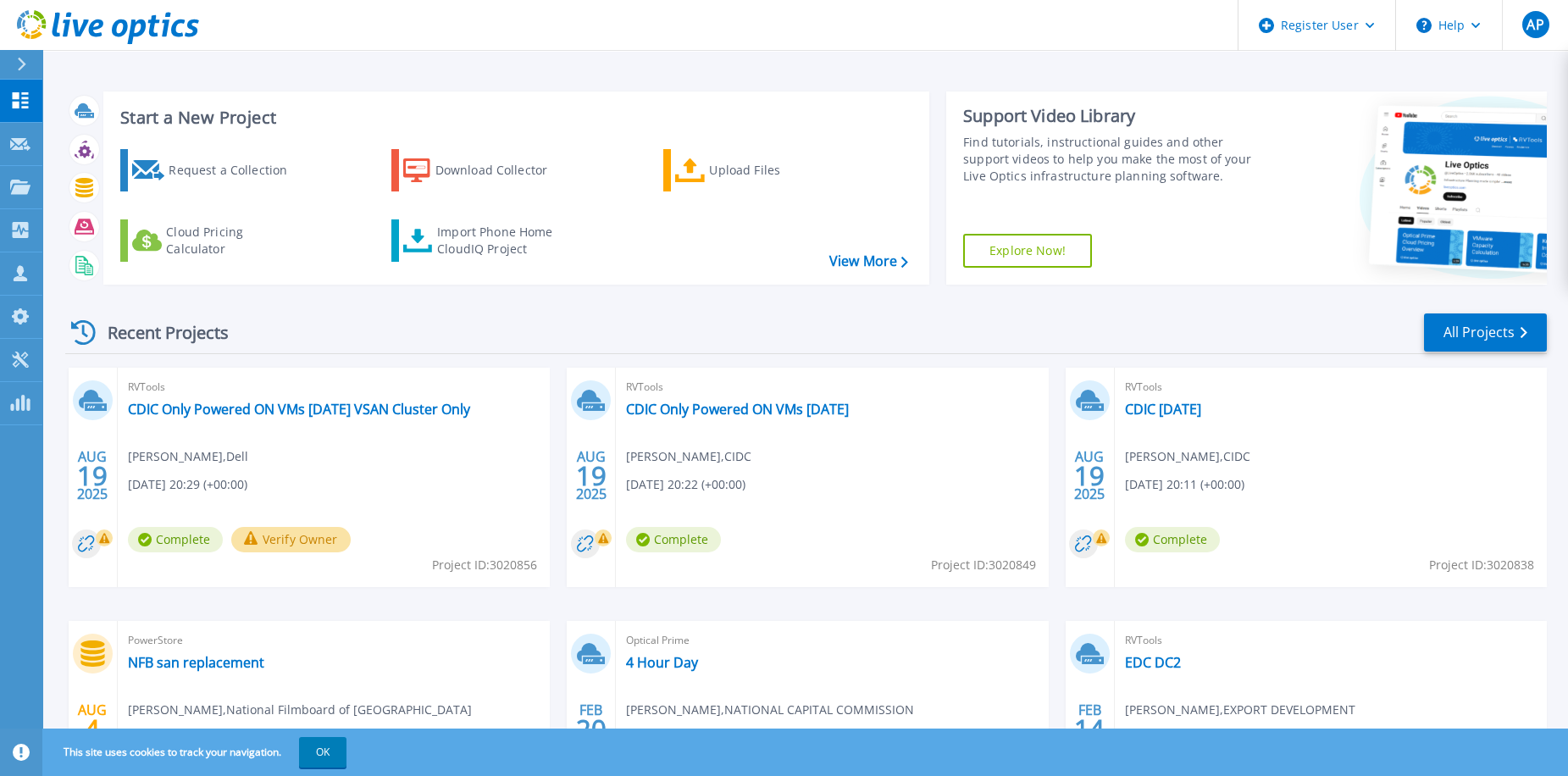
click at [418, 444] on div "RVTools CDIC Only Powered ON VMs [DATE] VSAN Cluster Only [PERSON_NAME] , Dell …" at bounding box center [334, 477] width 432 height 219
click at [248, 407] on link "CDIC Only Powered ON VMs [DATE] VSAN Cluster Only" at bounding box center [298, 408] width 342 height 17
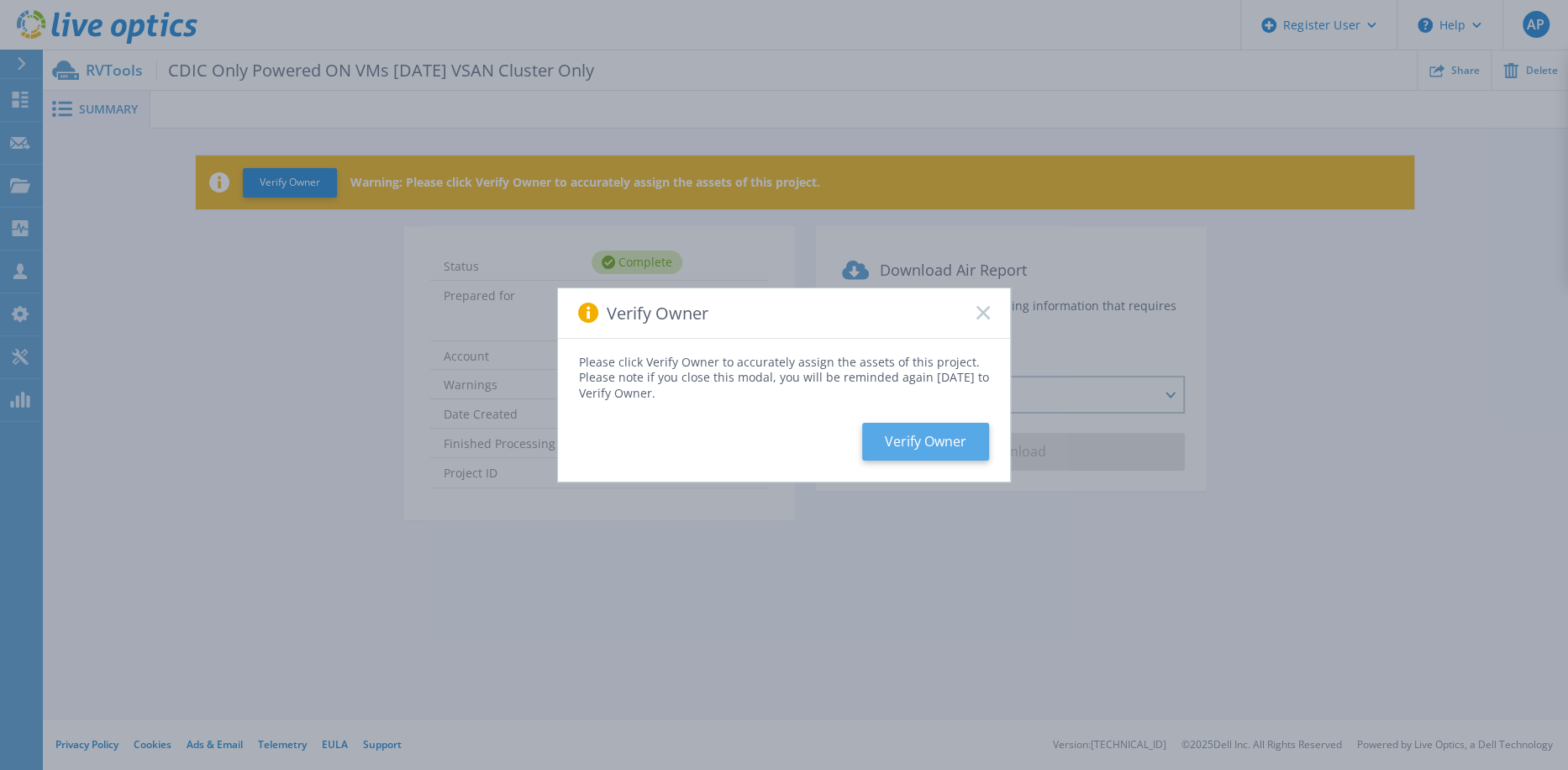
click at [930, 439] on button "Verify Owner" at bounding box center [926, 441] width 127 height 38
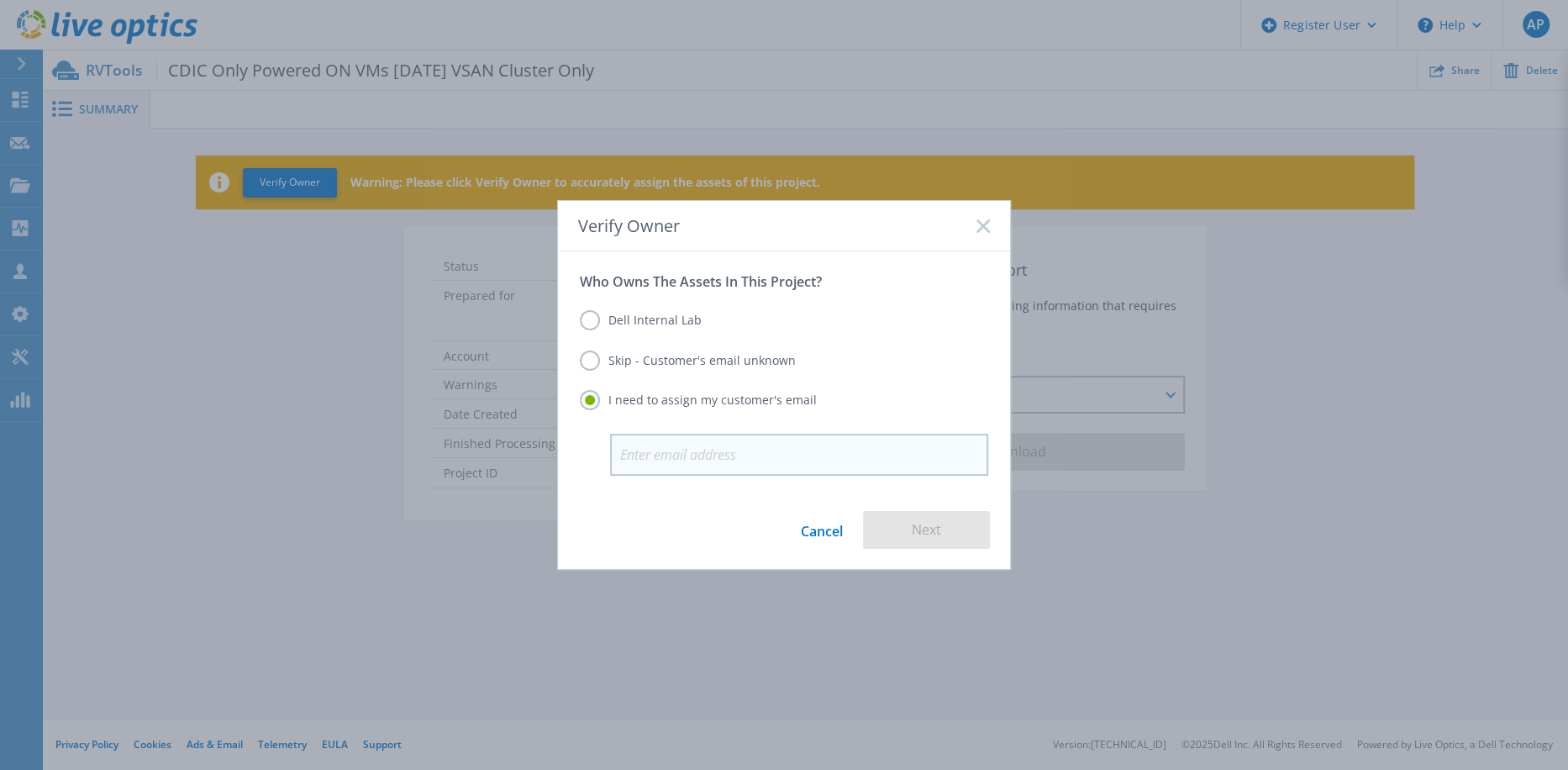
click at [832, 452] on input "email" at bounding box center [799, 455] width 378 height 42
type input "[EMAIL_ADDRESS][DOMAIN_NAME]"
click at [915, 527] on button "Next" at bounding box center [927, 529] width 127 height 38
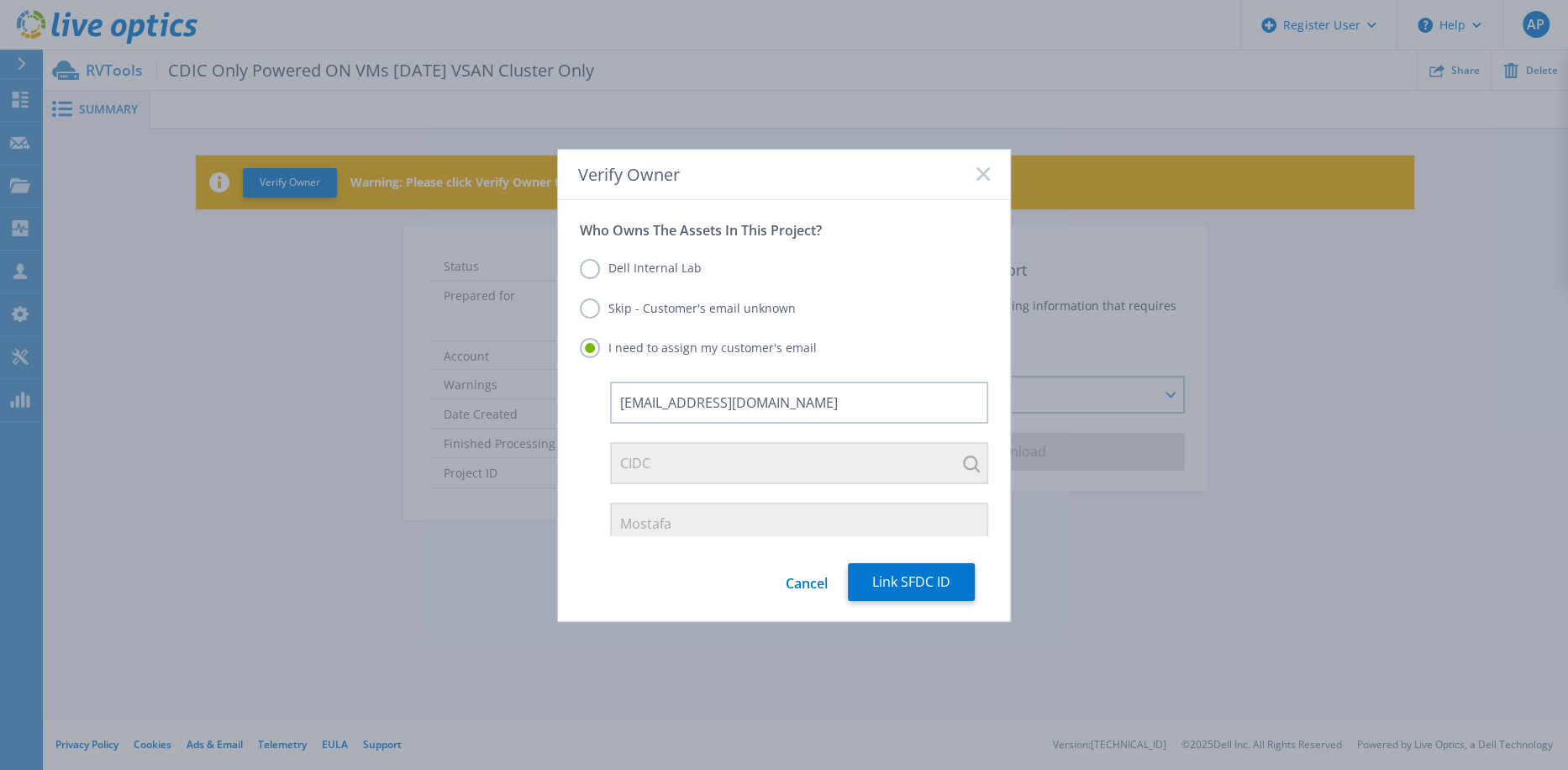
scroll to position [127, 0]
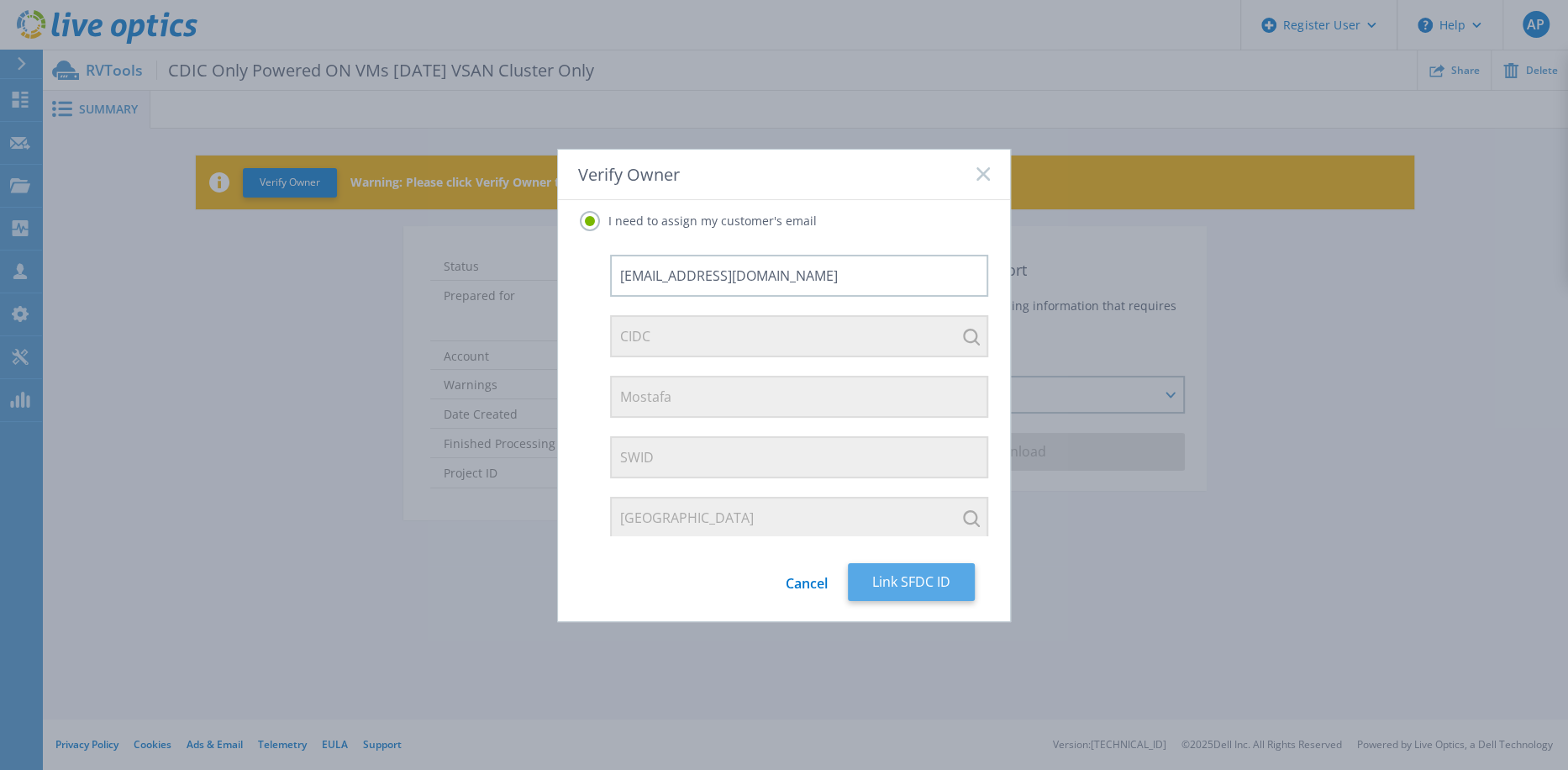
click at [906, 575] on button "Link SFDC ID" at bounding box center [912, 581] width 127 height 38
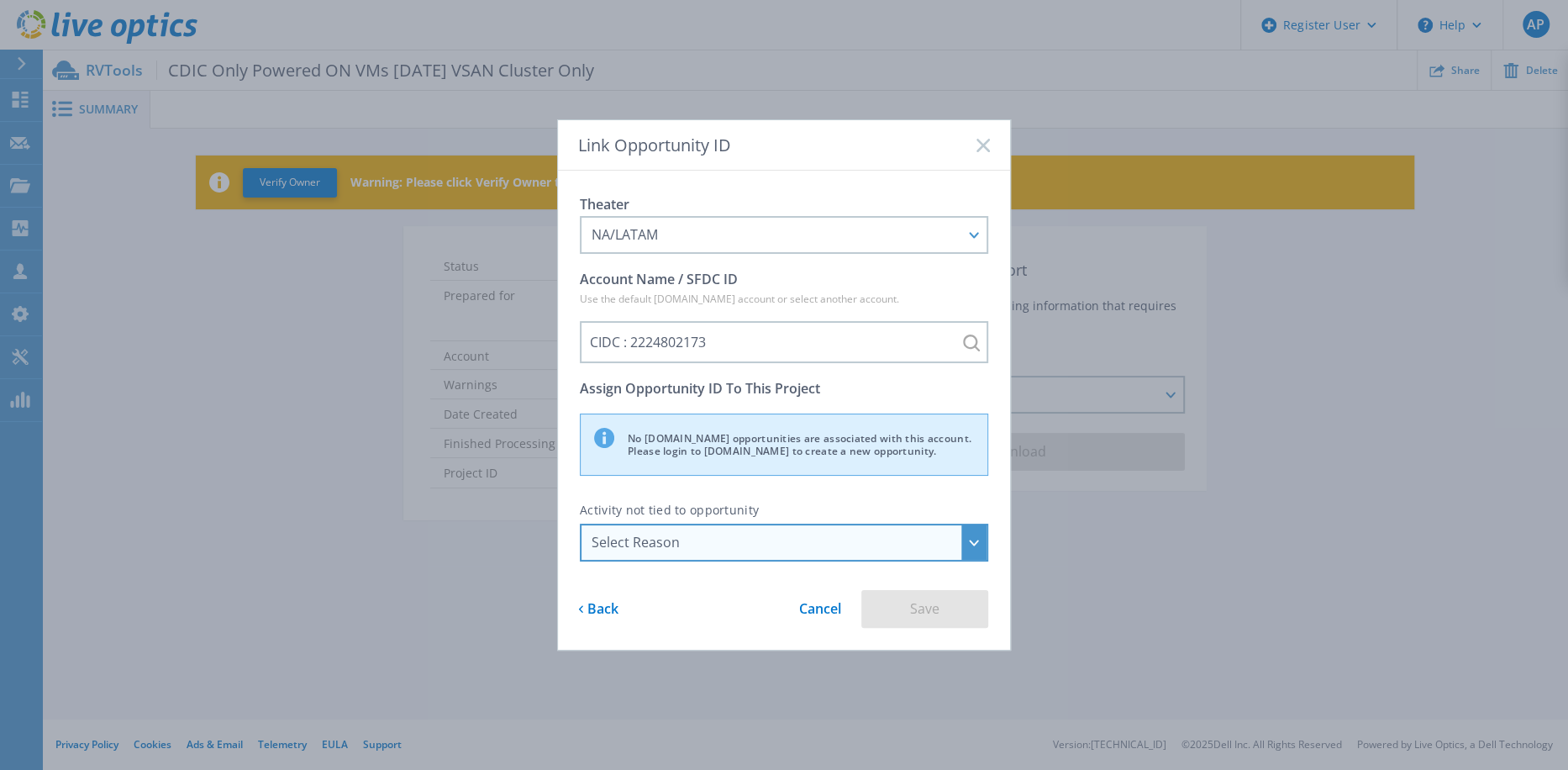
click at [770, 537] on div "Select Reason" at bounding box center [775, 542] width 366 height 15
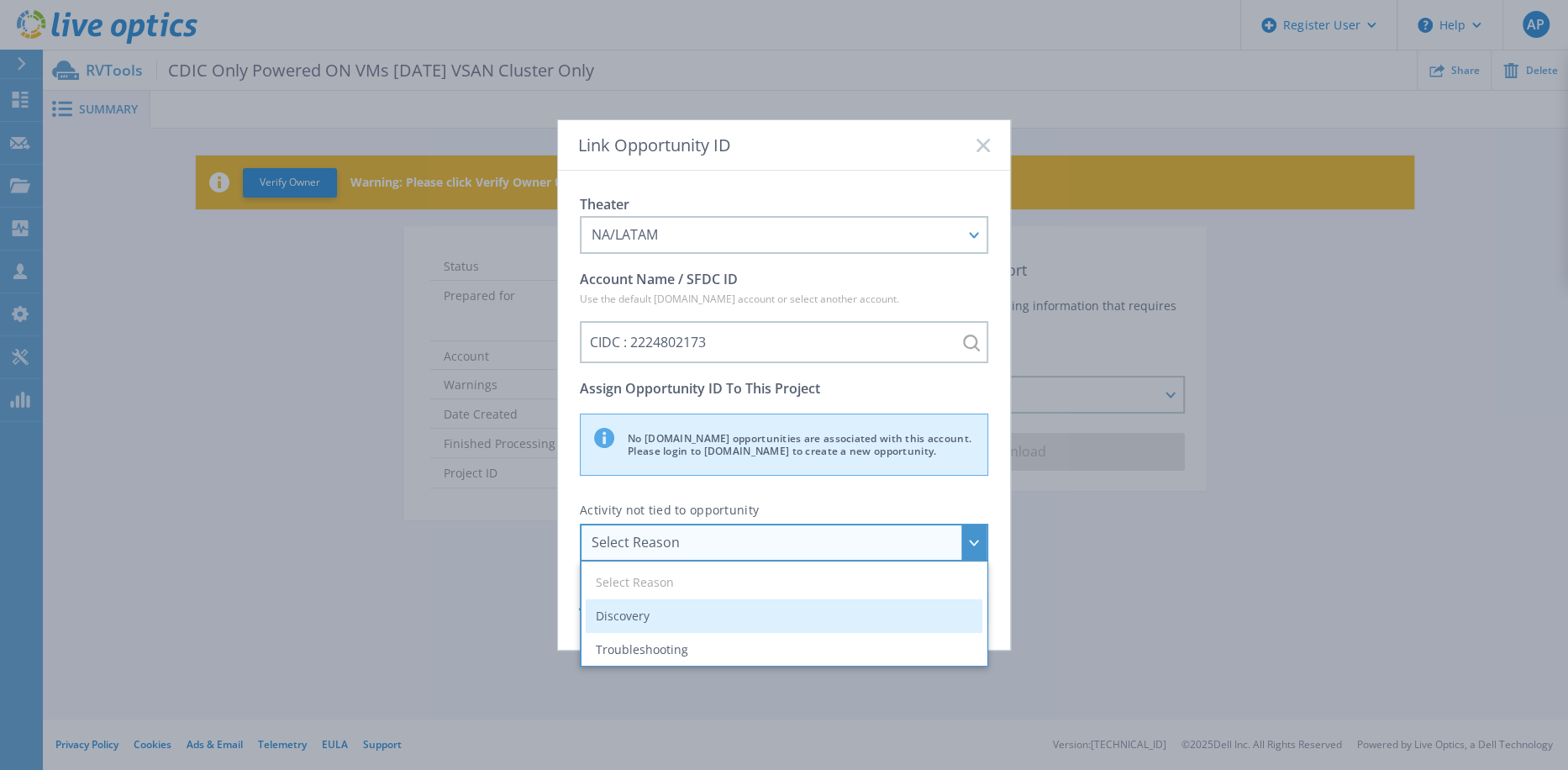
click at [746, 614] on li "Discovery" at bounding box center [784, 616] width 396 height 33
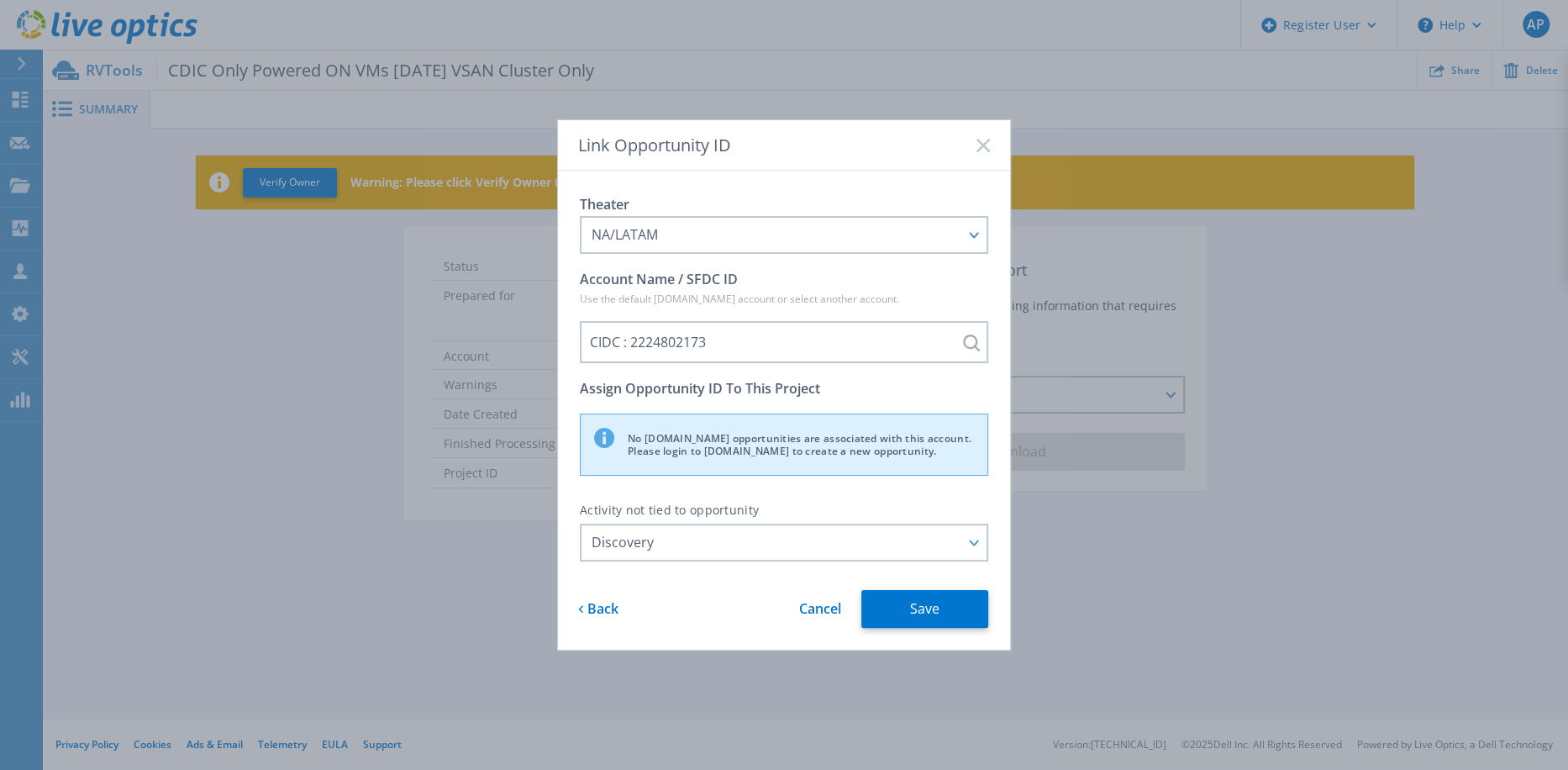
click at [997, 605] on div "Theater NA/LATAM APJ EMEA NA/LATAM Account Name / SFDC ID Use the default [DOMA…" at bounding box center [784, 411] width 452 height 479
click at [938, 606] on button "Save" at bounding box center [925, 609] width 127 height 38
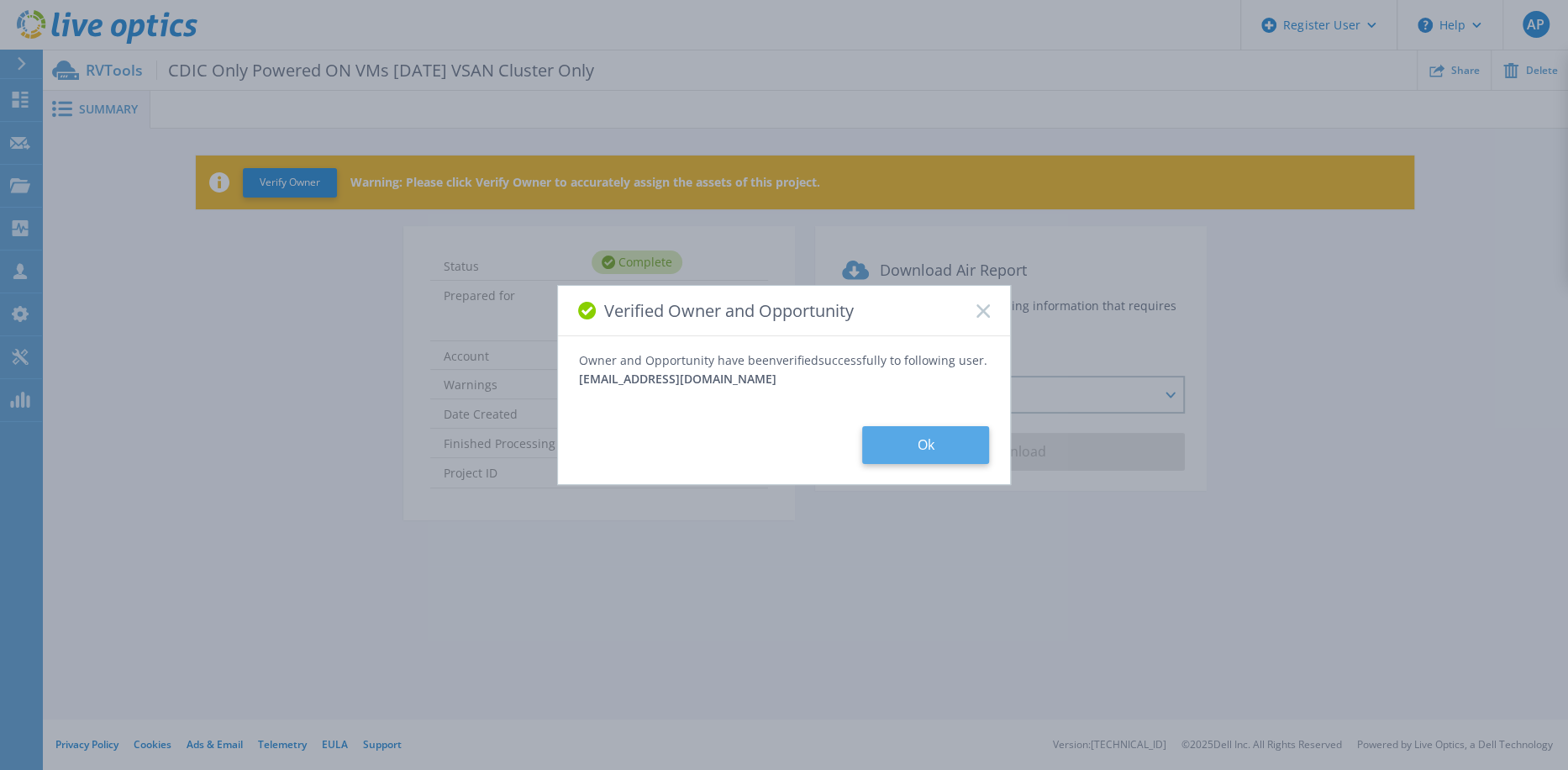
click at [926, 452] on button "Ok" at bounding box center [926, 445] width 127 height 38
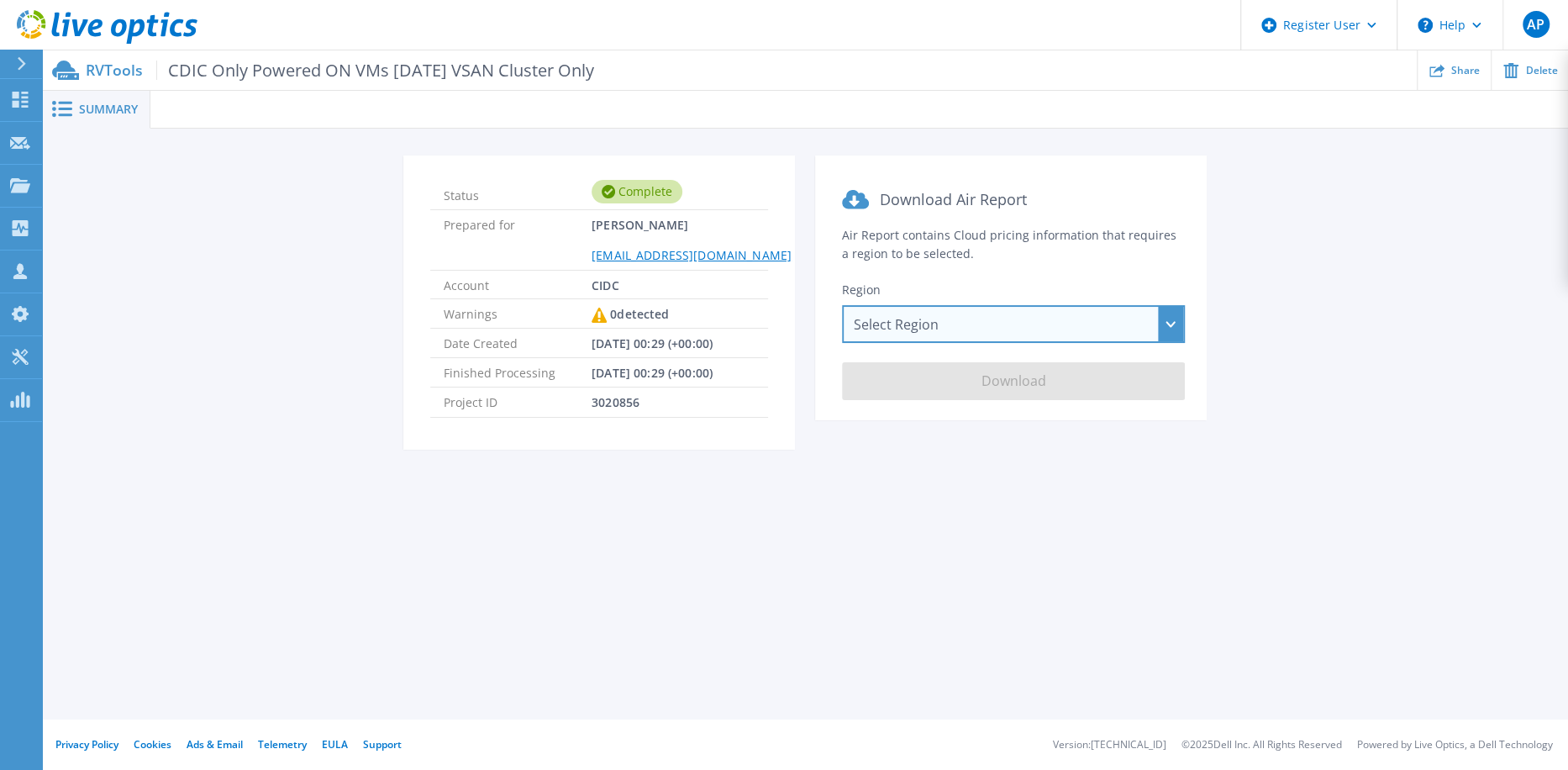
click at [1021, 317] on div "Select Region Asia Pacific (Hong Kong) Asia Pacific (Mumbai) Asia Pacific (Seou…" at bounding box center [1013, 323] width 343 height 38
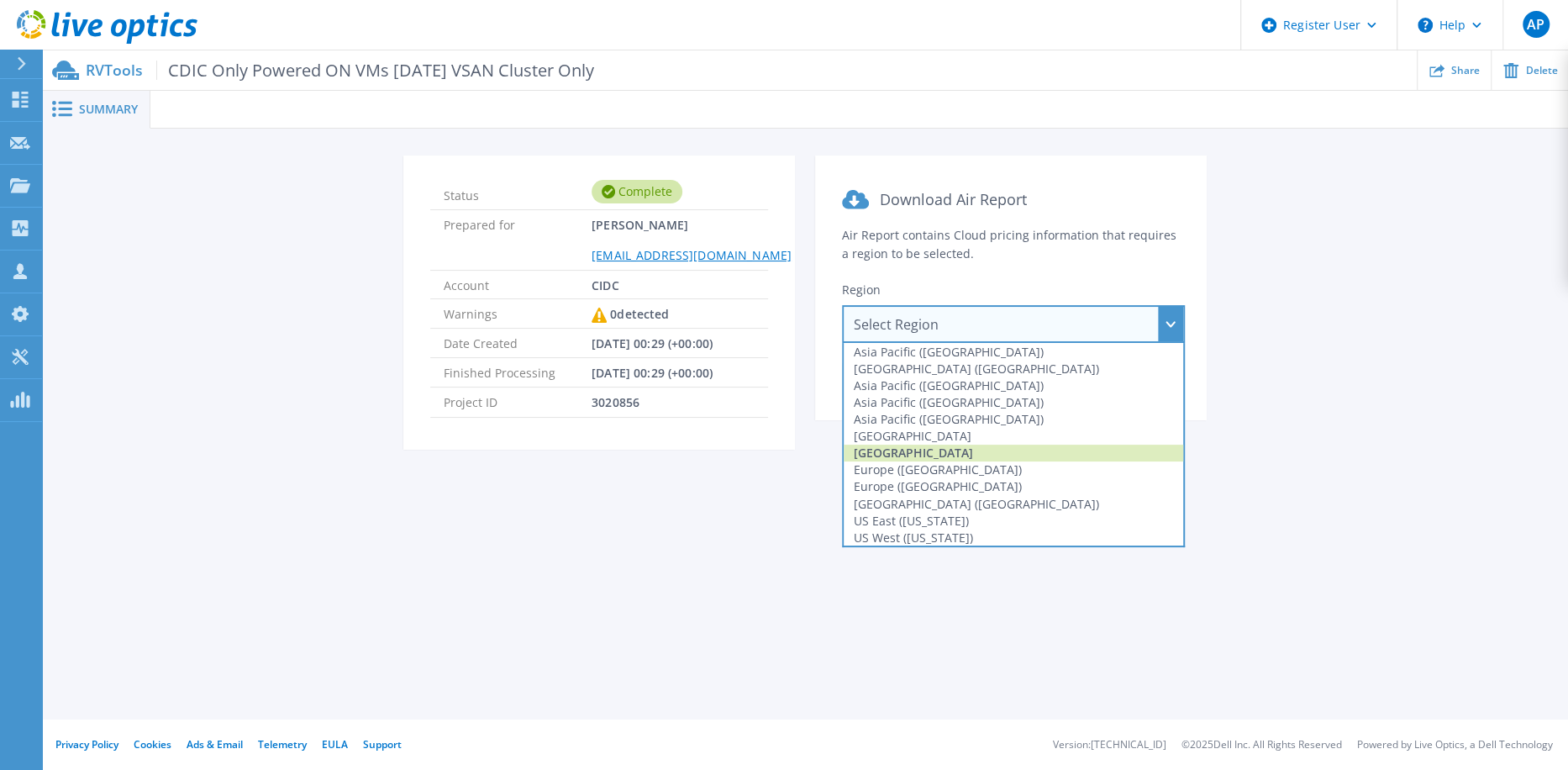
click at [1009, 448] on div "[GEOGRAPHIC_DATA]" at bounding box center [1013, 453] width 339 height 17
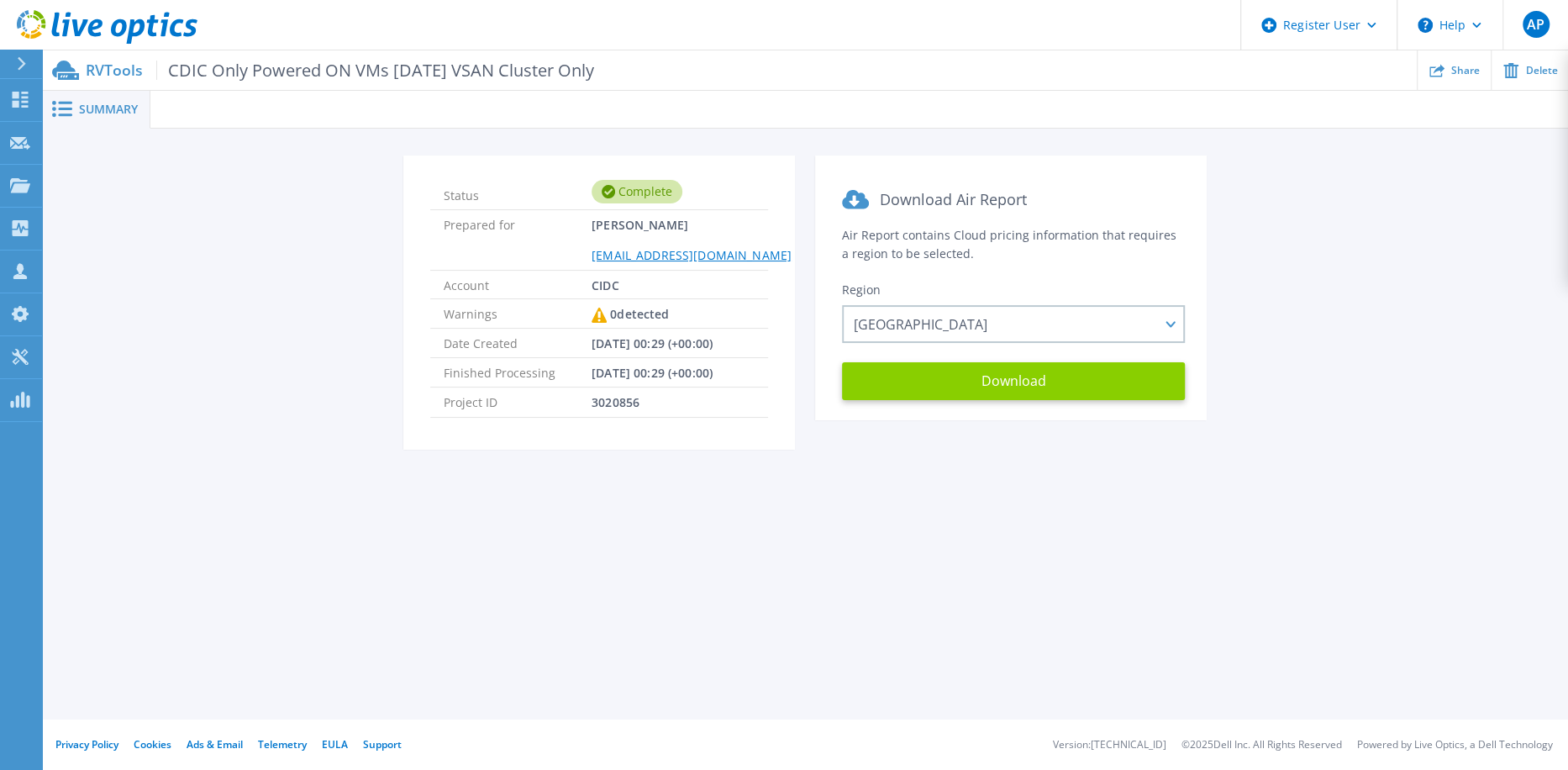
click at [1074, 389] on button "Download" at bounding box center [1013, 381] width 343 height 38
click at [1059, 378] on button "Download" at bounding box center [1013, 381] width 343 height 38
click at [355, 461] on div "Status Complete Prepared for Mostafa SWID mswid@cdic-sadc.ca Account CIDC Warni…" at bounding box center [805, 313] width 1476 height 315
click at [1333, 136] on div "Status Complete Prepared for Mostafa SWID mswid@cdic-sadc.ca Account CIDC Warni…" at bounding box center [805, 312] width 1527 height 366
